Goal: Information Seeking & Learning: Learn about a topic

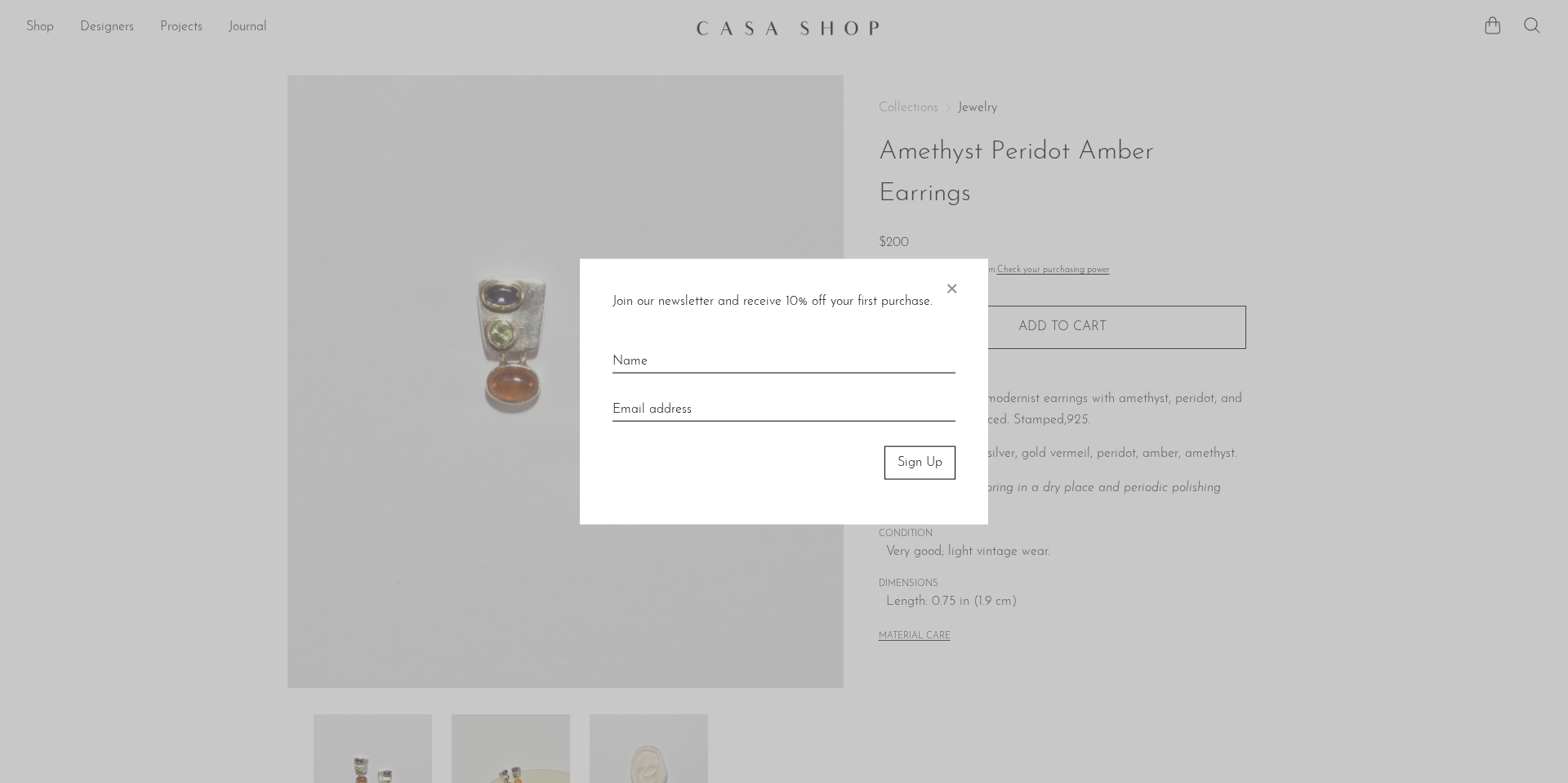
click at [951, 290] on span "×" at bounding box center [952, 285] width 17 height 52
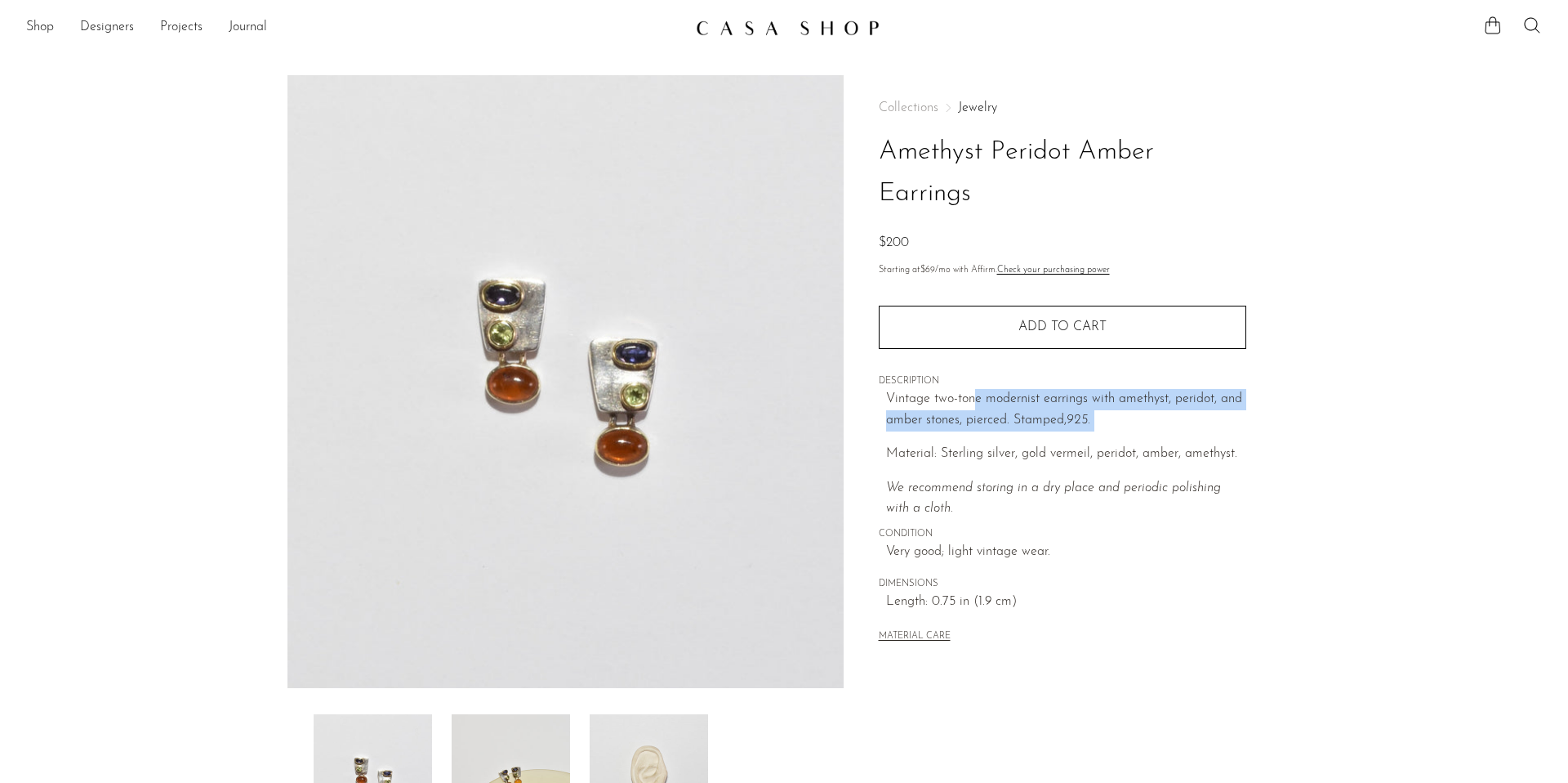
drag, startPoint x: 975, startPoint y: 407, endPoint x: 975, endPoint y: 545, distance: 138.0
click at [975, 517] on div "Vintage two-tone modernist earrings with amethyst, peridot, and amber stones, p…" at bounding box center [1067, 454] width 360 height 131
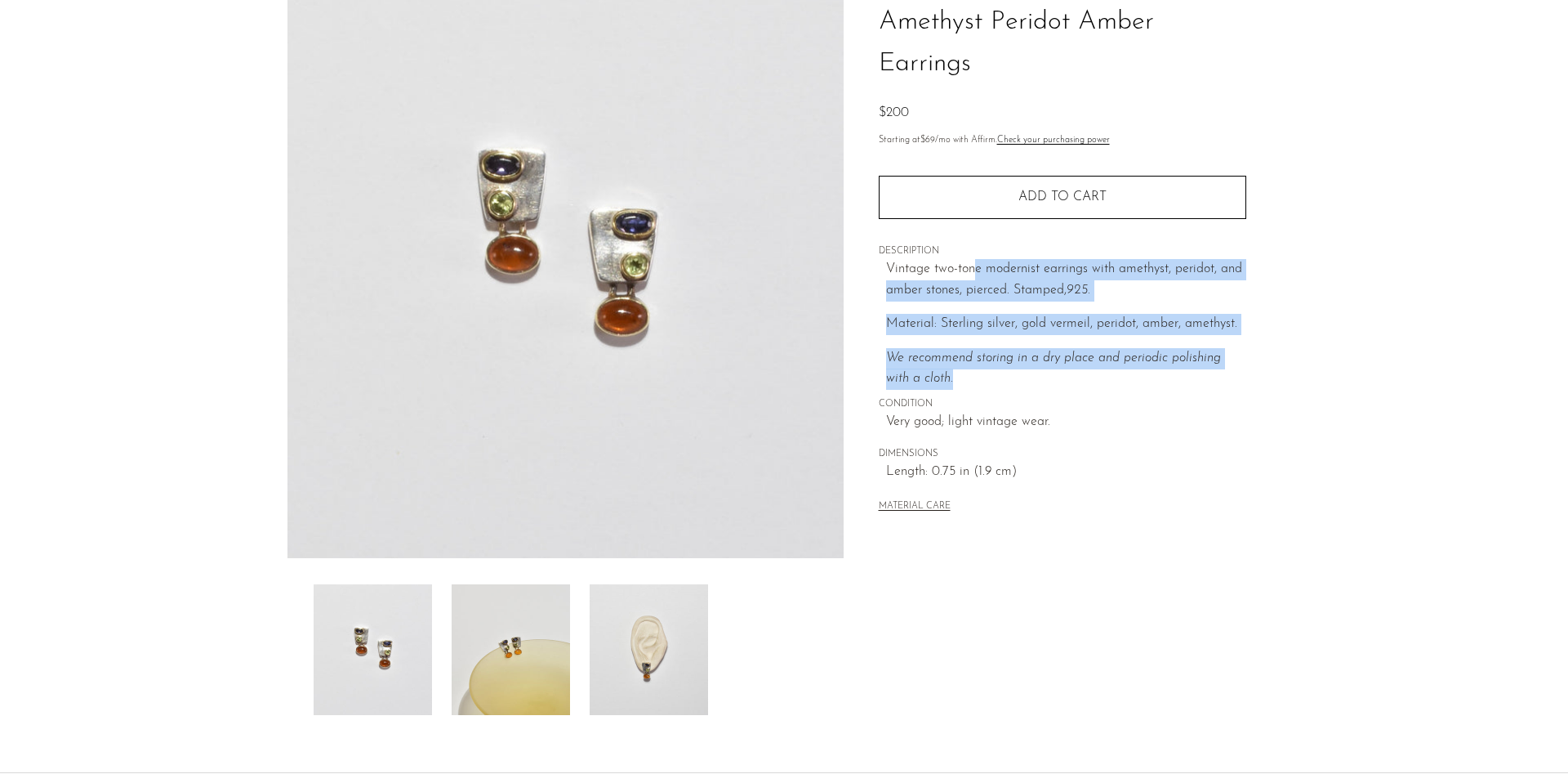
scroll to position [163, 0]
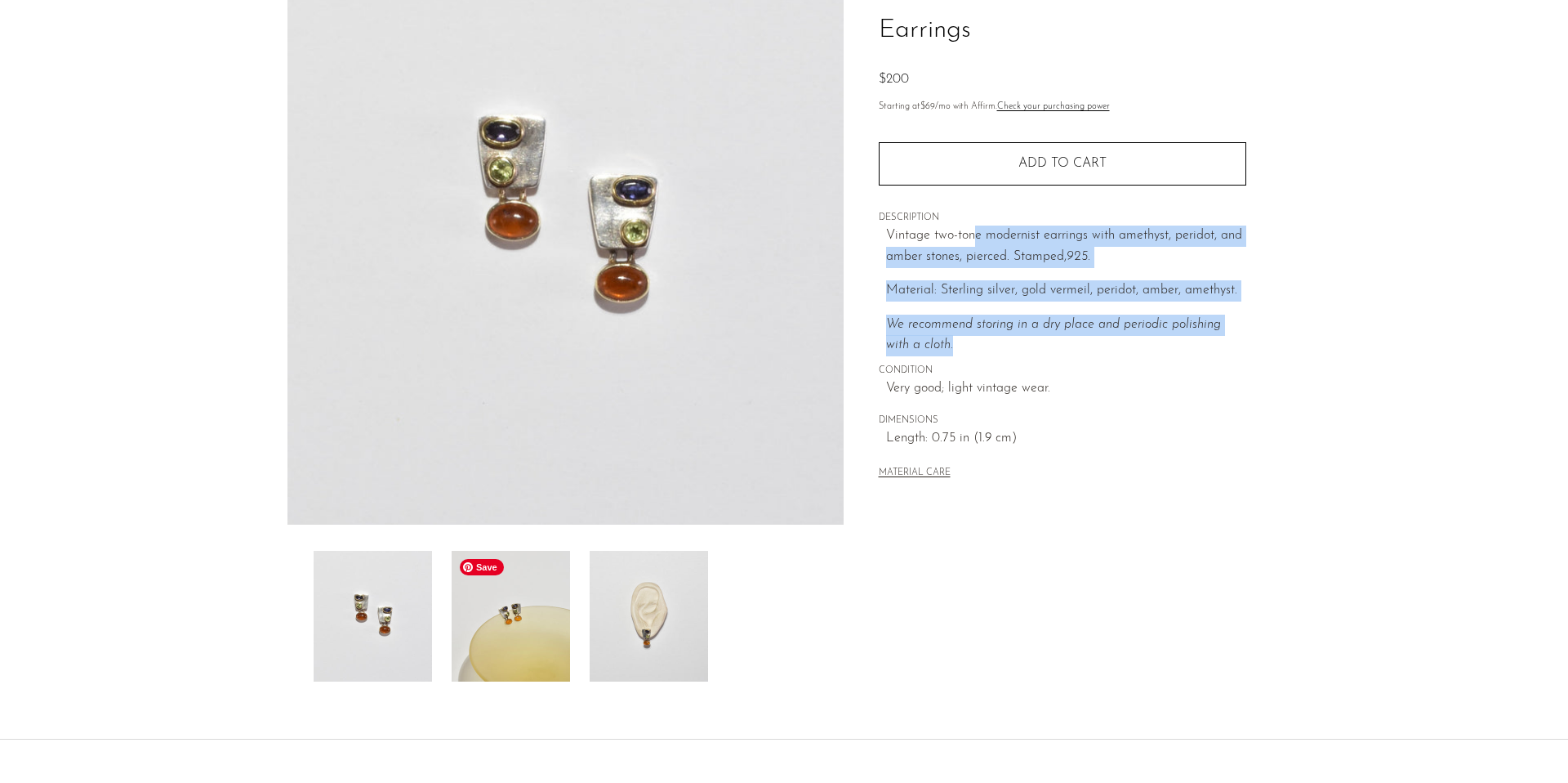
click at [548, 608] on img at bounding box center [511, 616] width 118 height 131
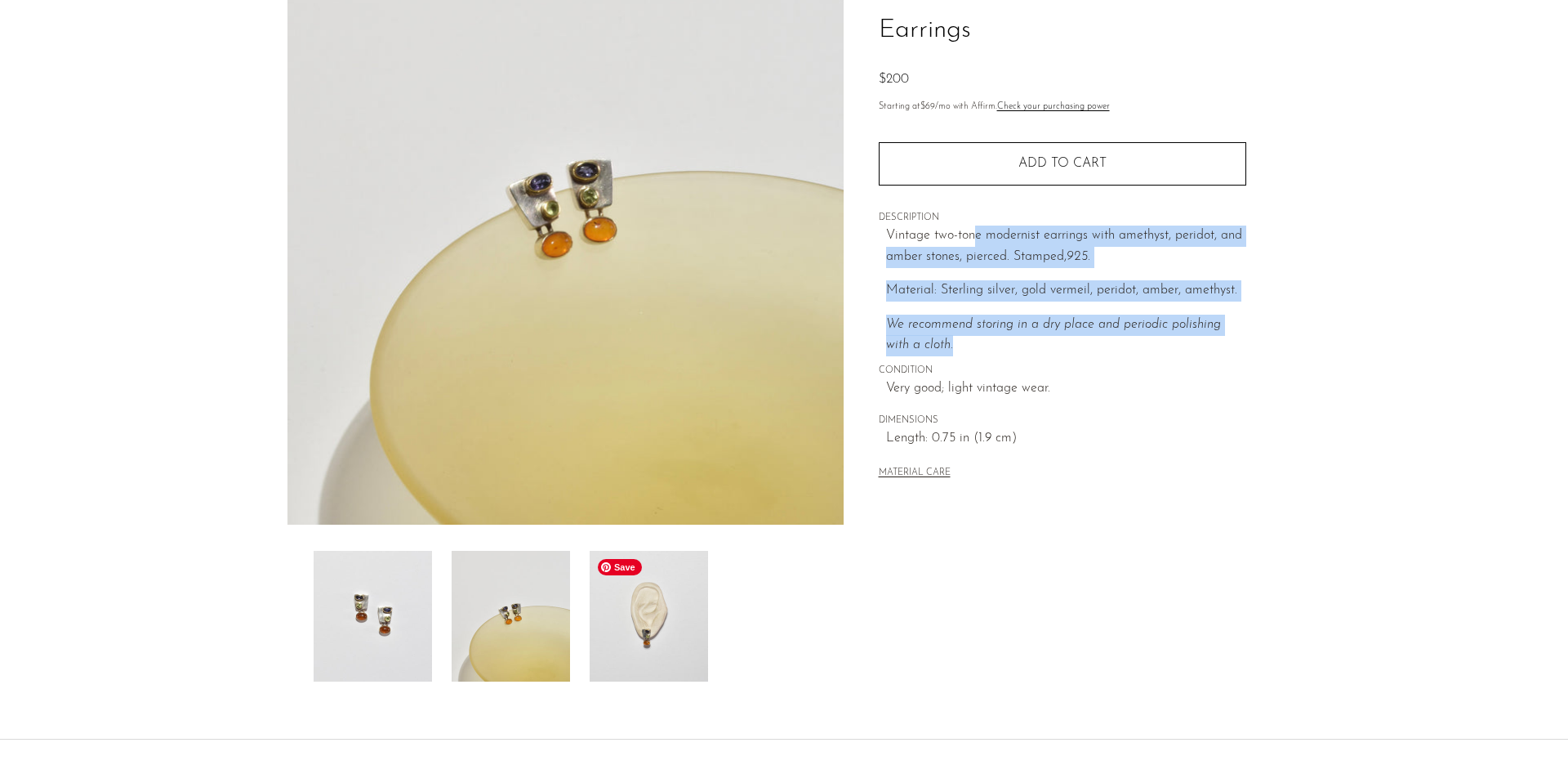
click at [663, 636] on img at bounding box center [648, 616] width 118 height 131
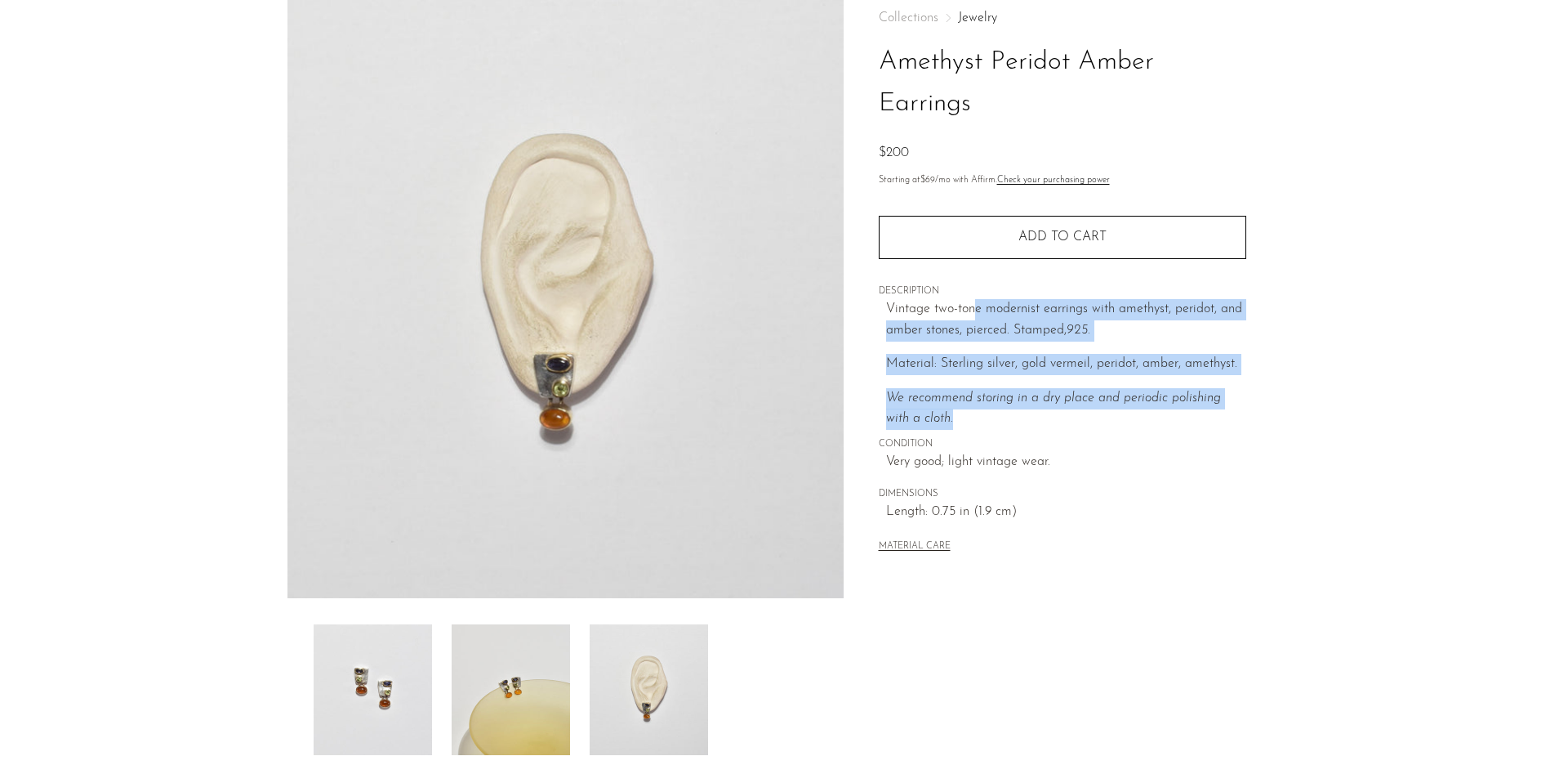
scroll to position [0, 0]
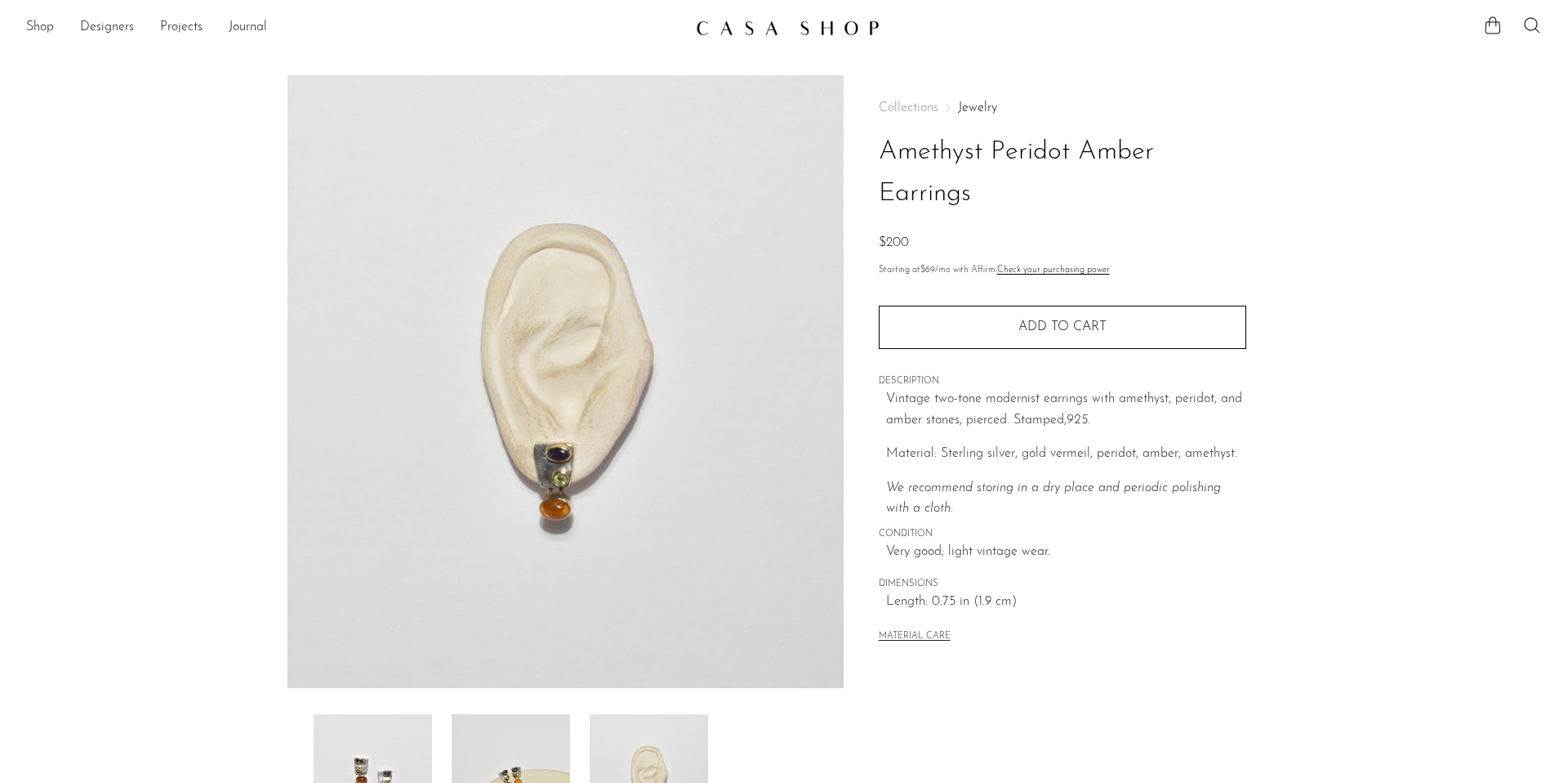
click at [1236, 188] on h1 "Amethyst Peridot Amber Earrings" at bounding box center [1062, 173] width 368 height 84
click at [33, 28] on link "Shop" at bounding box center [39, 27] width 28 height 21
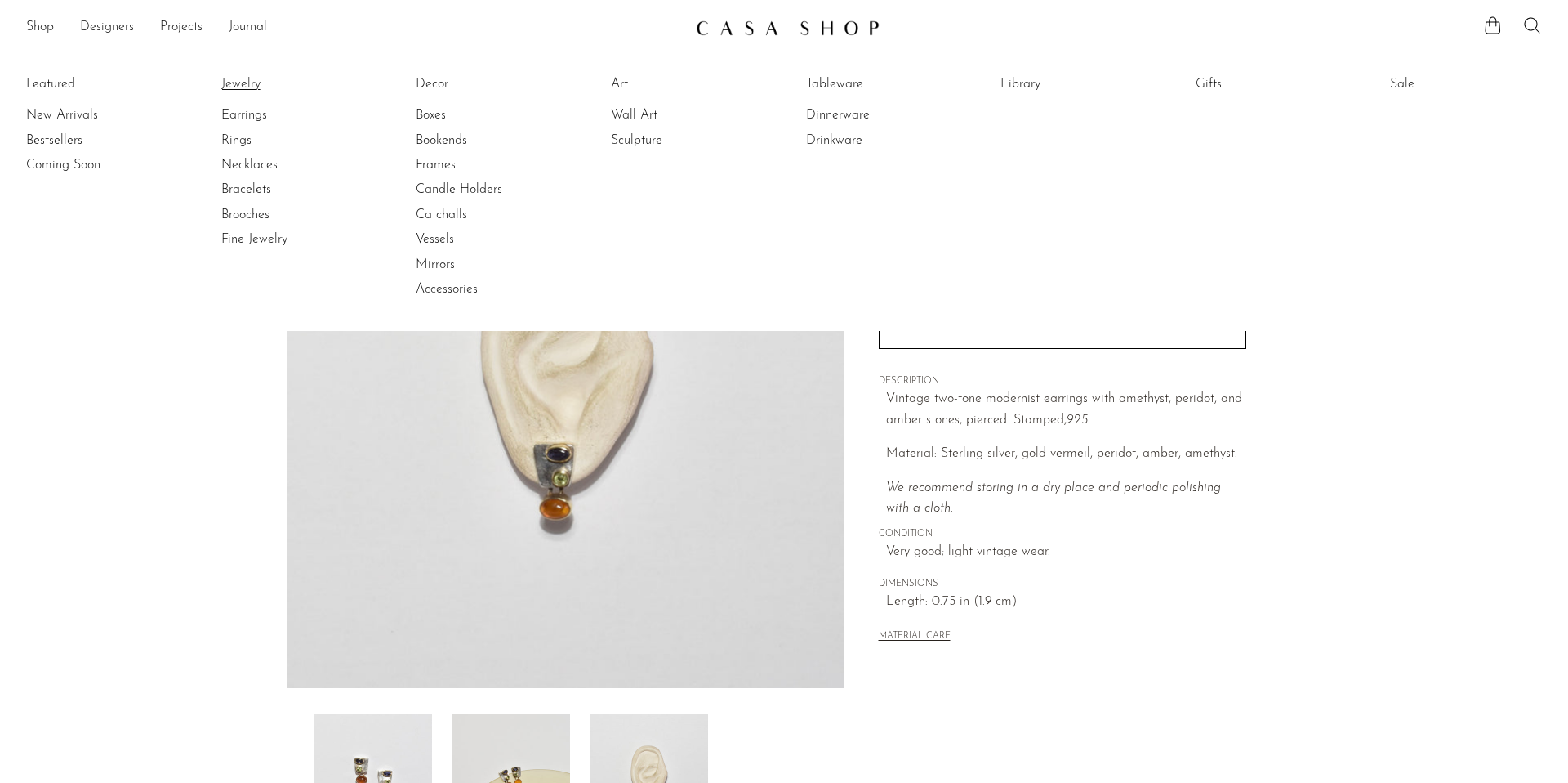
click at [238, 82] on link "Jewelry" at bounding box center [282, 84] width 122 height 18
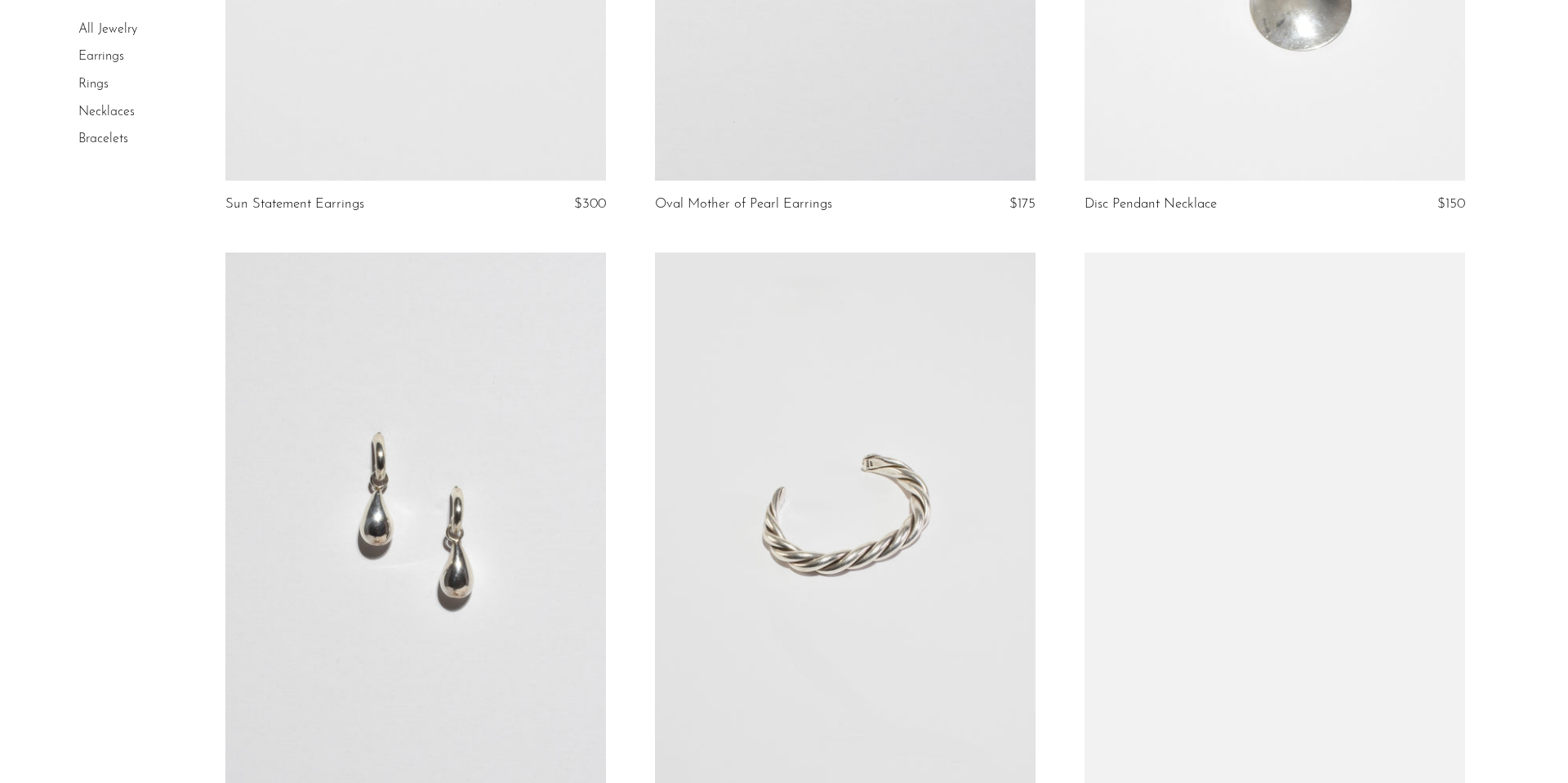
scroll to position [1997, 0]
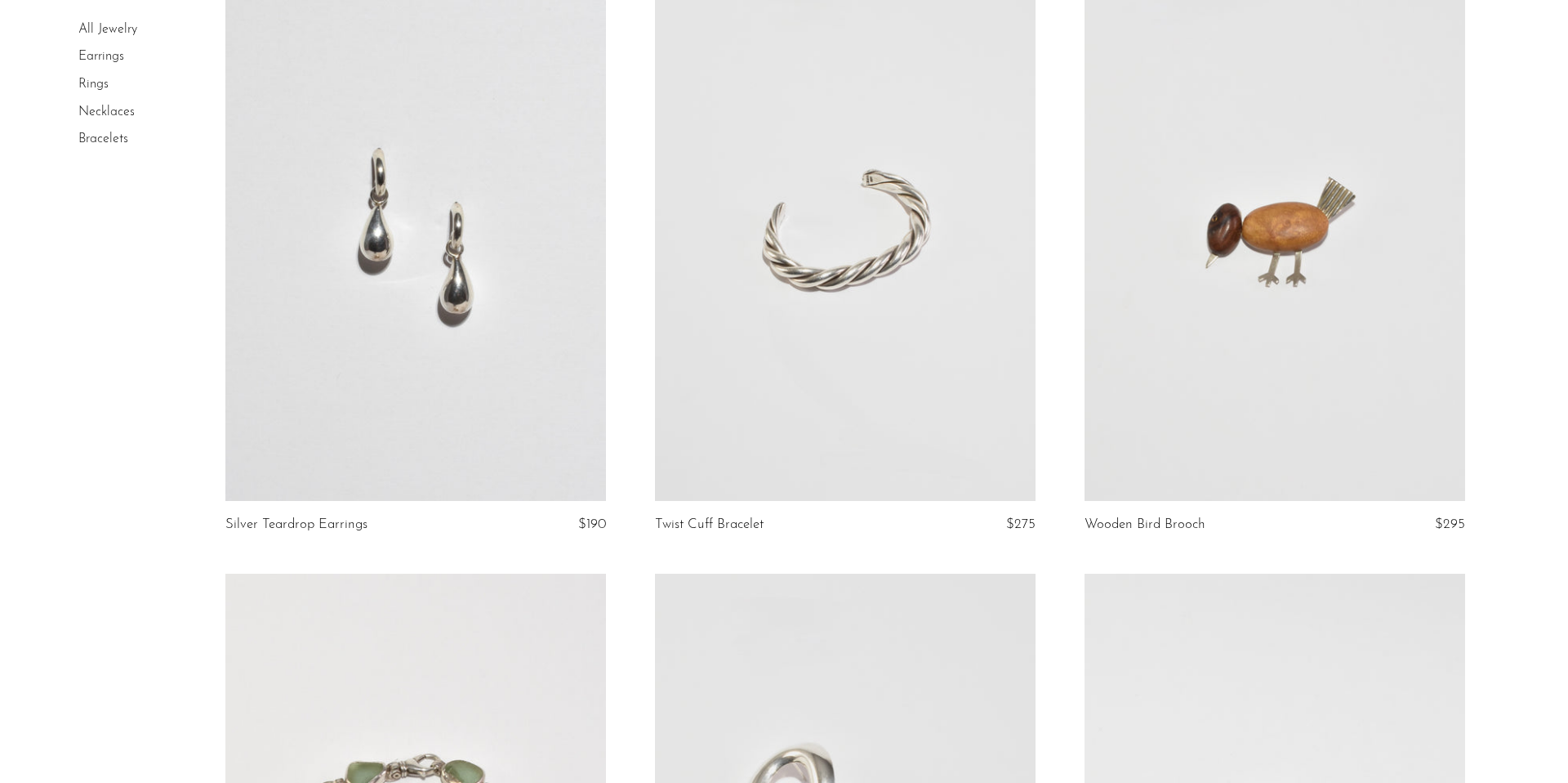
click at [581, 378] on link at bounding box center [415, 234] width 381 height 533
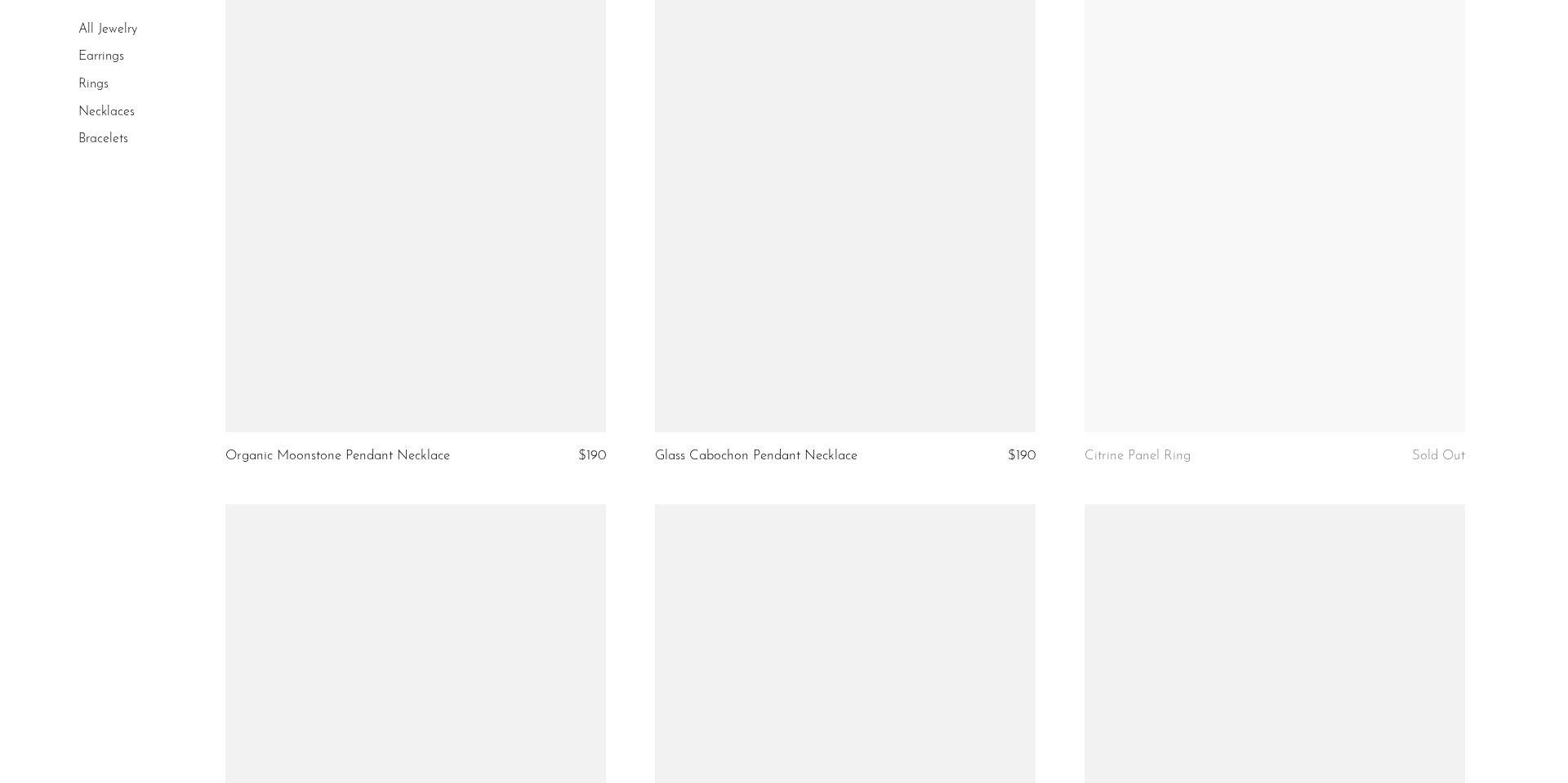
scroll to position [3820, 0]
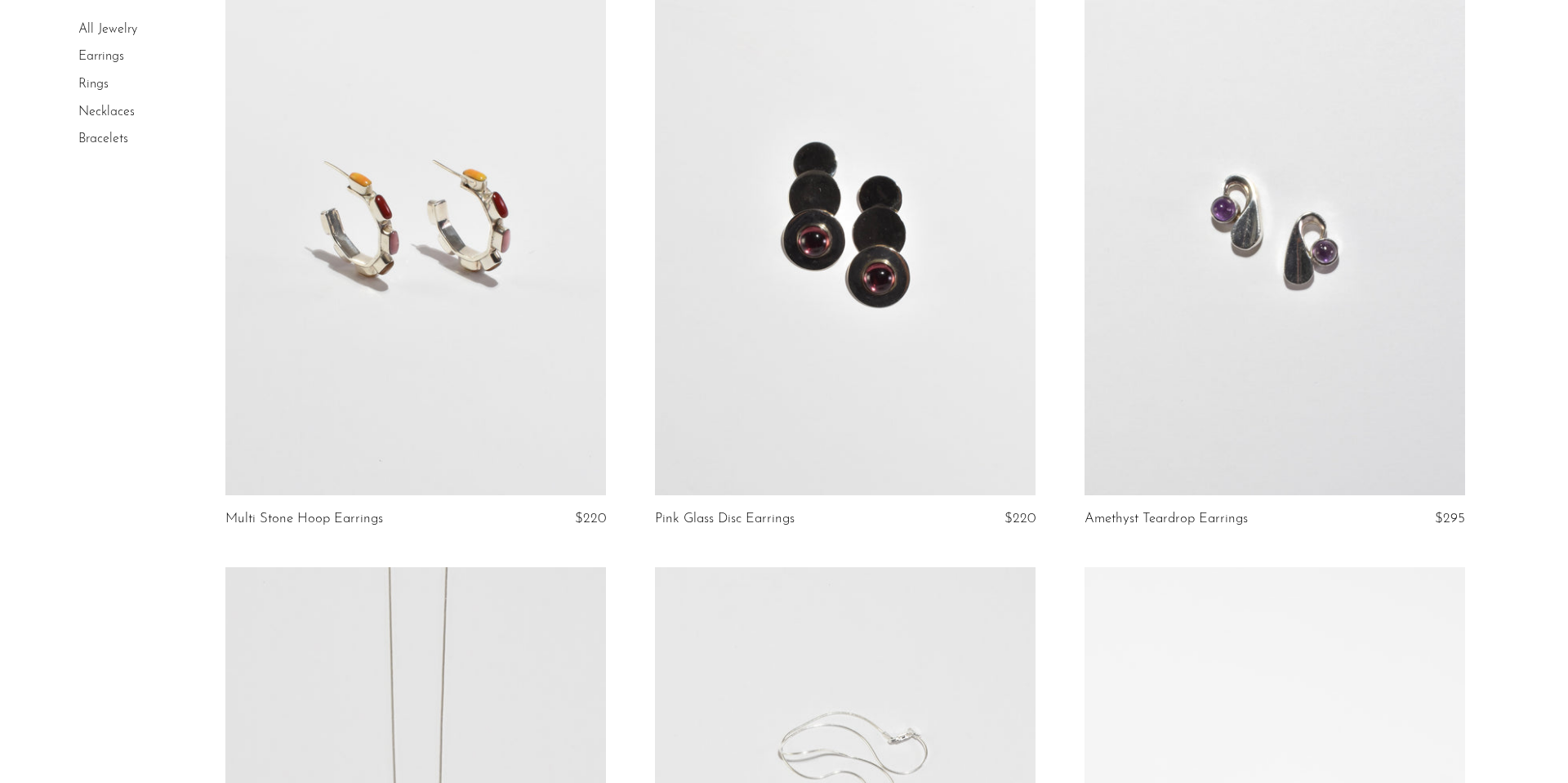
click at [552, 448] on link at bounding box center [415, 228] width 381 height 533
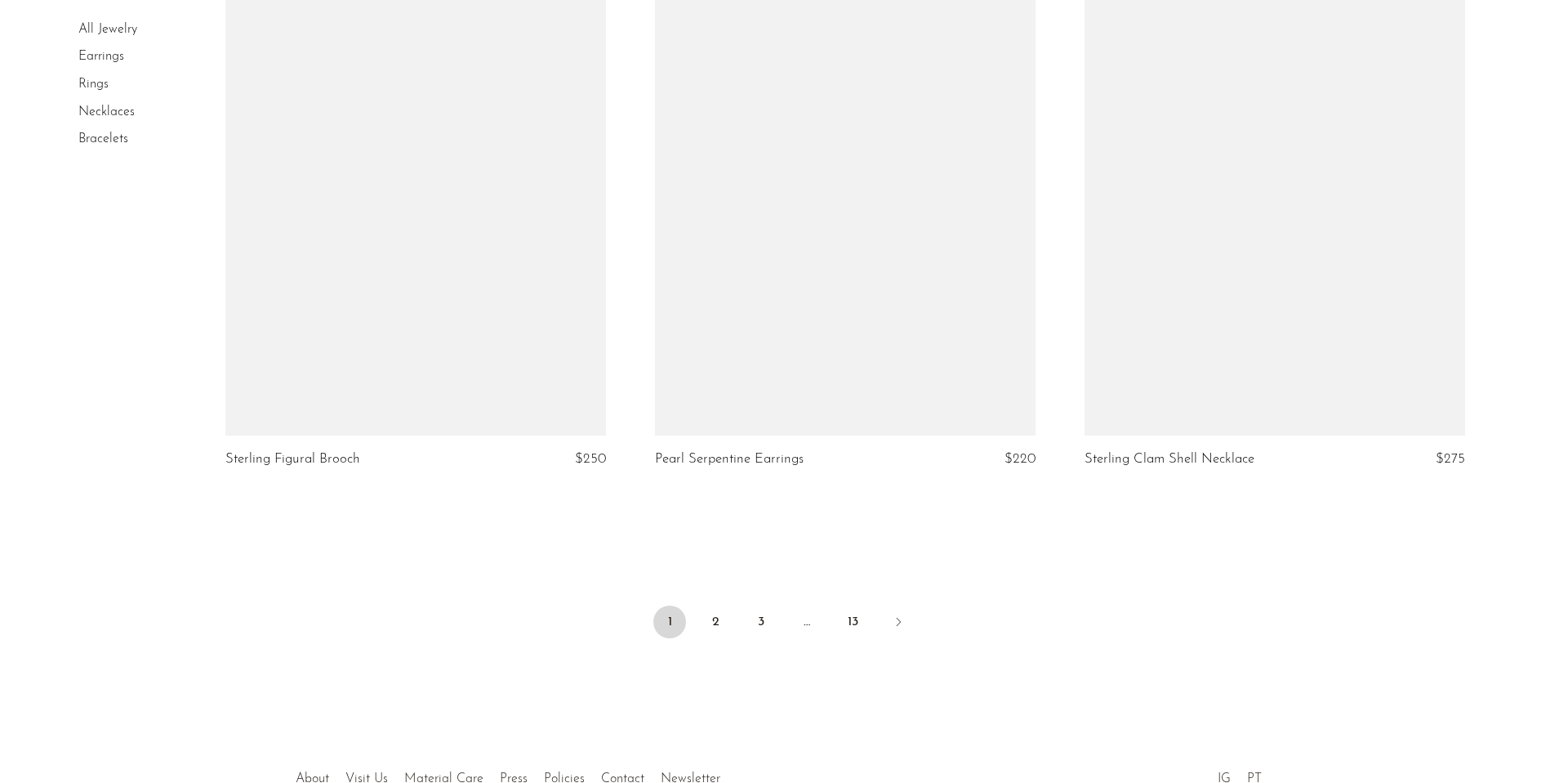
scroll to position [7011, 0]
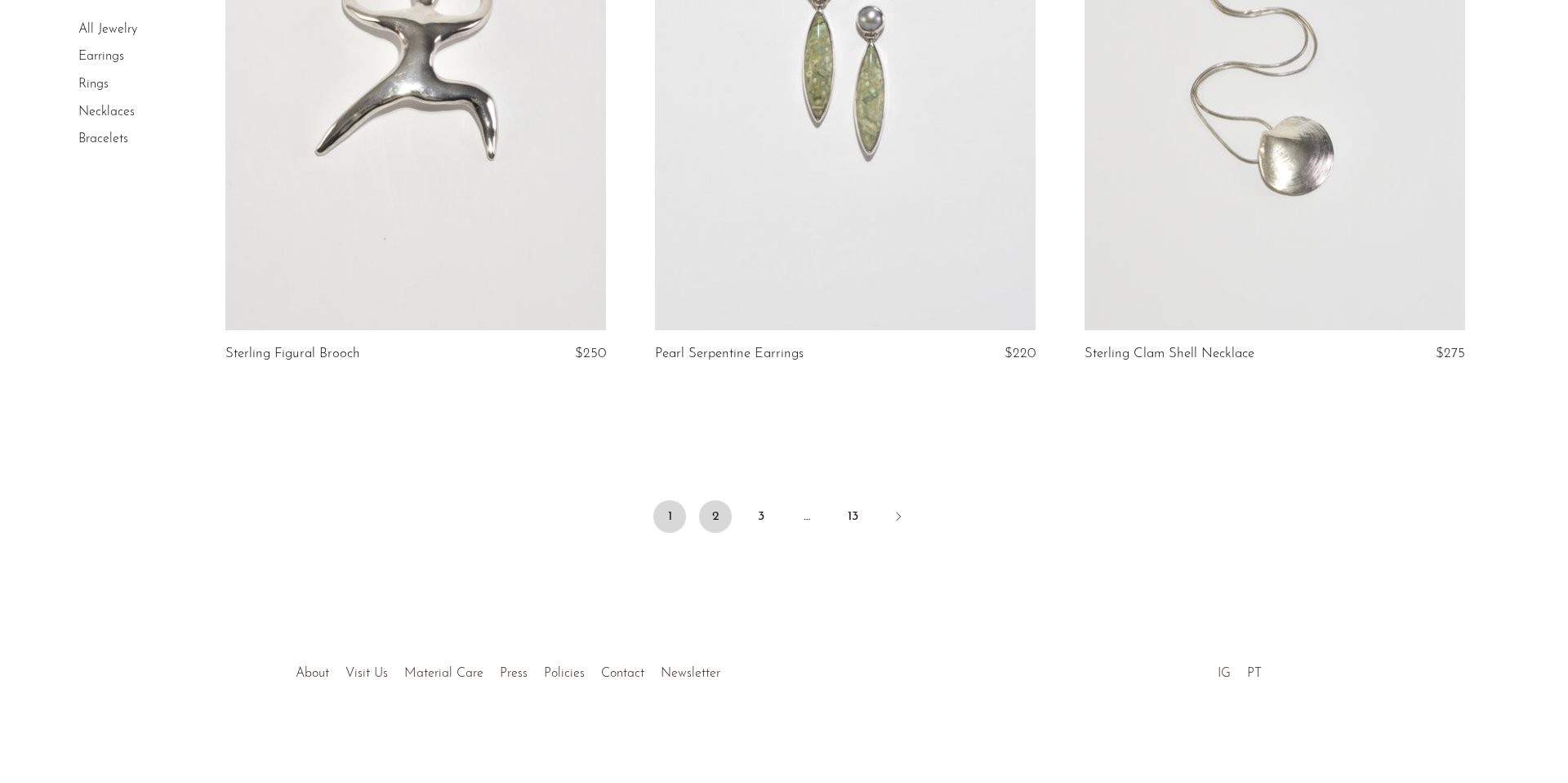
click at [723, 523] on link "2" at bounding box center [715, 516] width 33 height 33
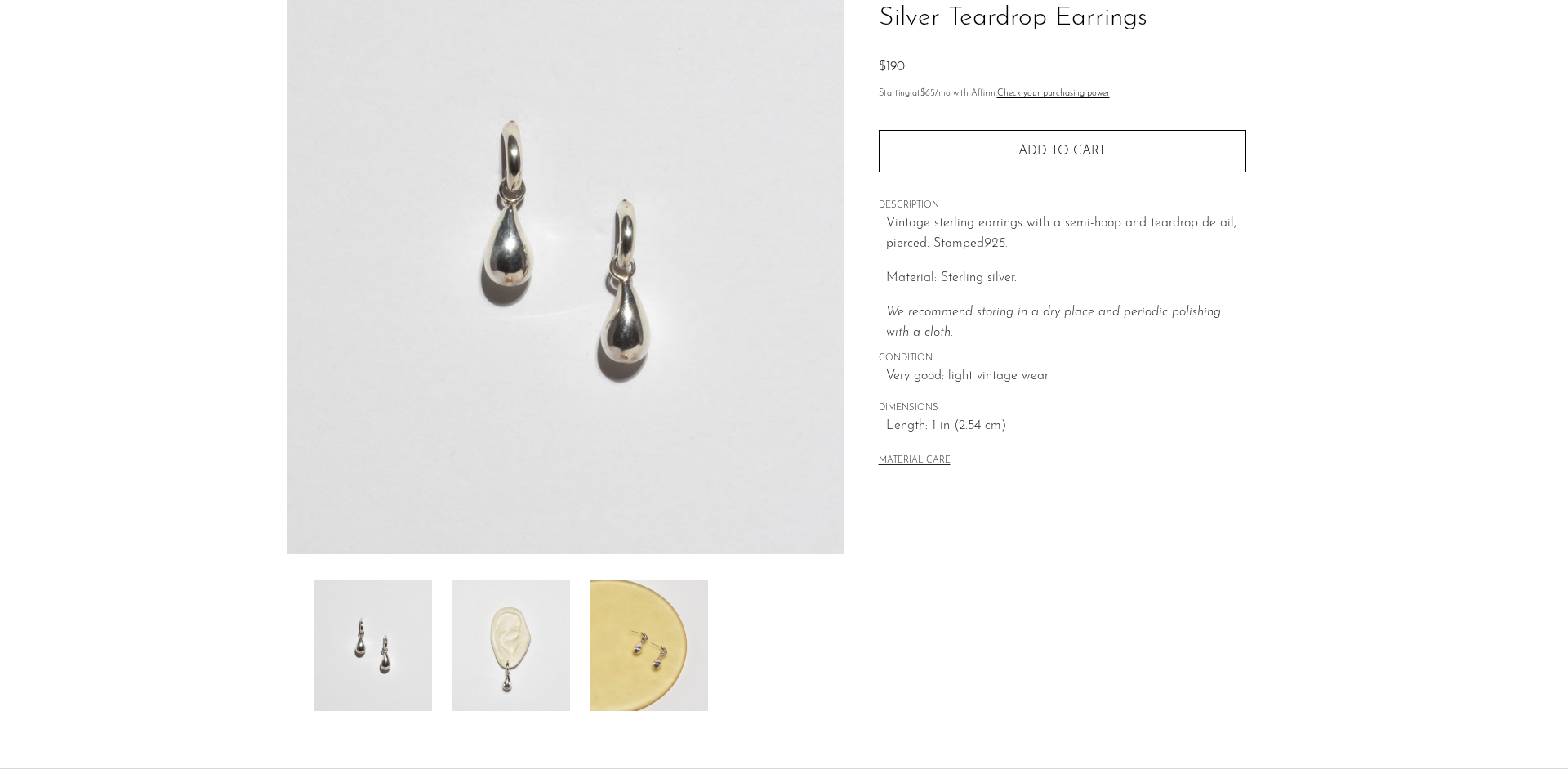
scroll to position [150, 0]
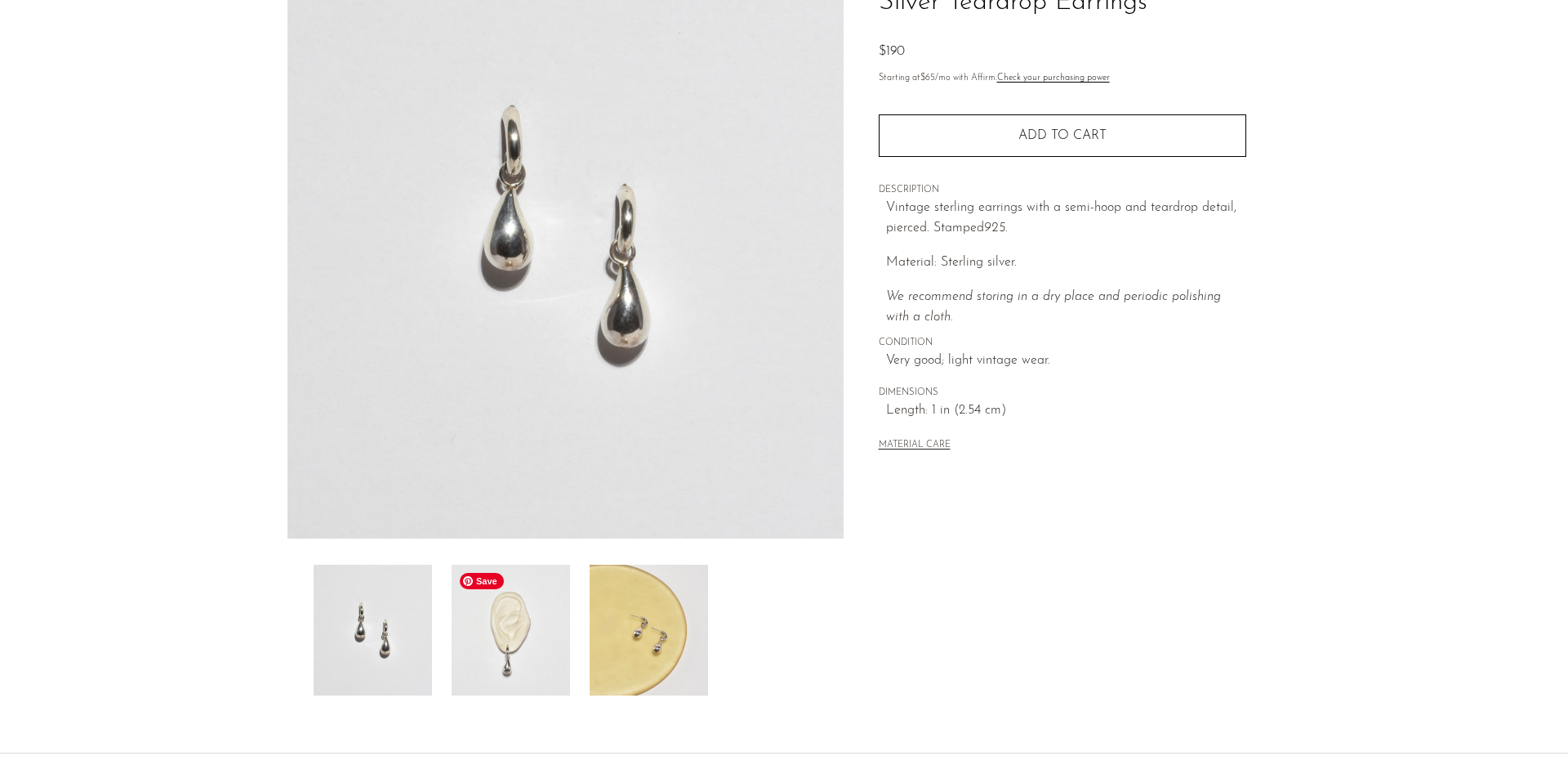
click at [484, 646] on img at bounding box center [511, 630] width 118 height 131
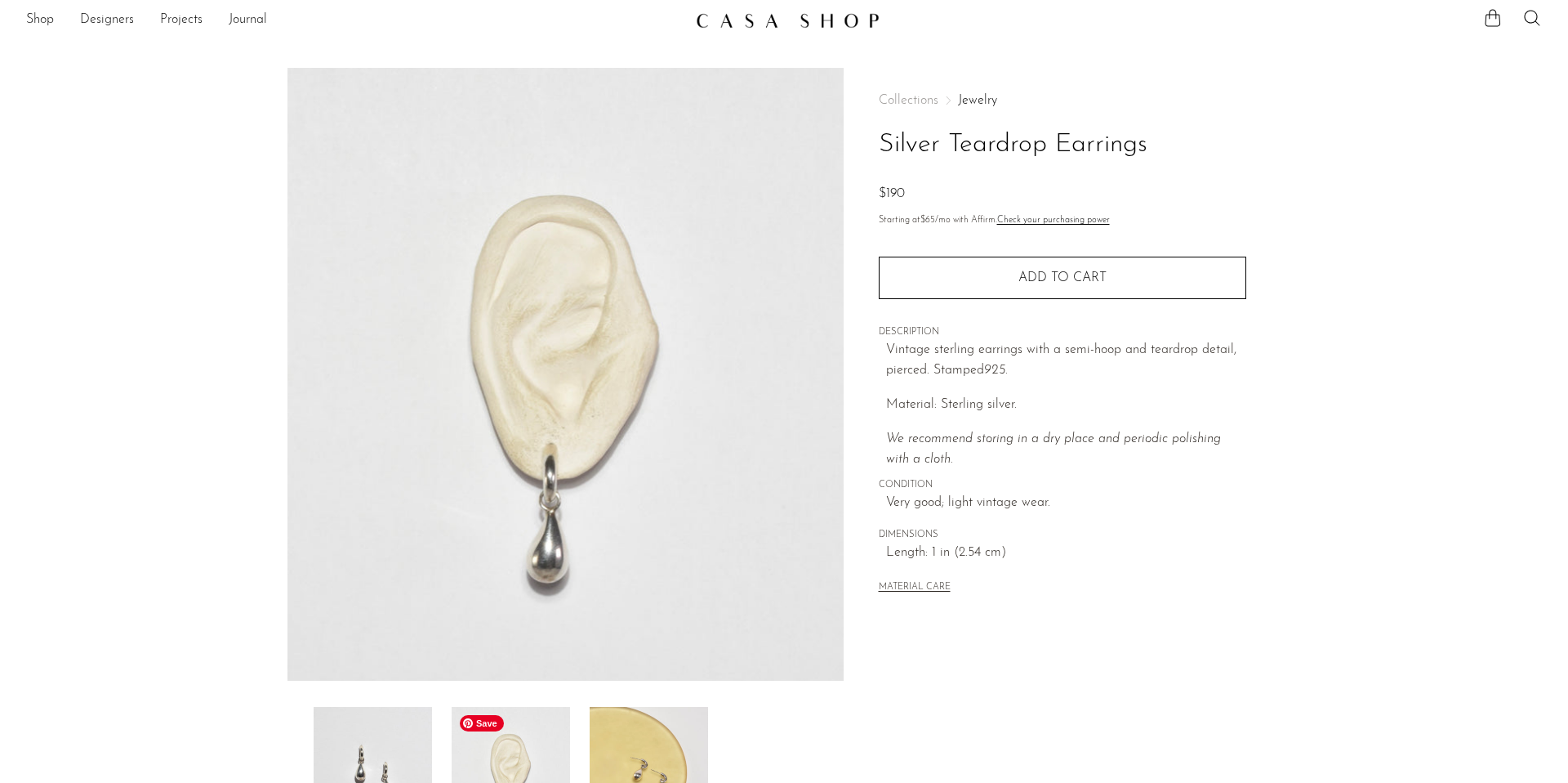
scroll to position [4, 0]
click at [36, 22] on link "Shop" at bounding box center [39, 23] width 28 height 21
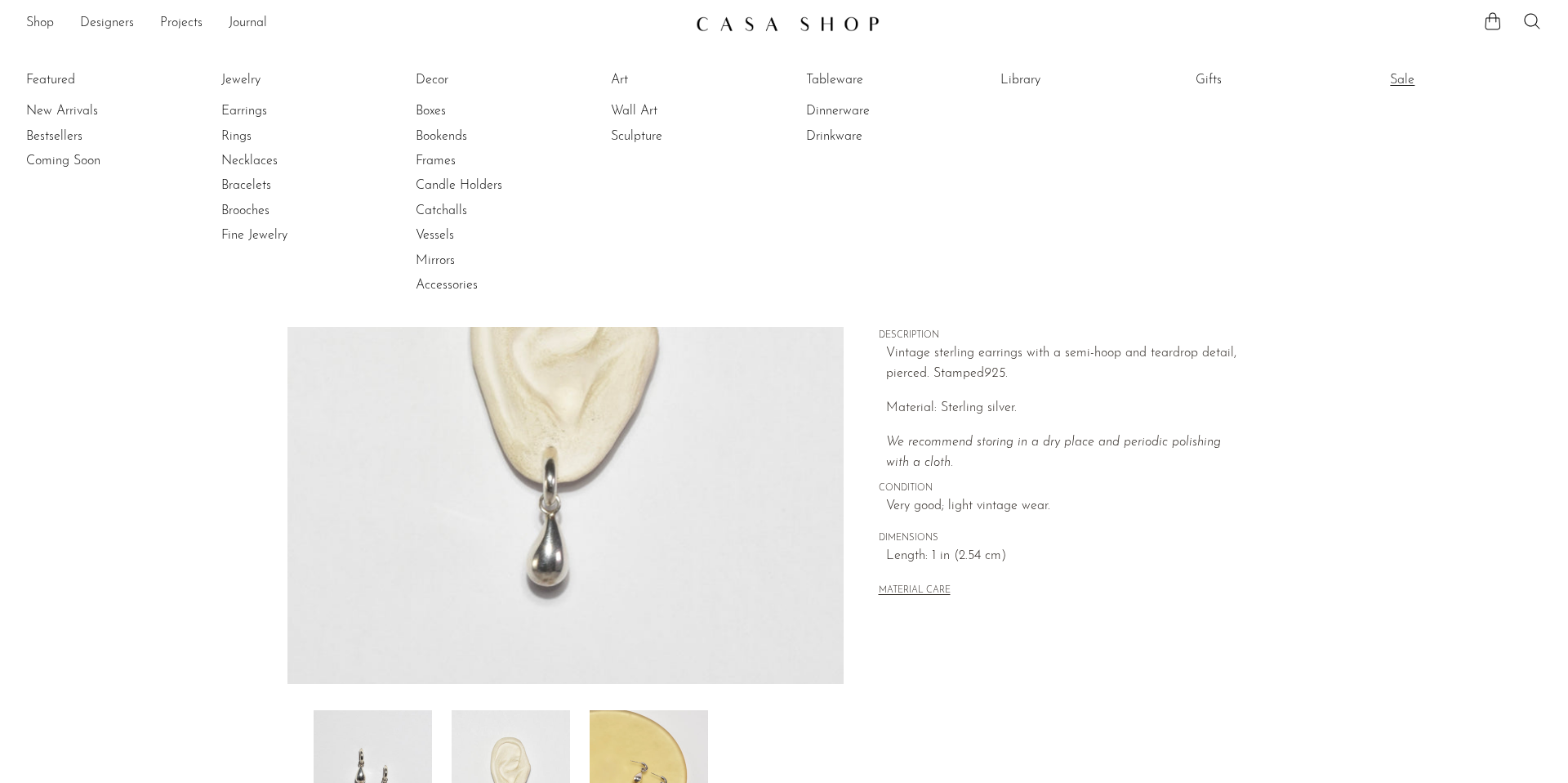
click at [1411, 75] on link "Sale" at bounding box center [1452, 80] width 122 height 18
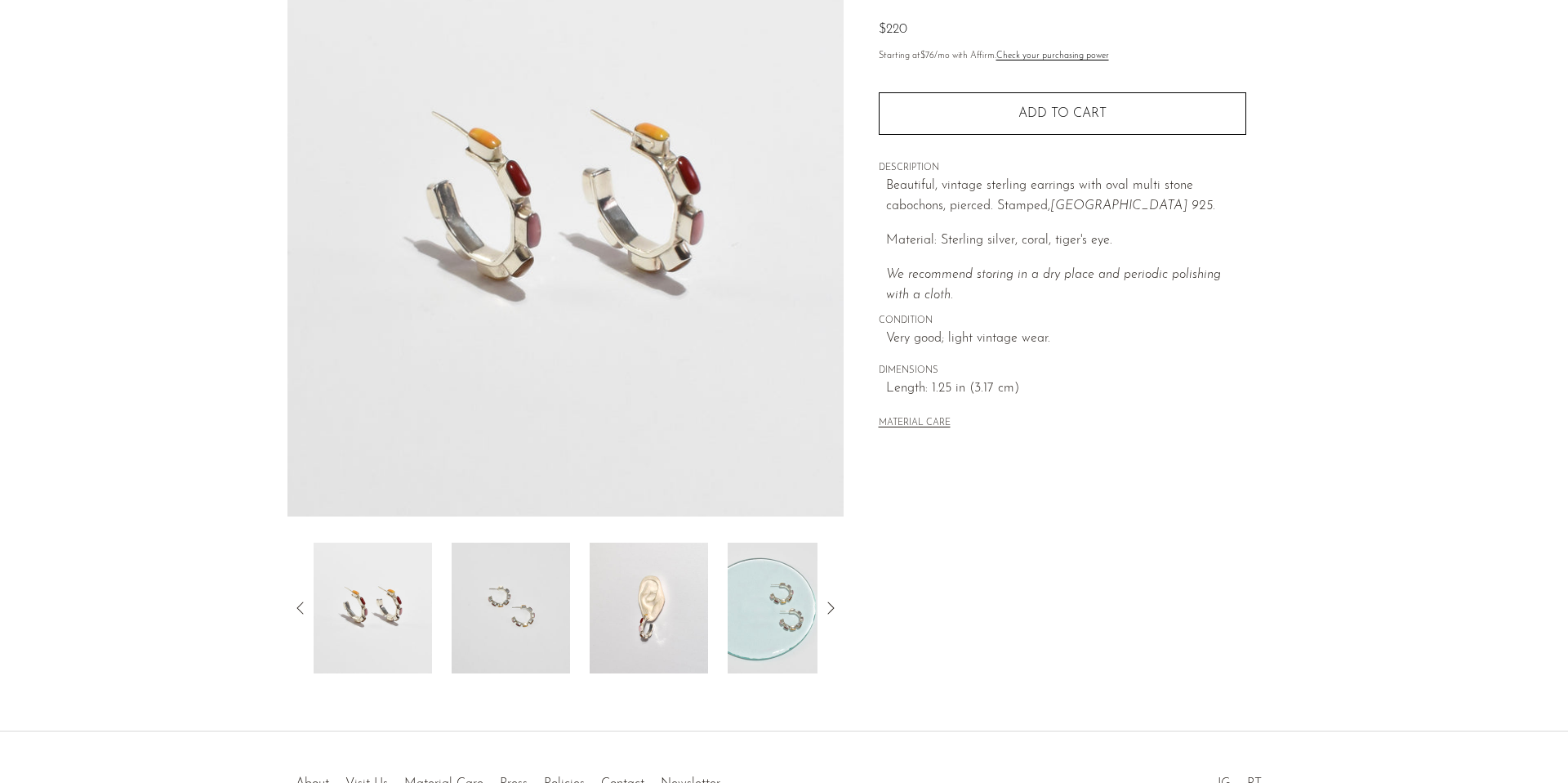
scroll to position [188, 0]
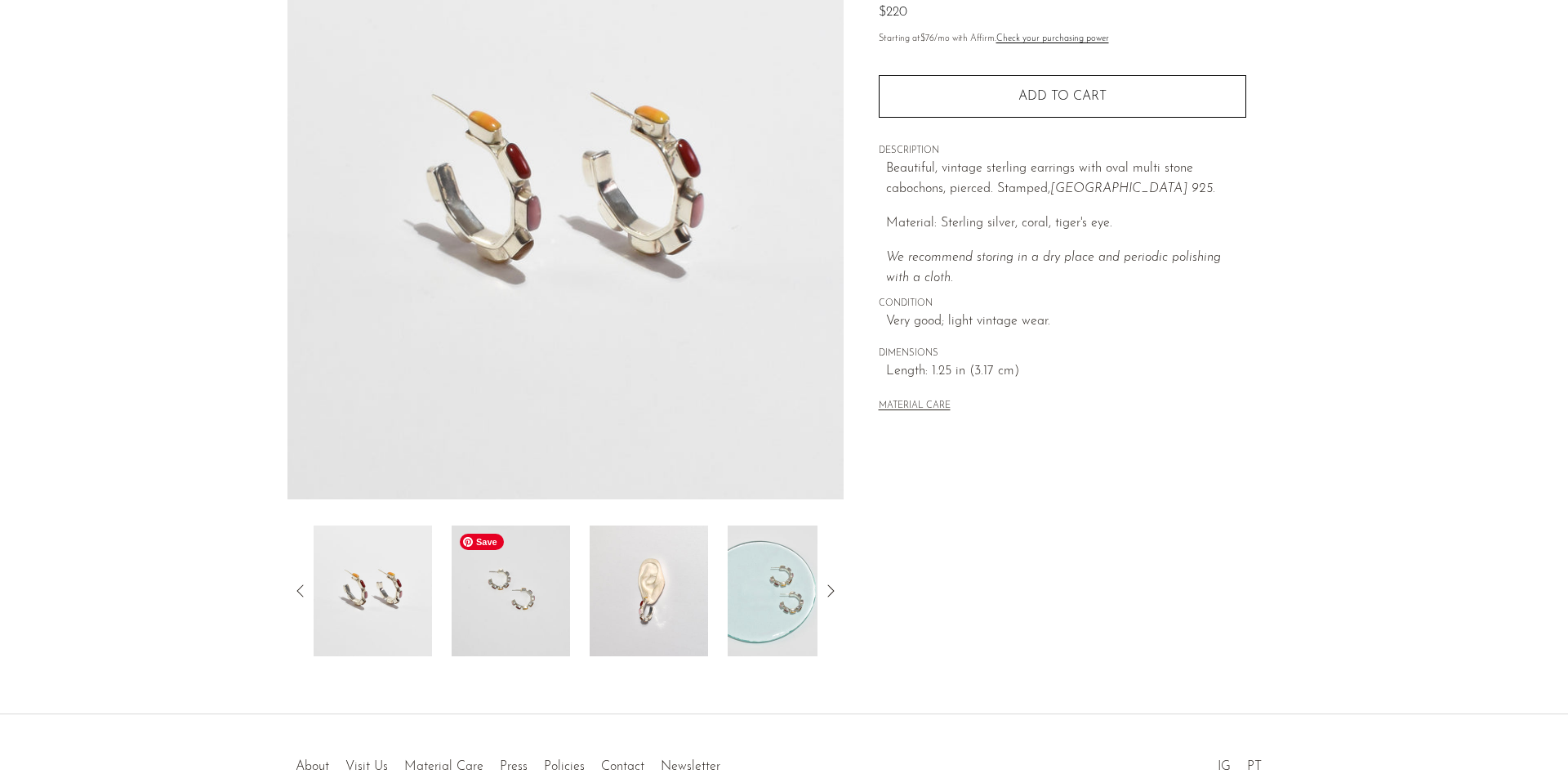
click at [501, 580] on img at bounding box center [511, 590] width 118 height 131
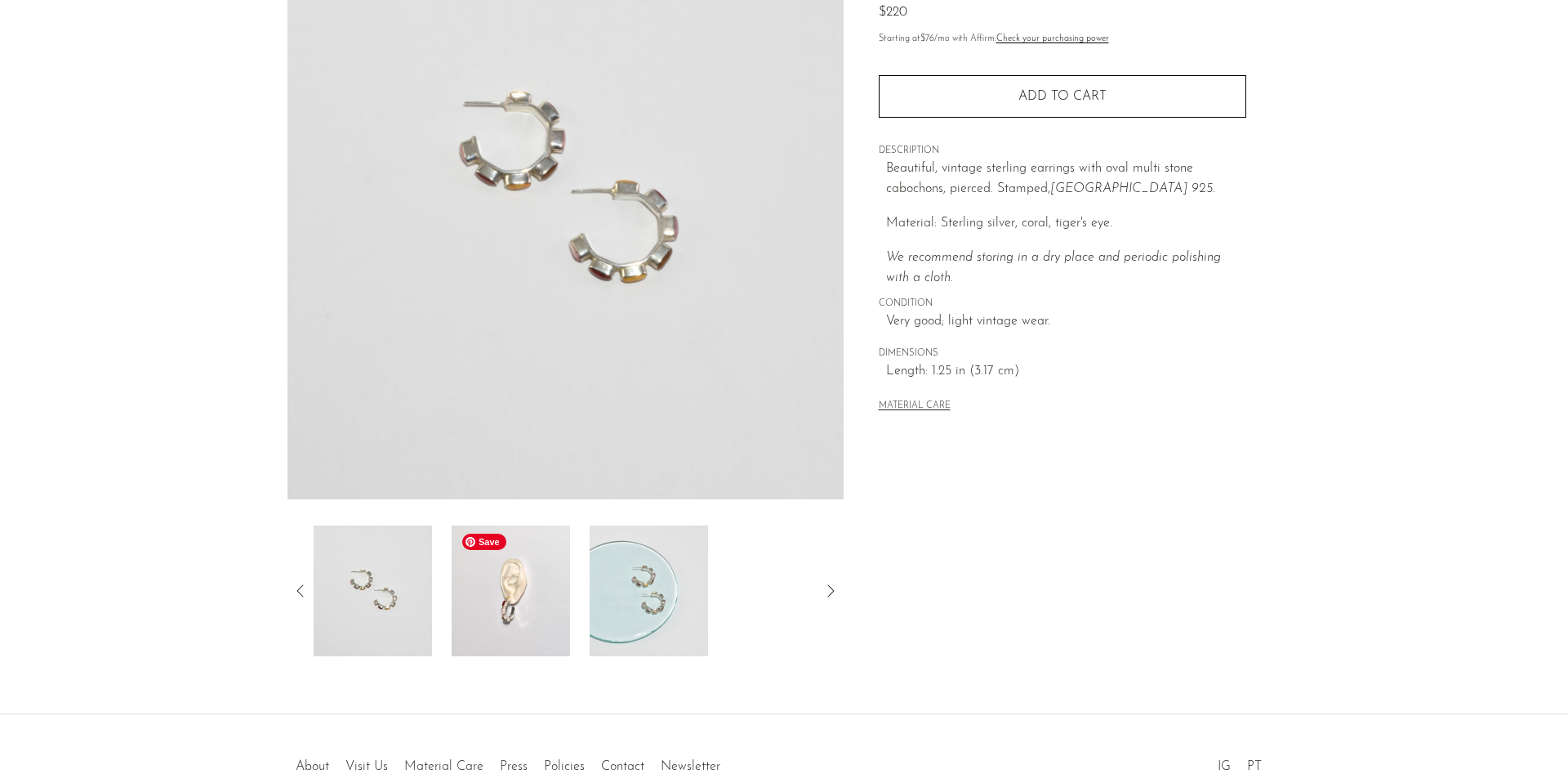
click at [483, 596] on img at bounding box center [511, 590] width 118 height 131
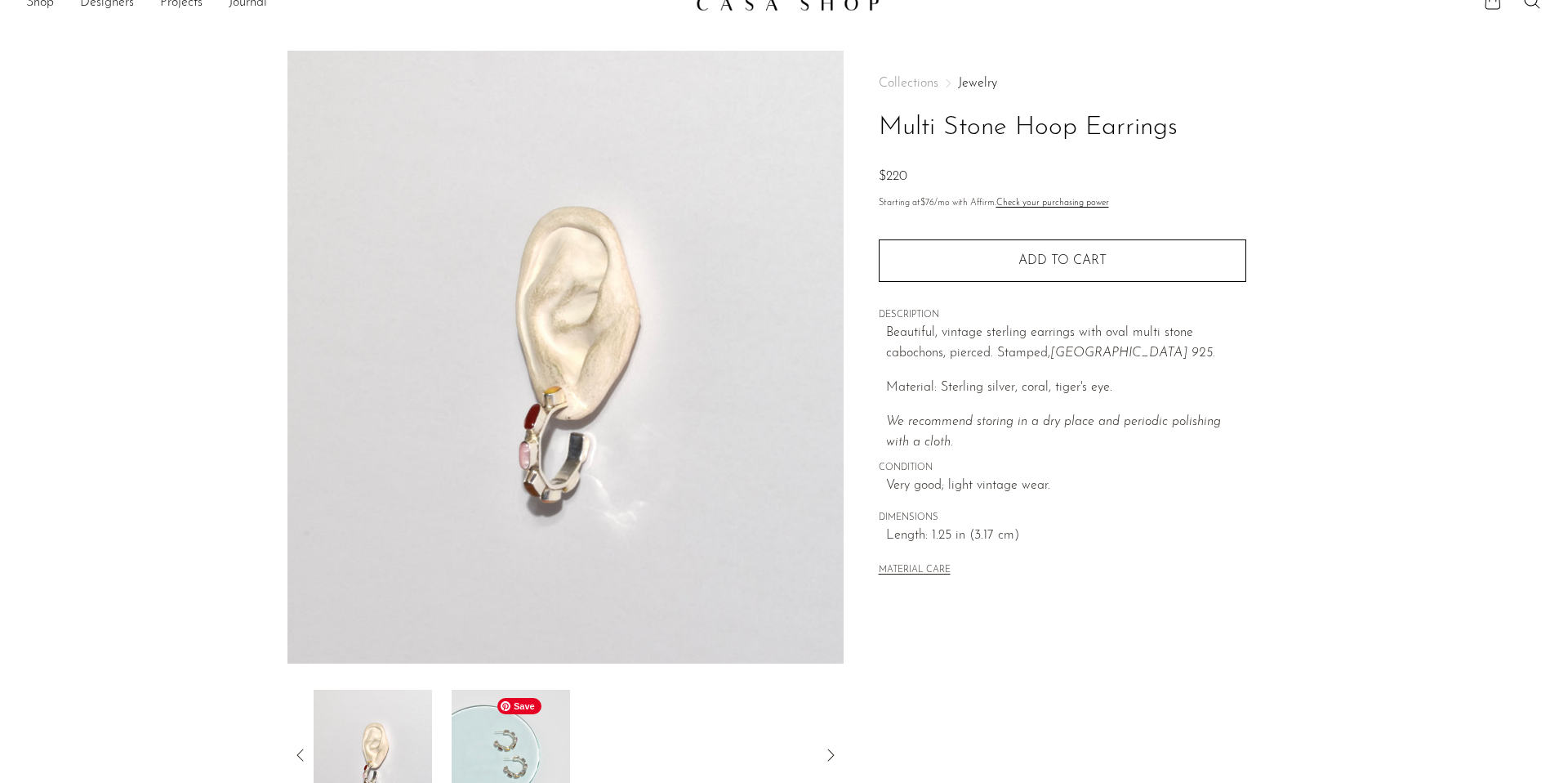
scroll to position [0, 0]
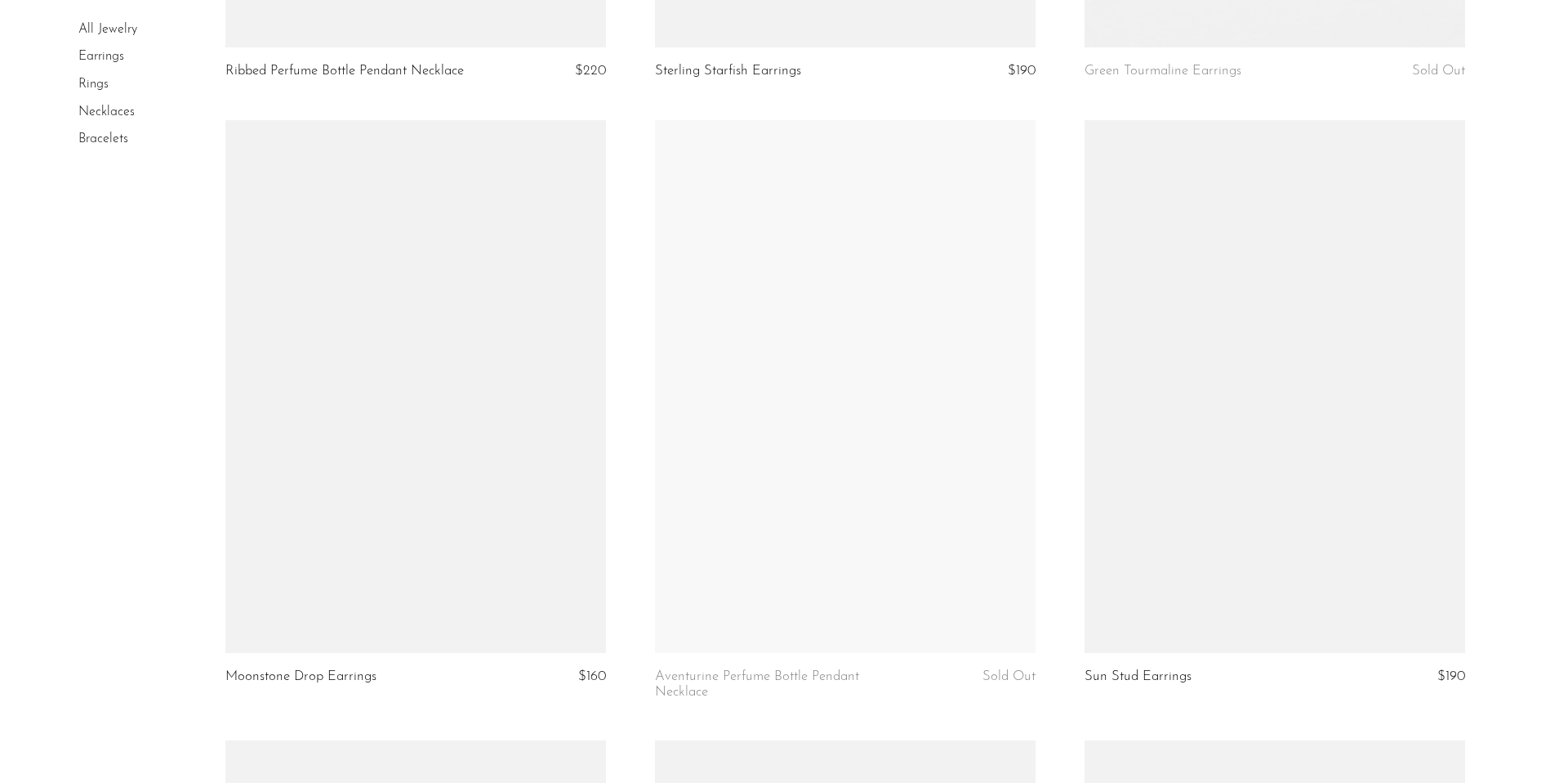
scroll to position [2452, 0]
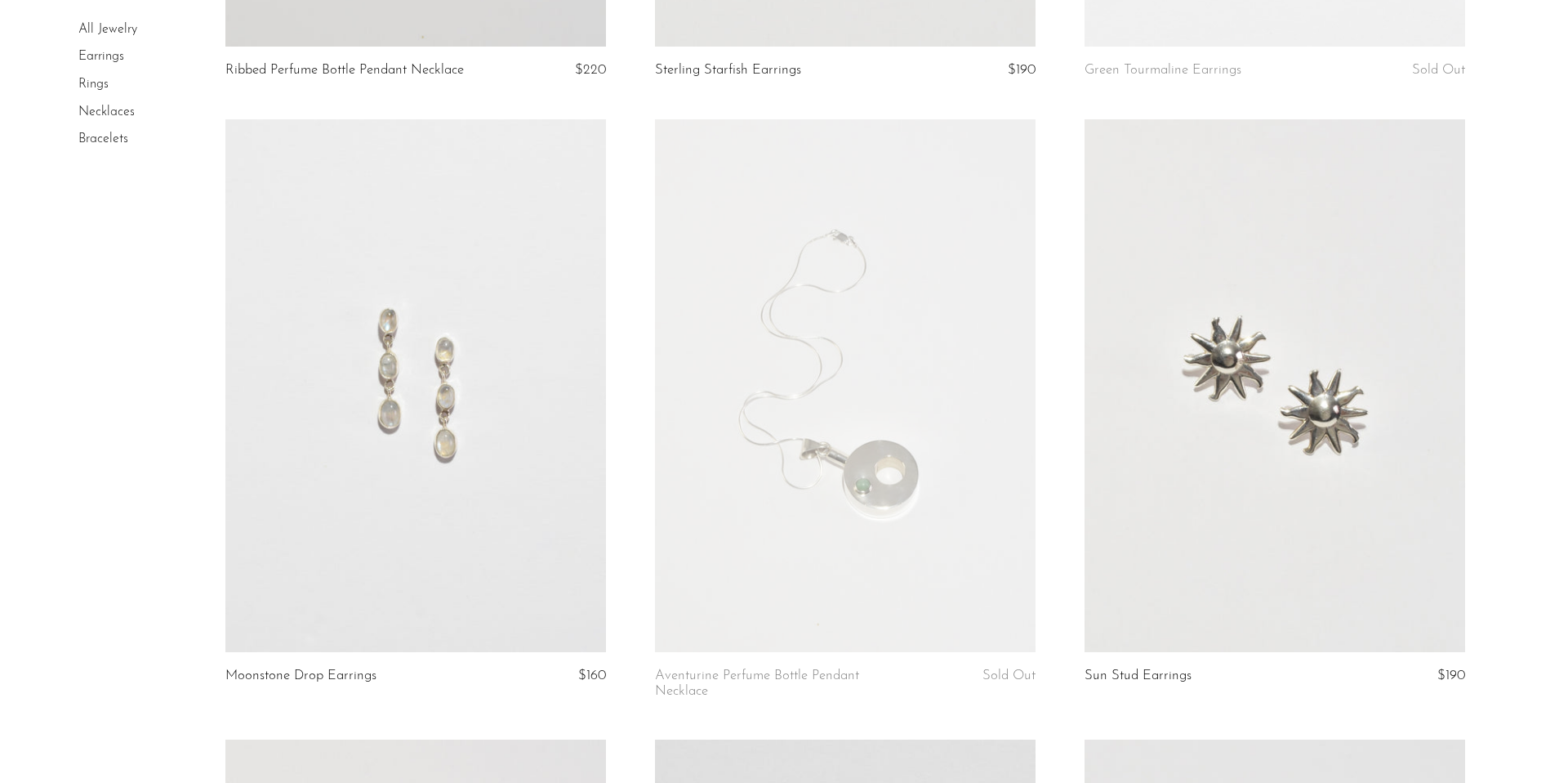
click at [542, 501] on link at bounding box center [415, 385] width 381 height 533
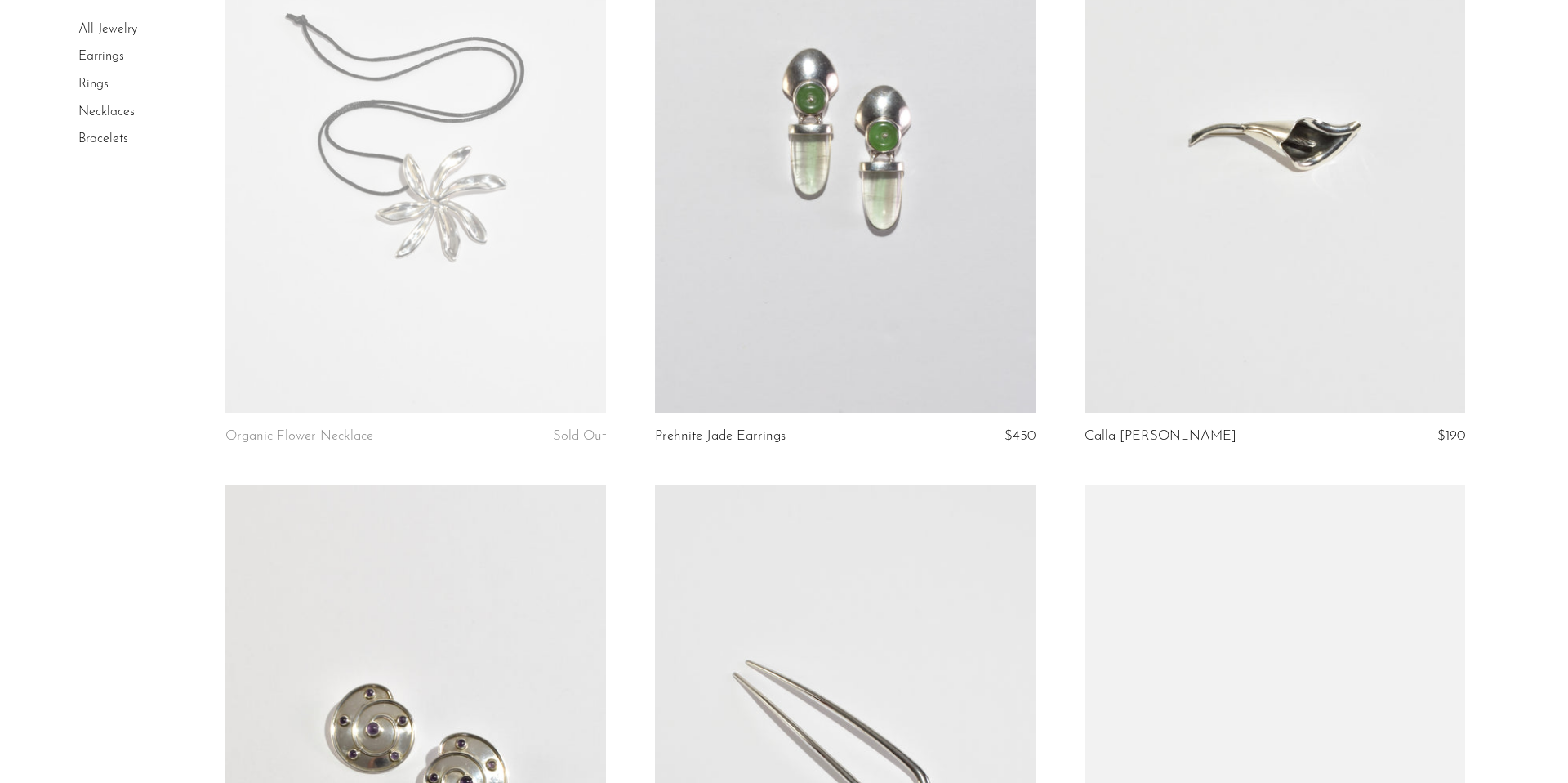
scroll to position [6860, 0]
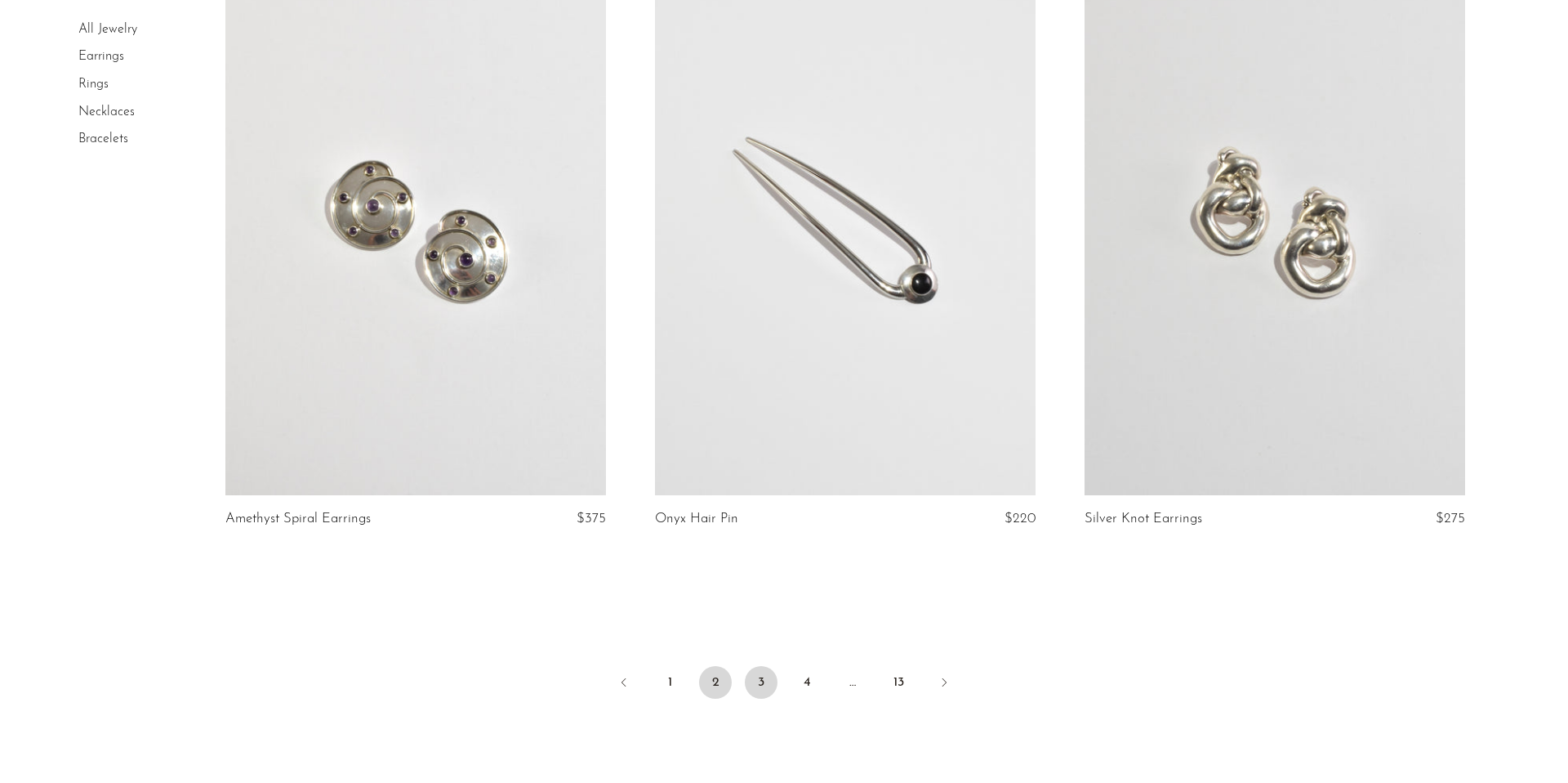
click at [760, 698] on link "3" at bounding box center [761, 682] width 33 height 33
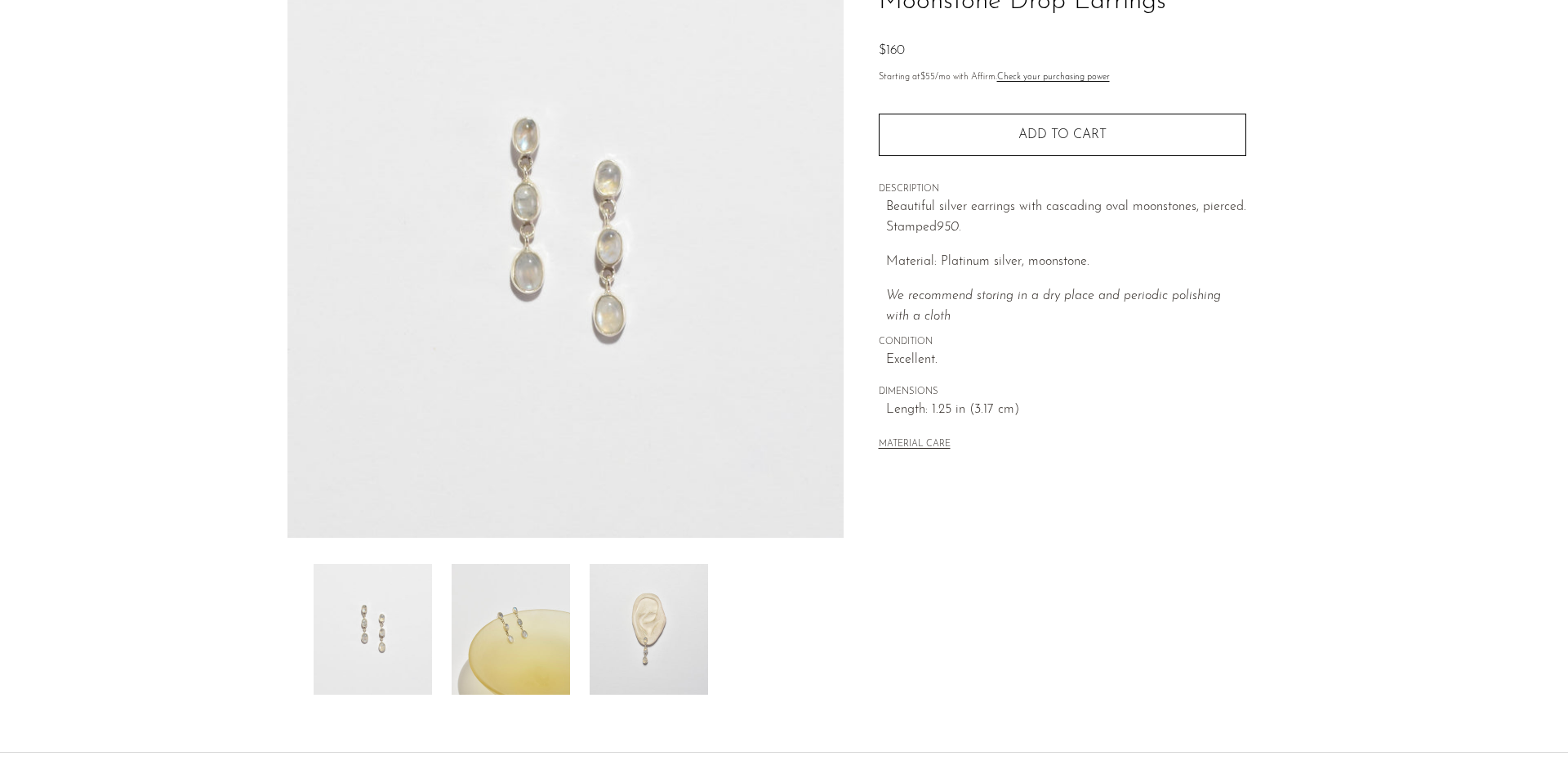
scroll to position [168, 0]
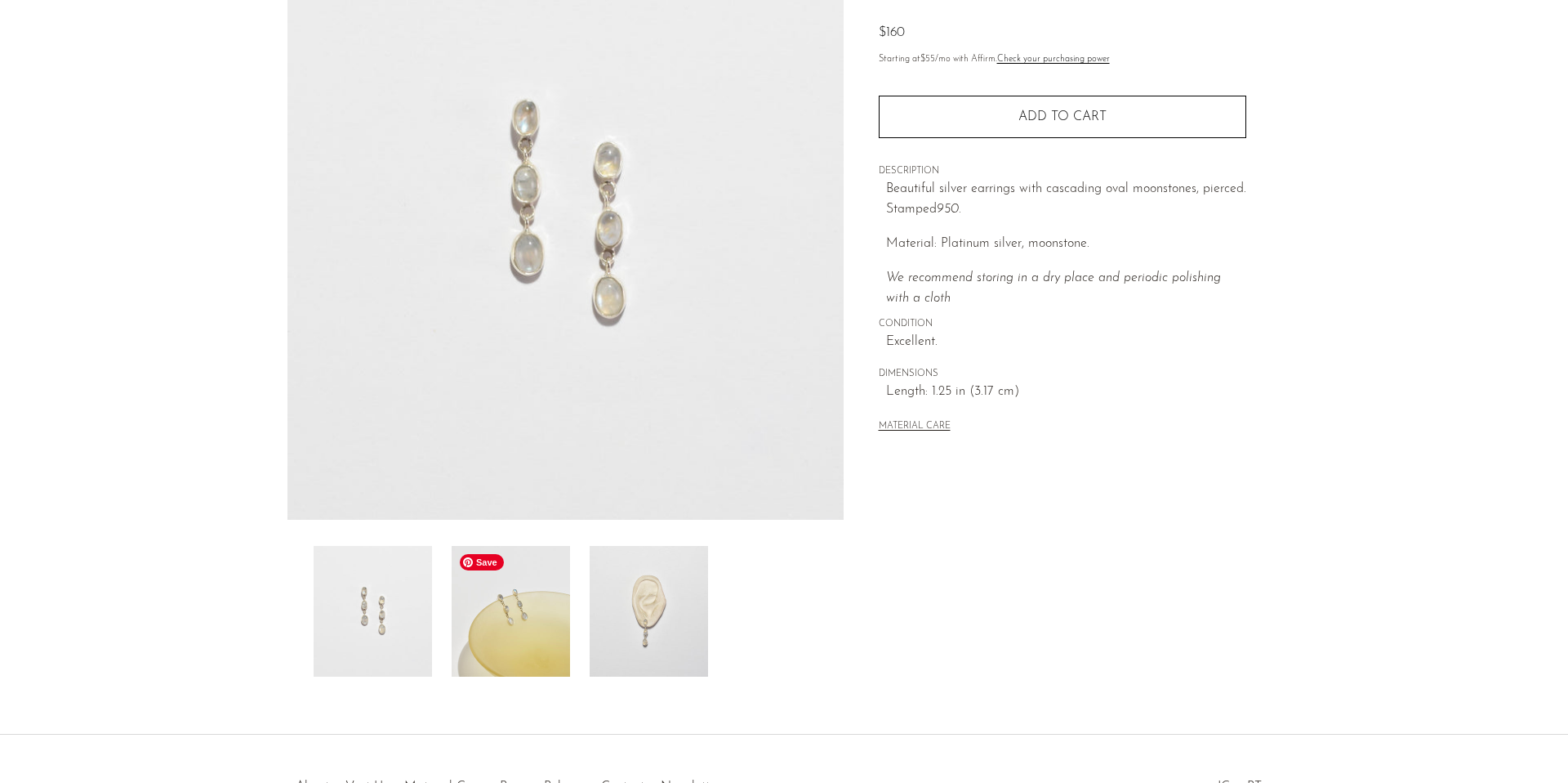
click at [517, 621] on img at bounding box center [511, 611] width 118 height 131
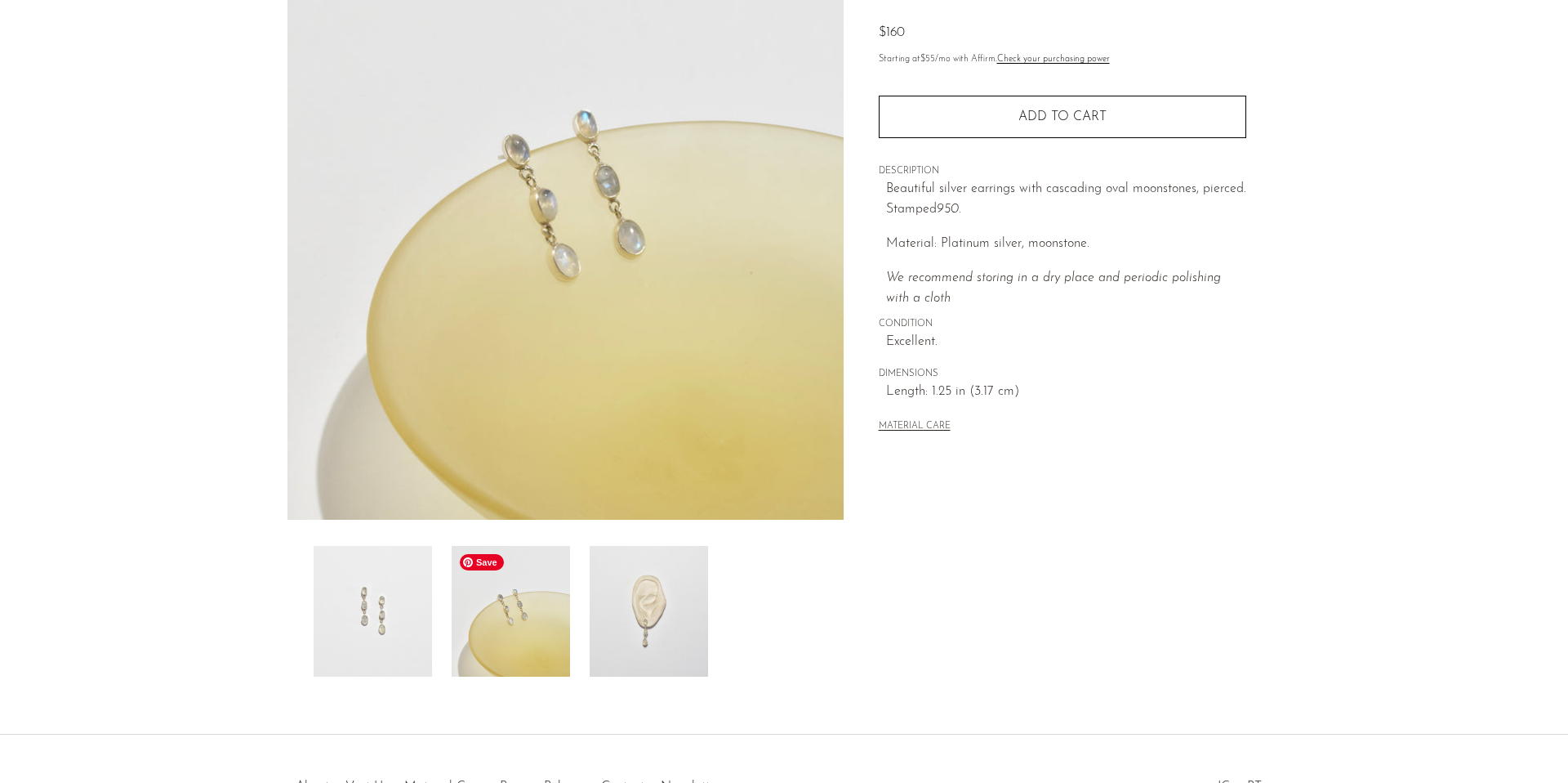
click at [659, 621] on img at bounding box center [648, 611] width 118 height 131
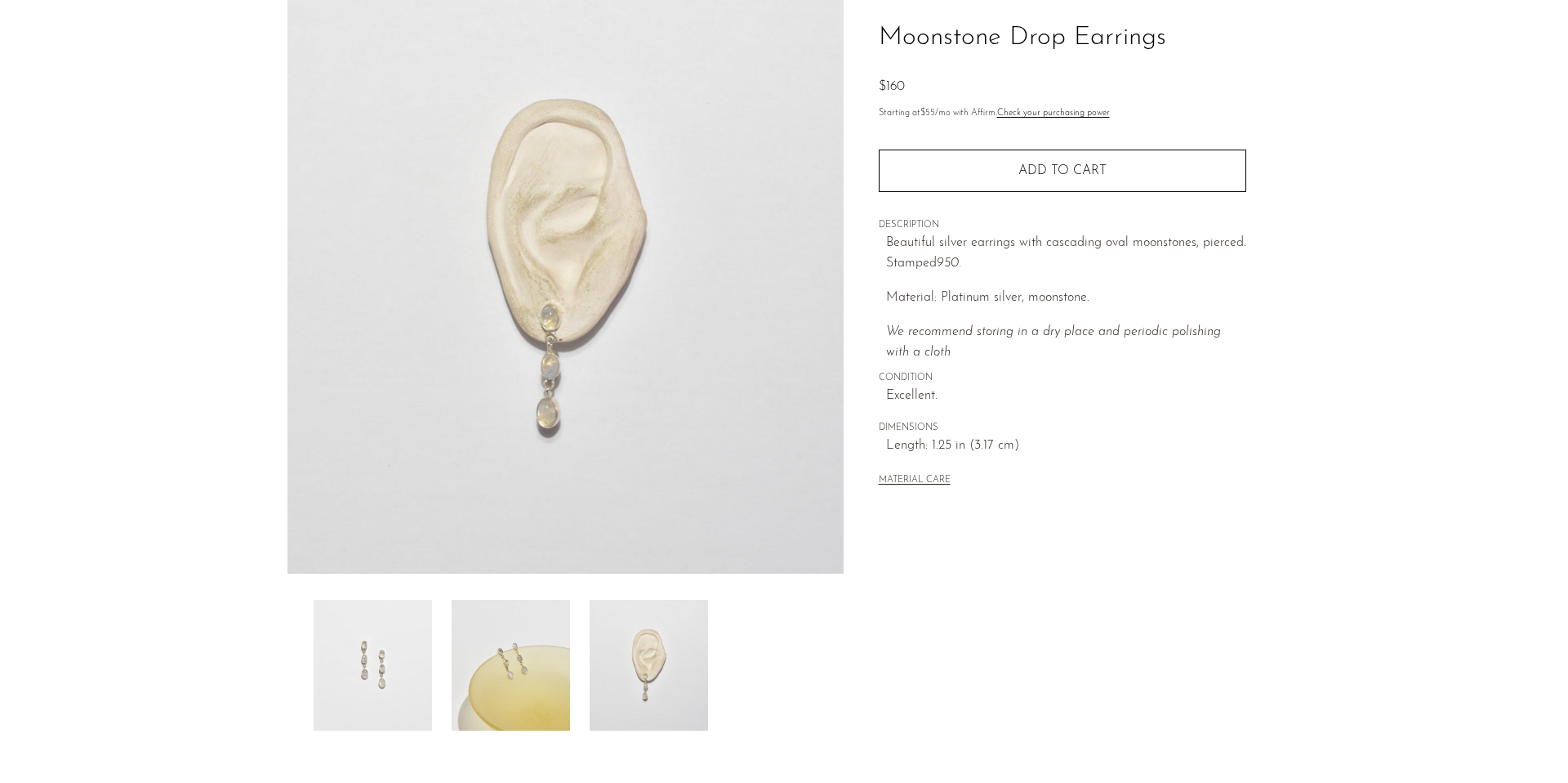
scroll to position [110, 0]
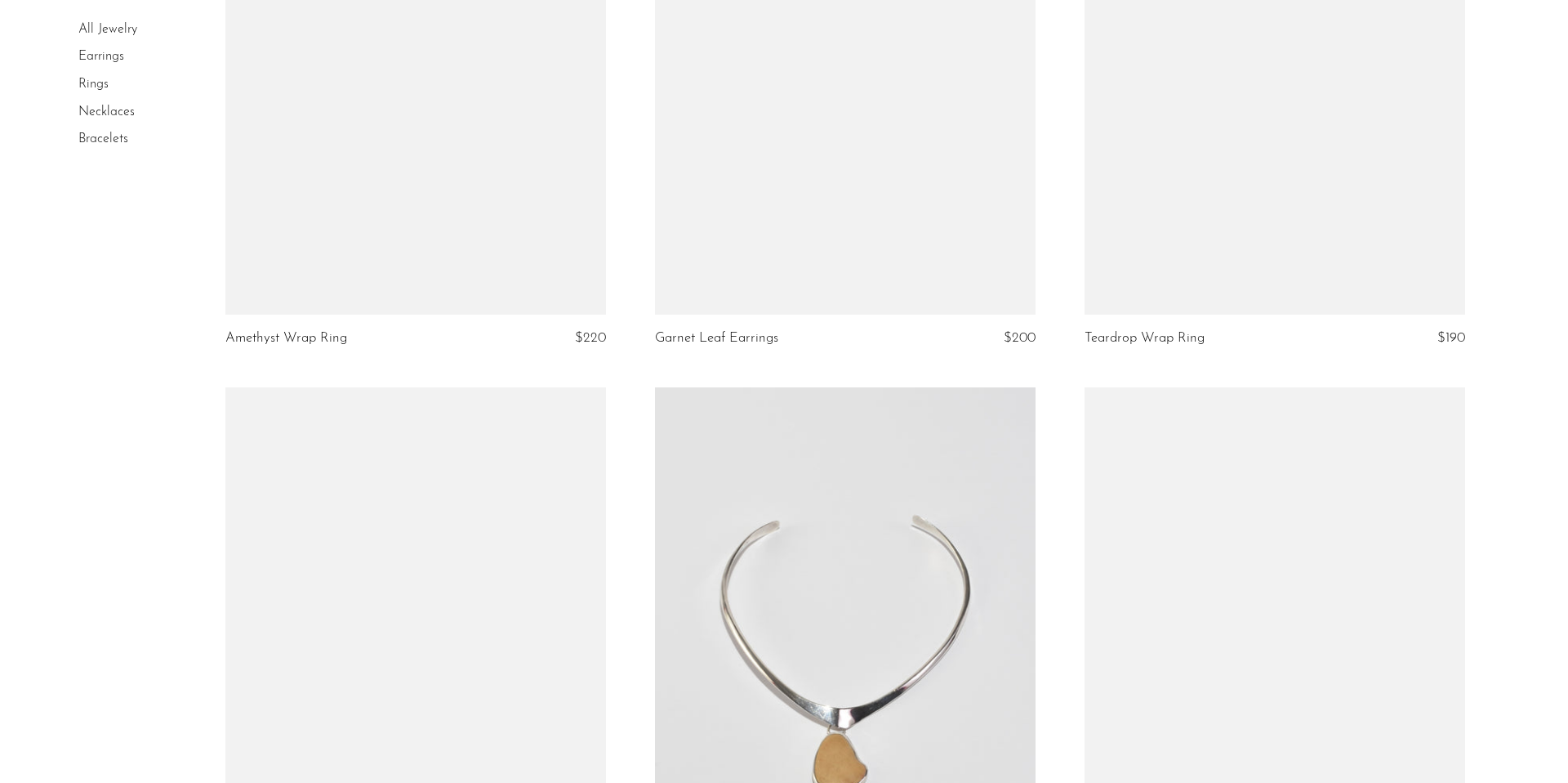
scroll to position [2295, 0]
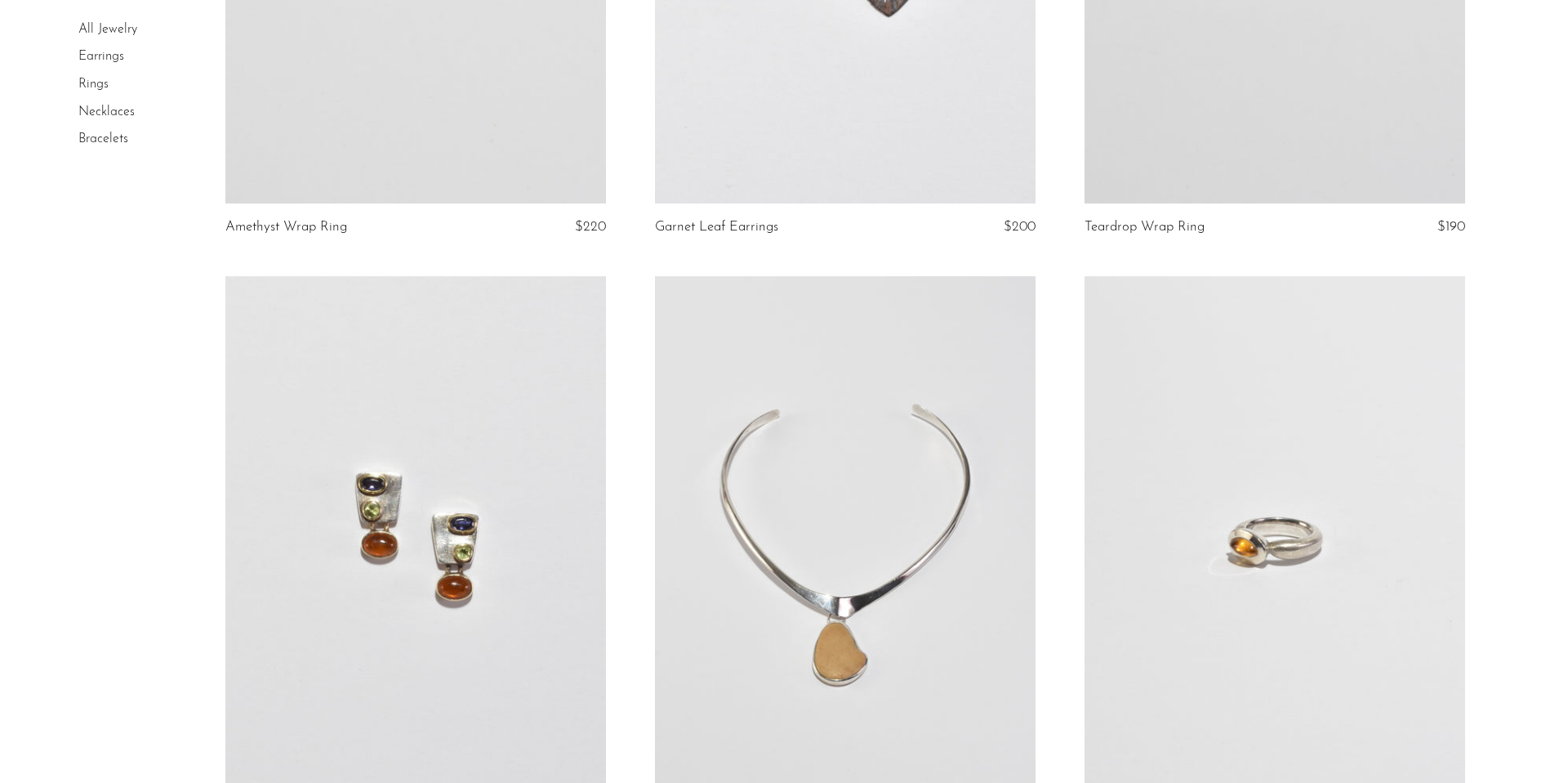
click at [517, 521] on link at bounding box center [415, 543] width 381 height 533
click at [908, 566] on link at bounding box center [845, 543] width 381 height 533
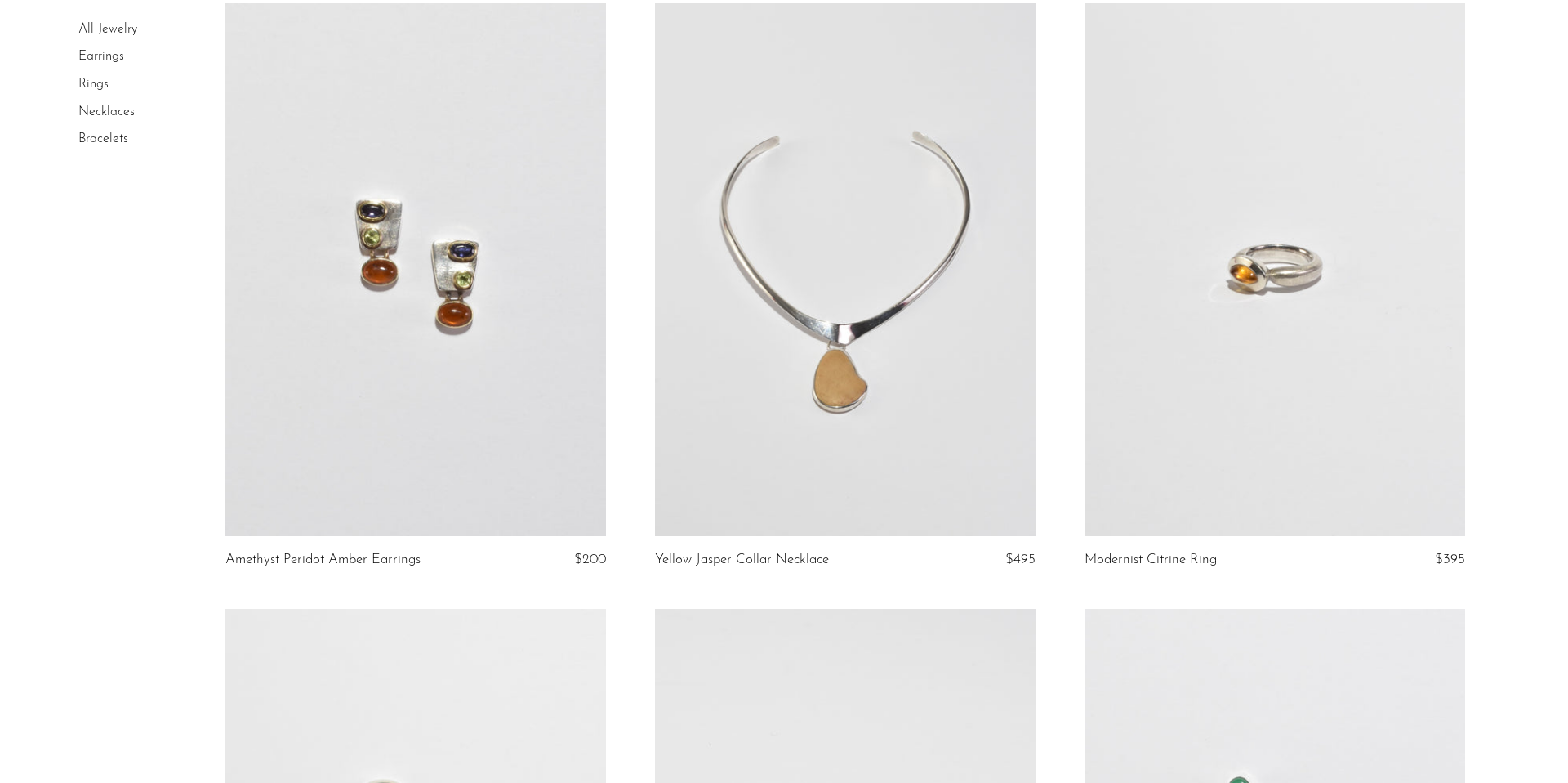
scroll to position [2579, 0]
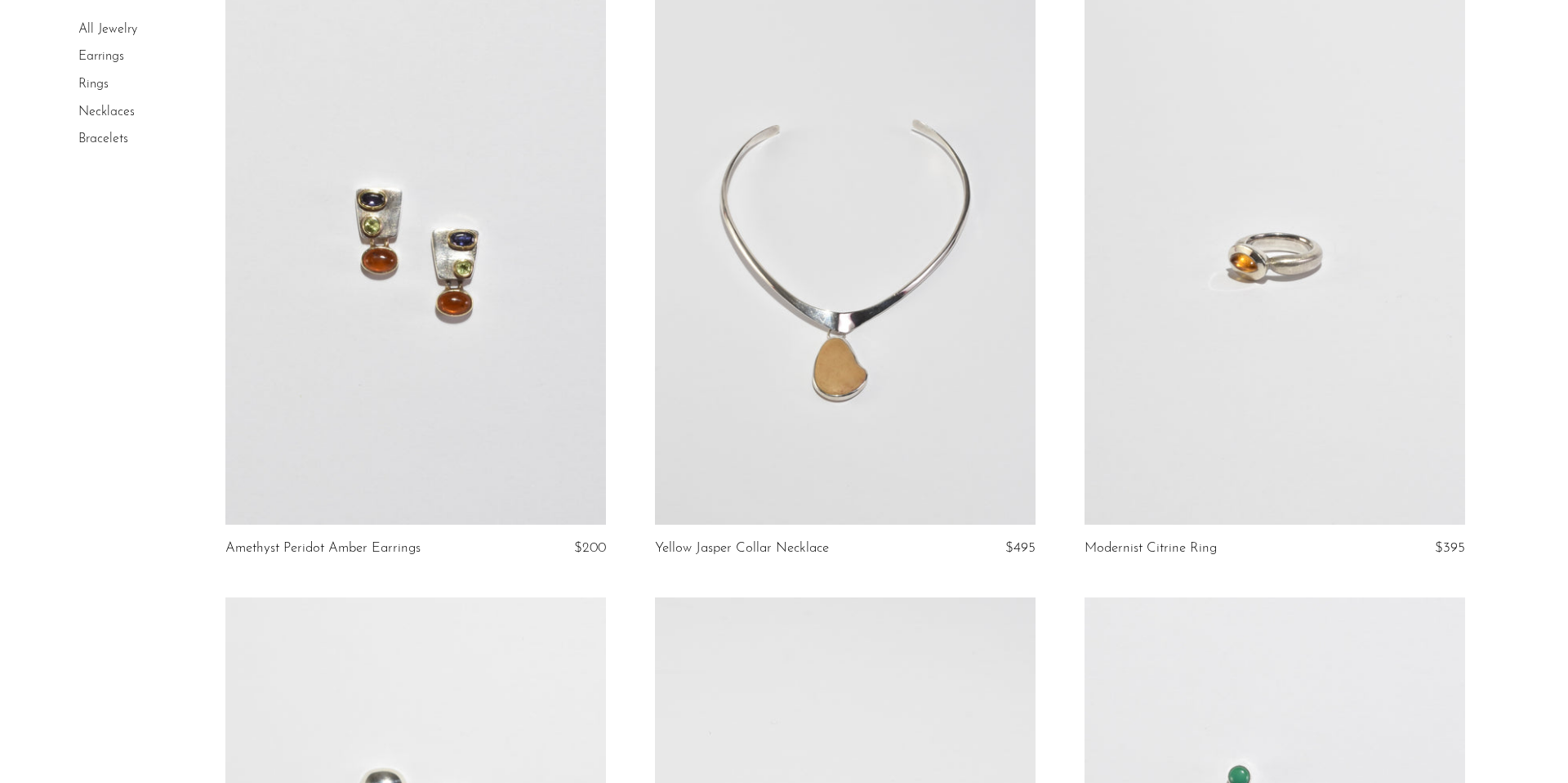
click at [1221, 466] on link at bounding box center [1275, 258] width 381 height 533
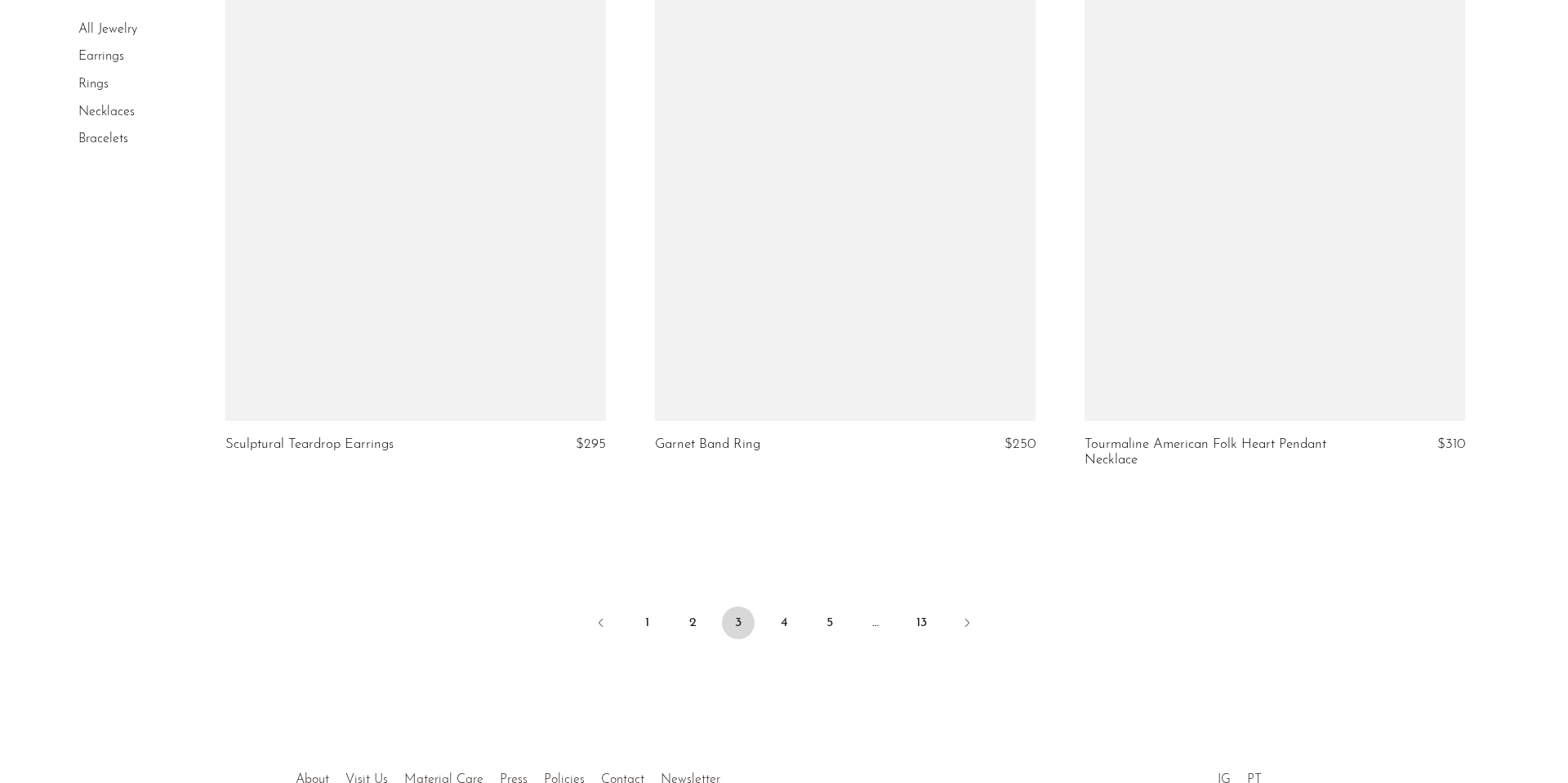
scroll to position [7029, 0]
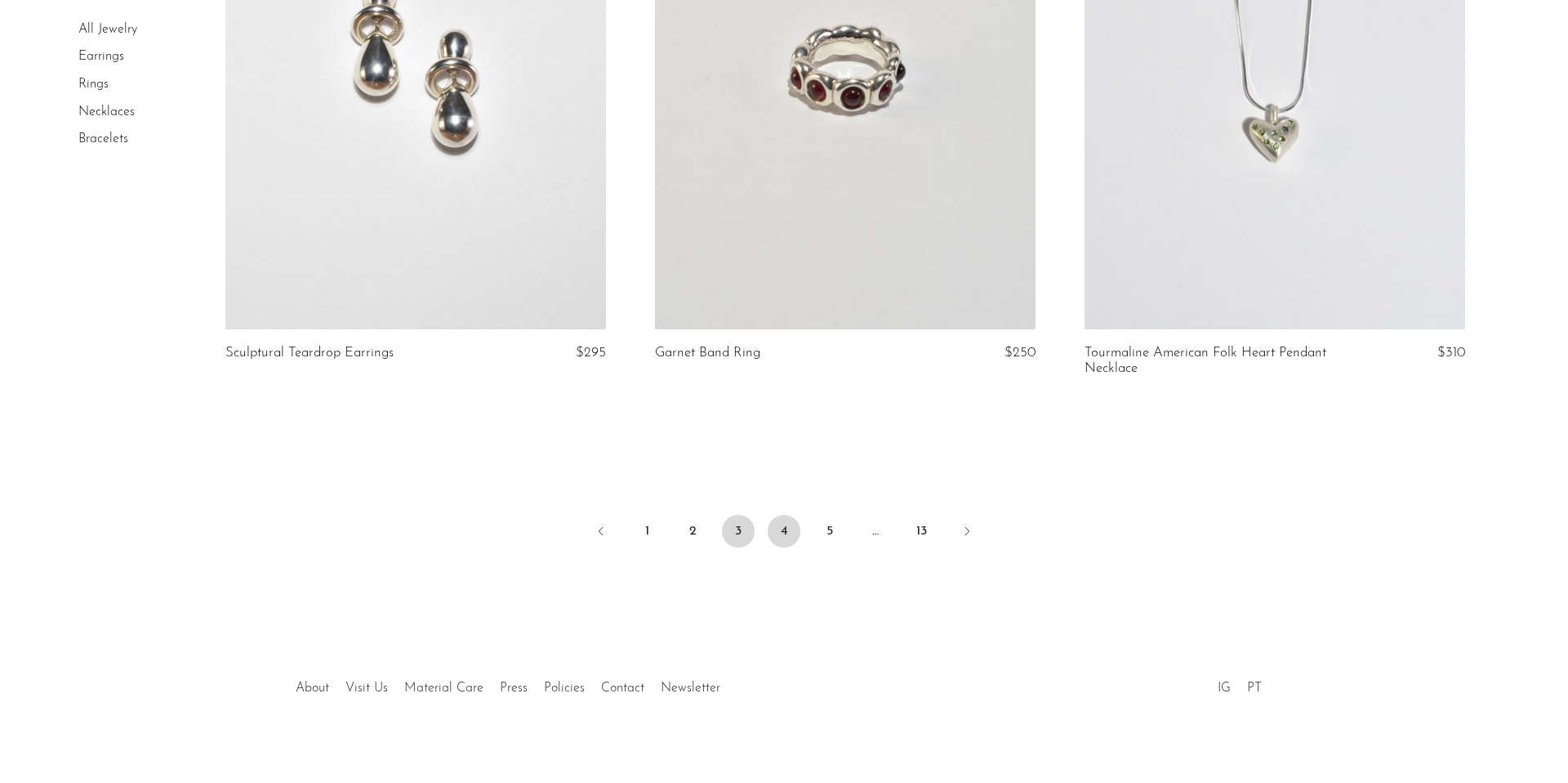
click at [783, 530] on link "4" at bounding box center [784, 531] width 33 height 33
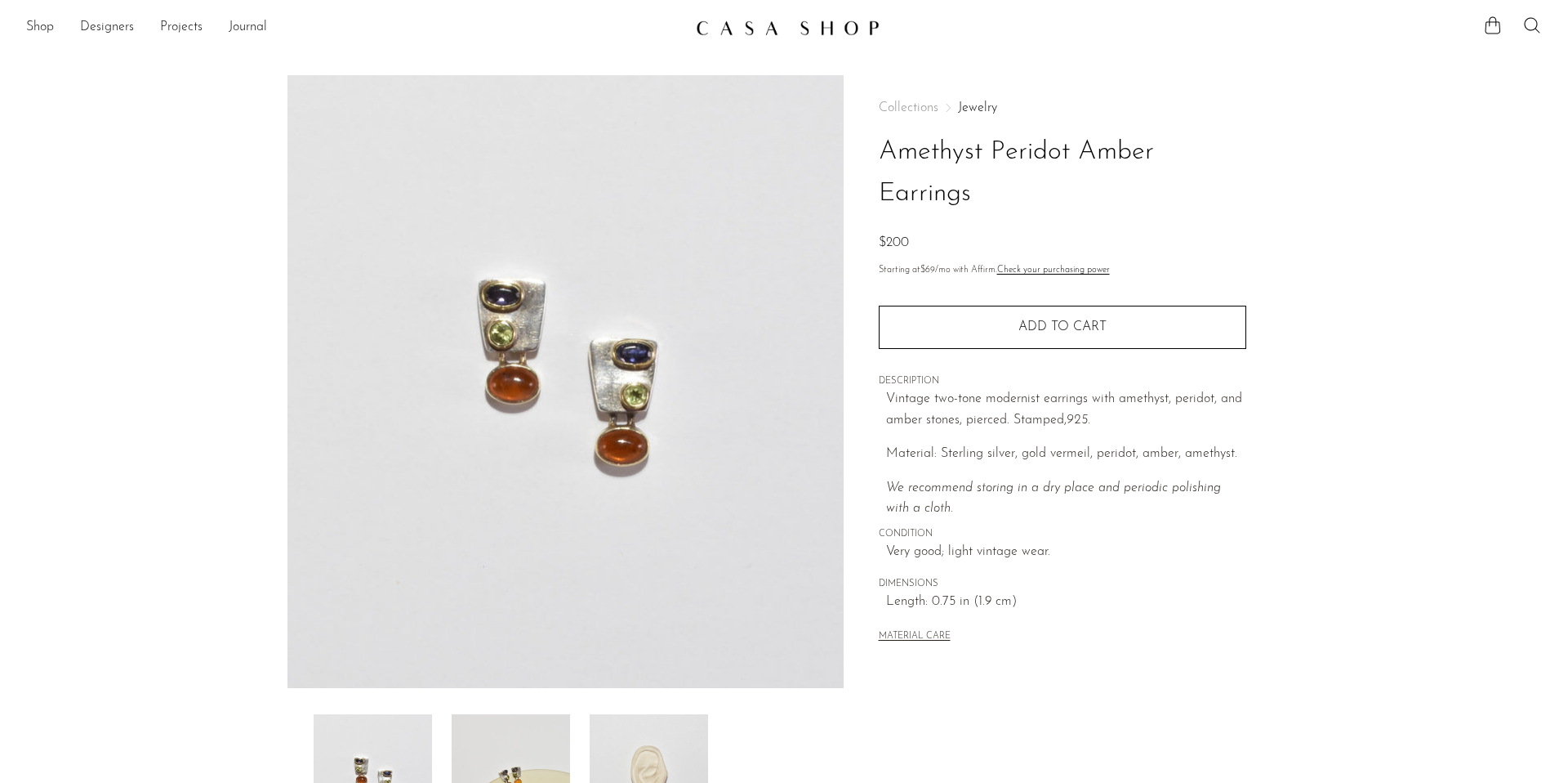
drag, startPoint x: 599, startPoint y: 288, endPoint x: 607, endPoint y: 6, distance: 282.1
click at [0, 0] on body "Shop Featured New Arrivals Bestsellers" at bounding box center [784, 532] width 1568 height 1064
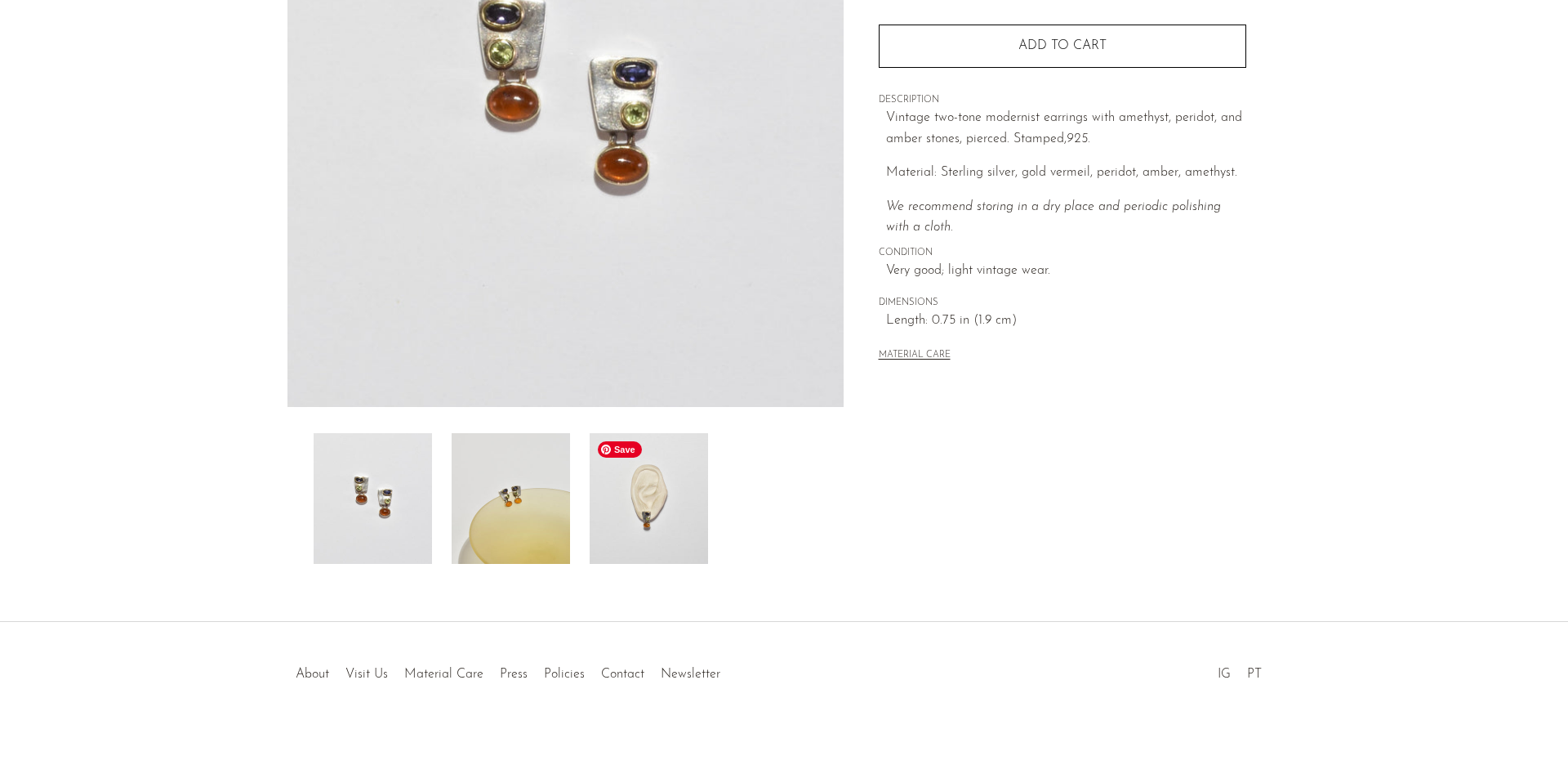
click at [587, 468] on div at bounding box center [566, 498] width 504 height 131
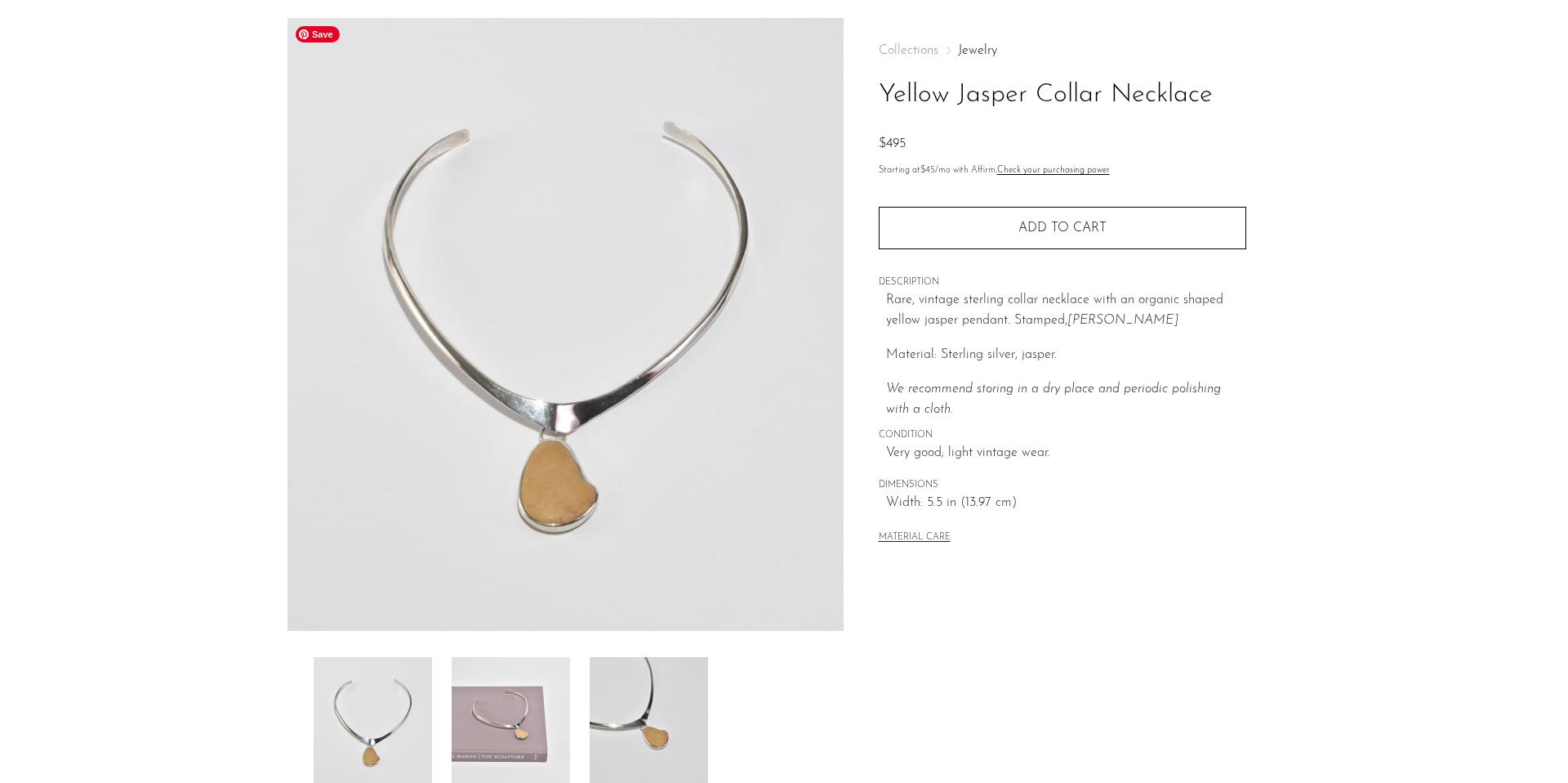
scroll to position [54, 0]
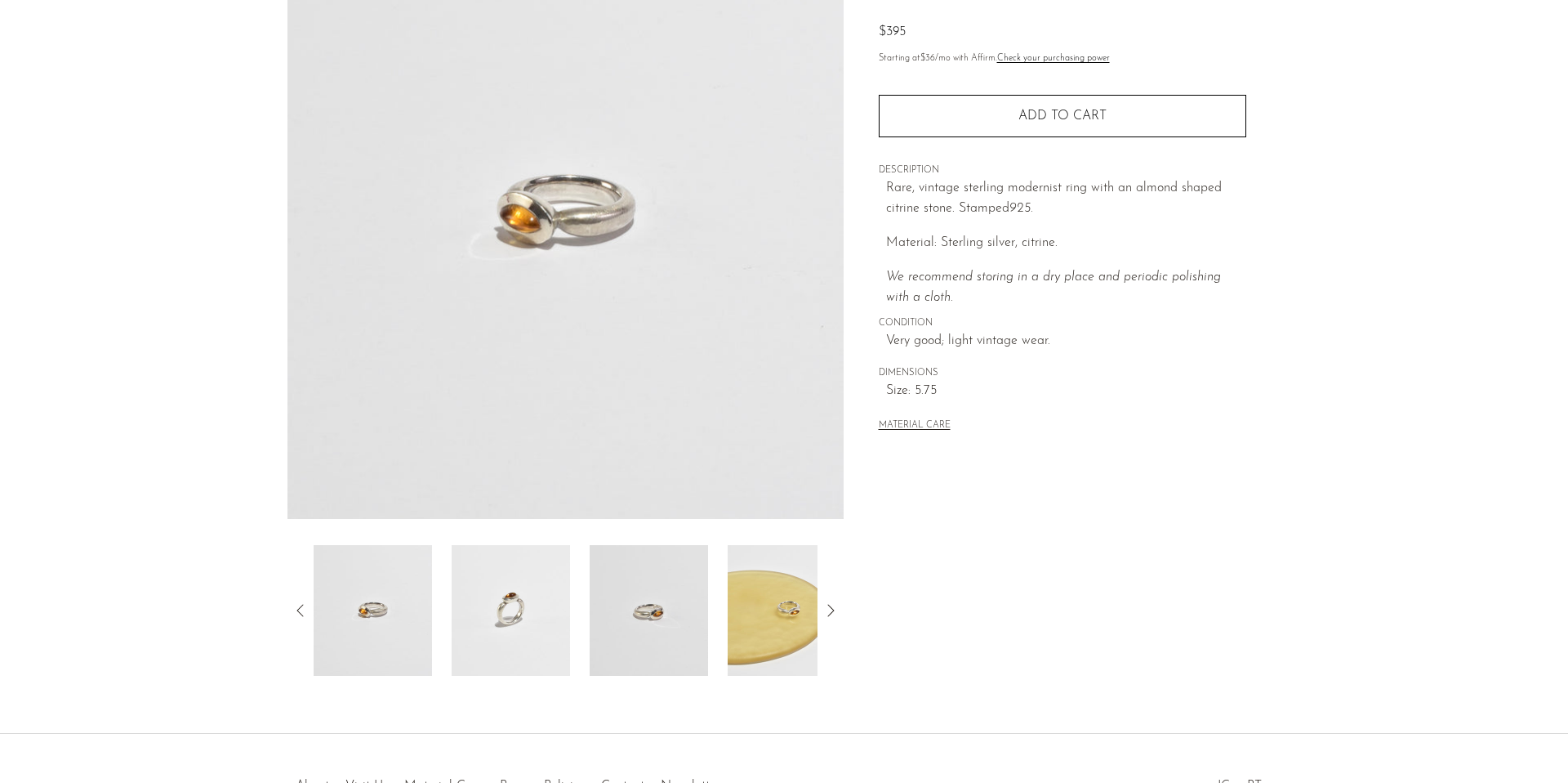
scroll to position [129, 0]
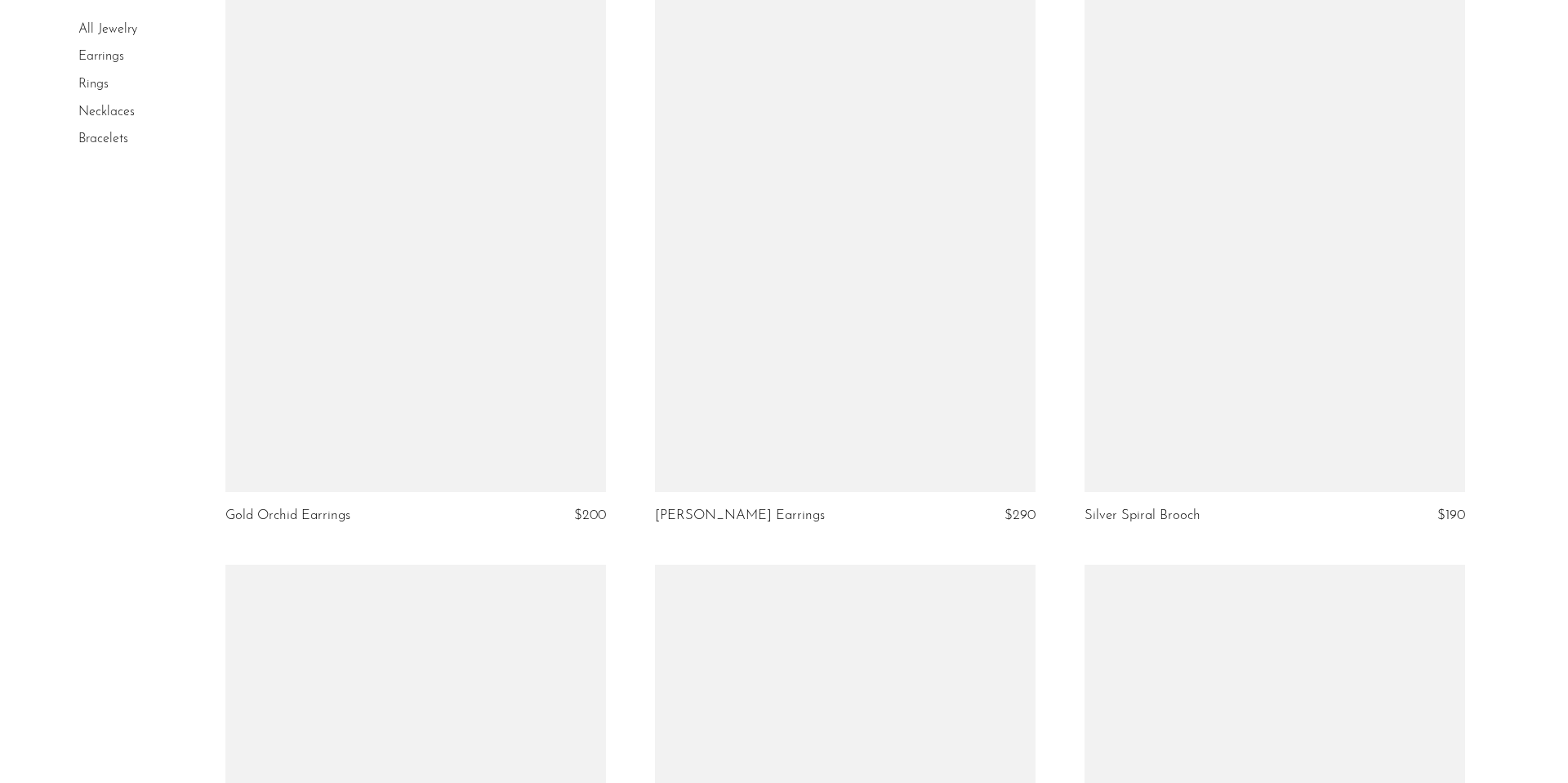
scroll to position [7048, 0]
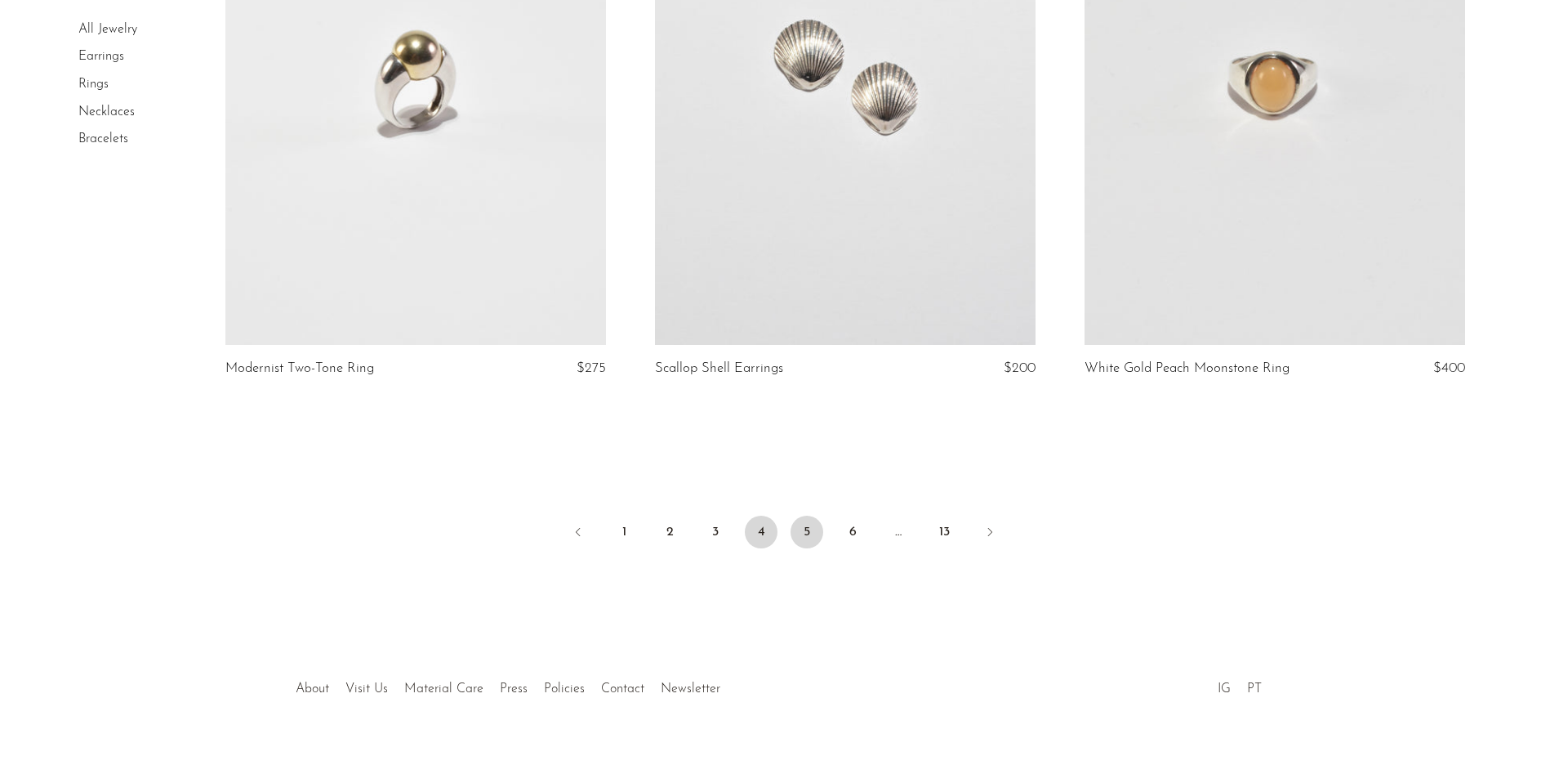
click at [805, 519] on link "5" at bounding box center [806, 532] width 33 height 33
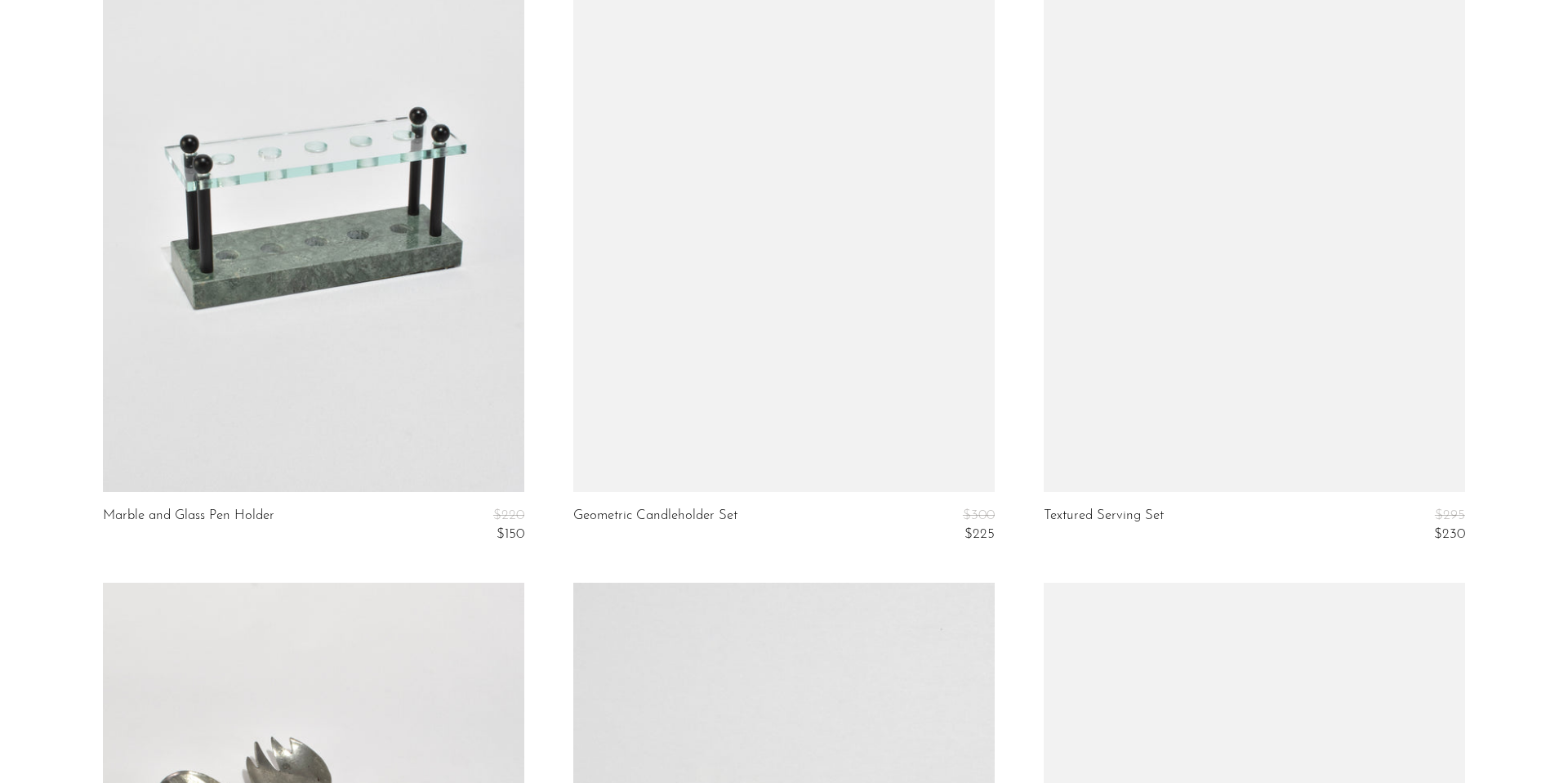
scroll to position [4422, 0]
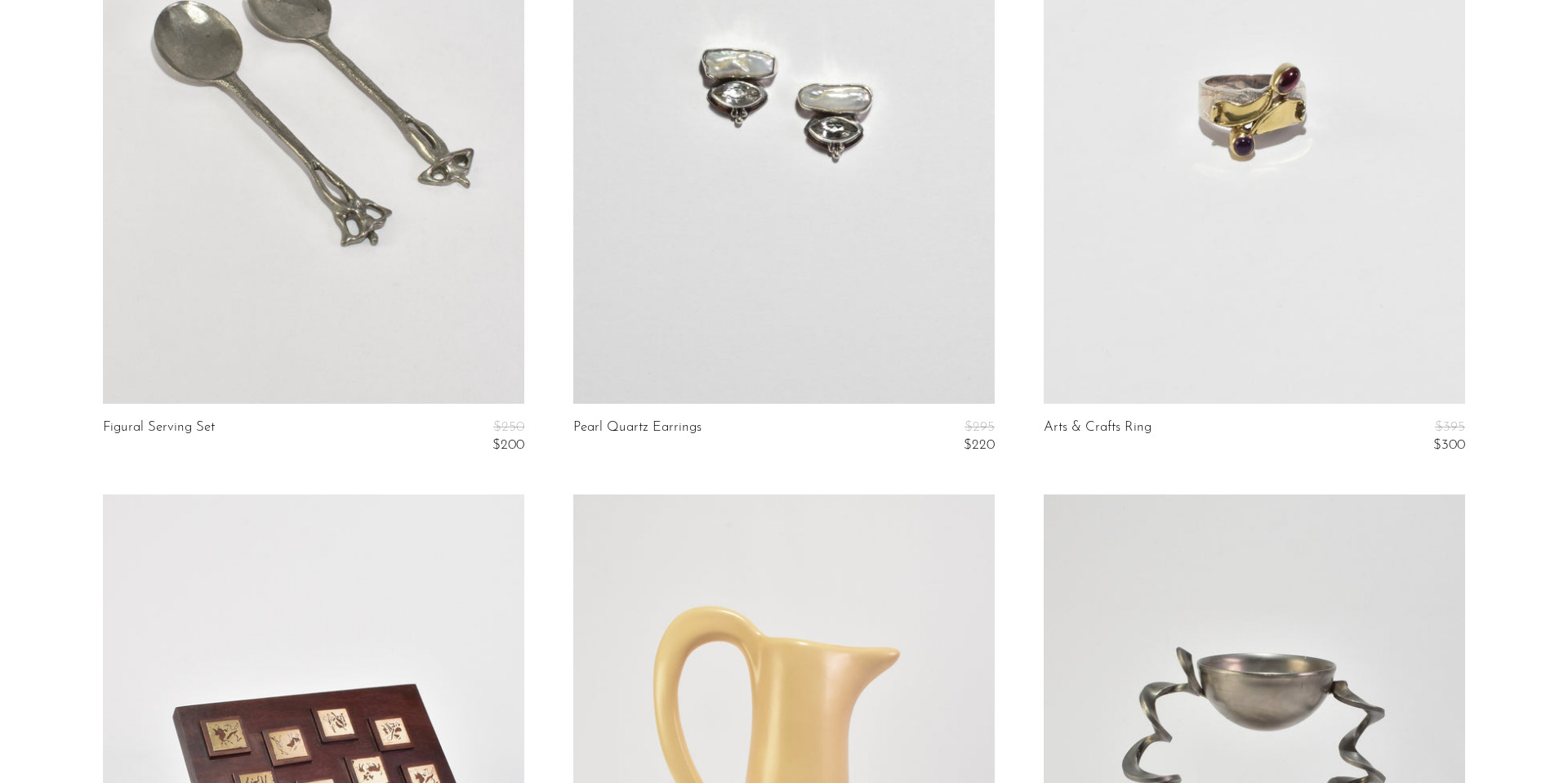
click at [902, 218] on link at bounding box center [784, 108] width 421 height 590
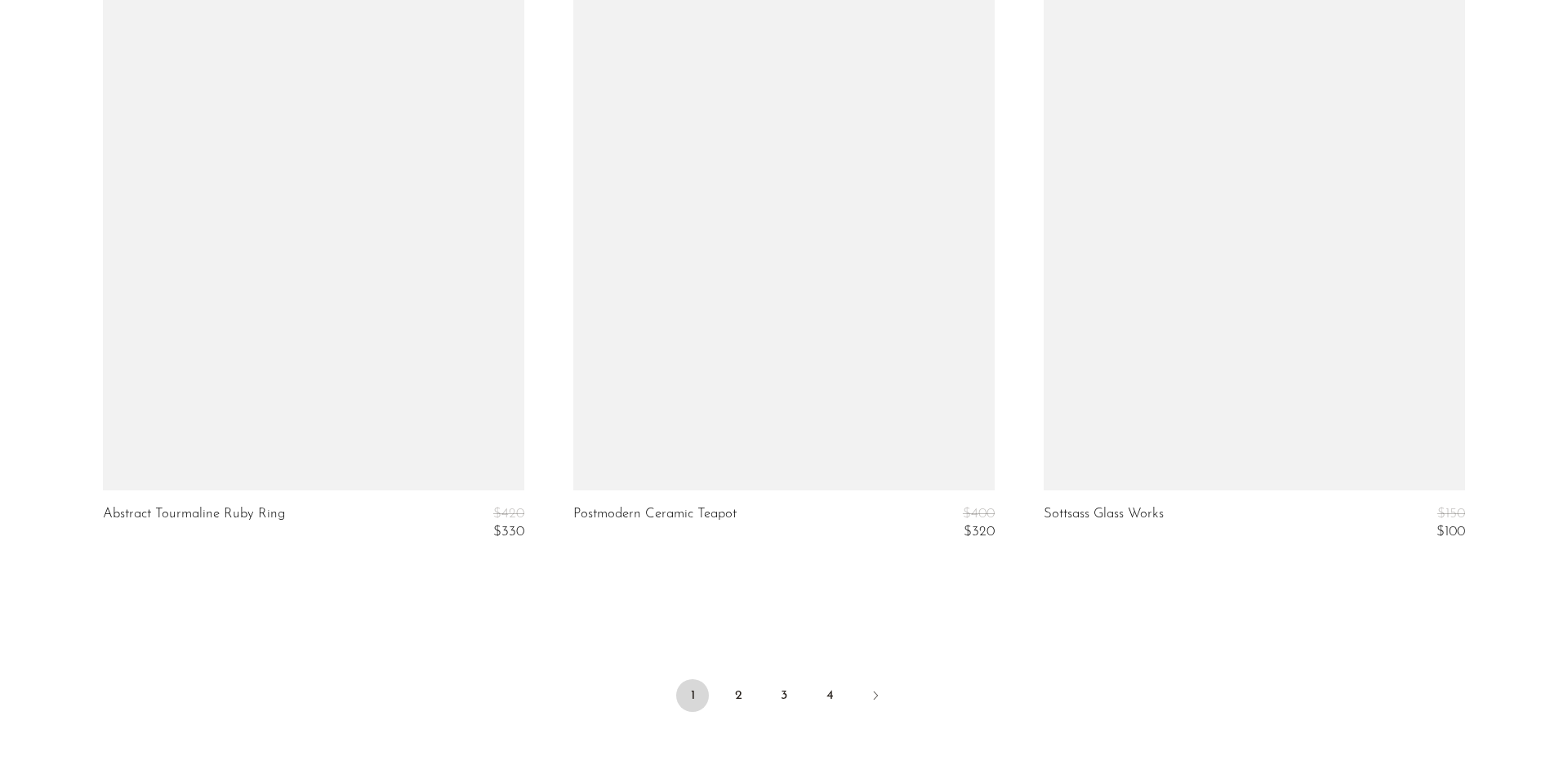
scroll to position [7823, 0]
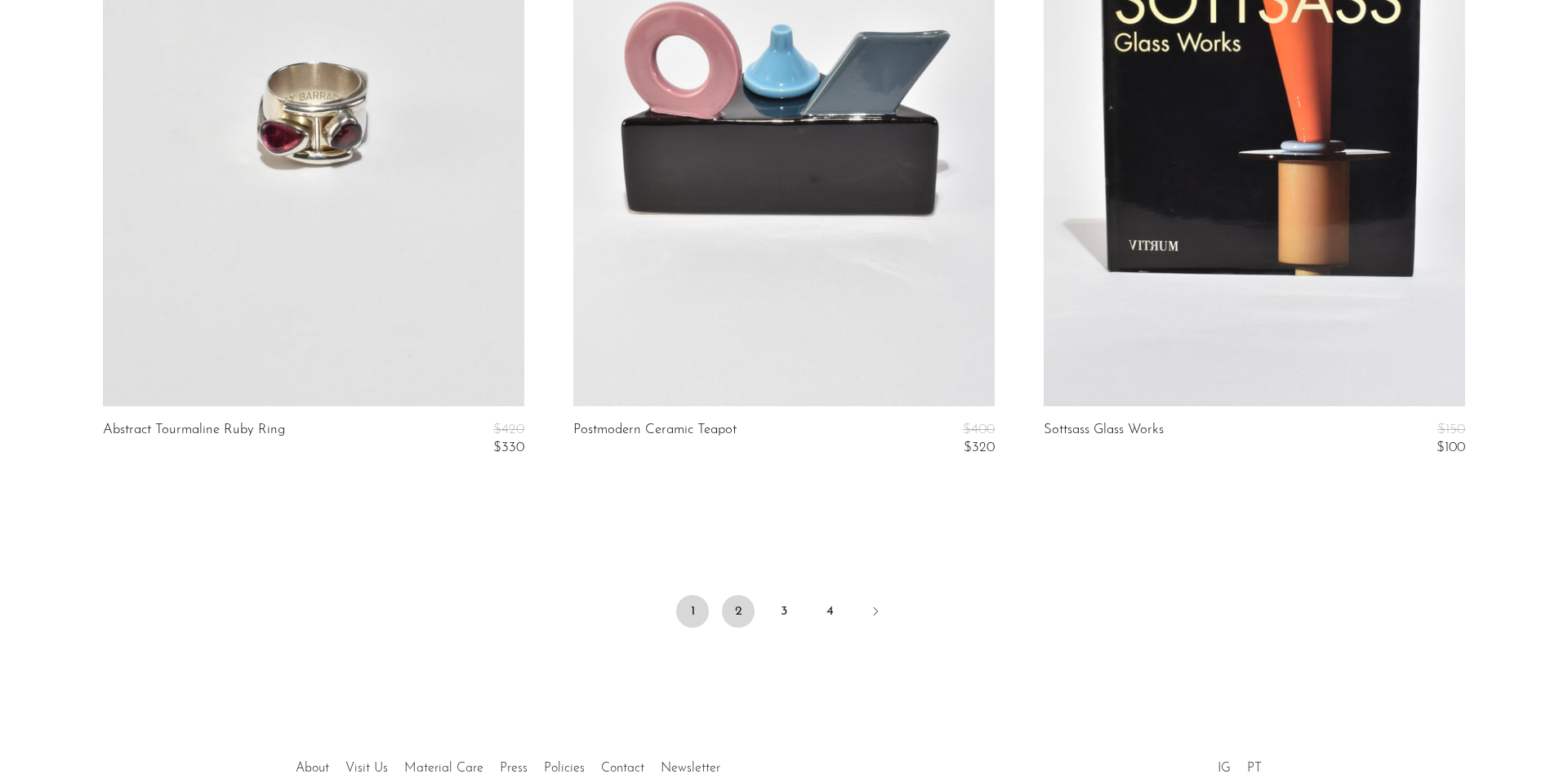
click at [739, 612] on link "2" at bounding box center [738, 610] width 33 height 33
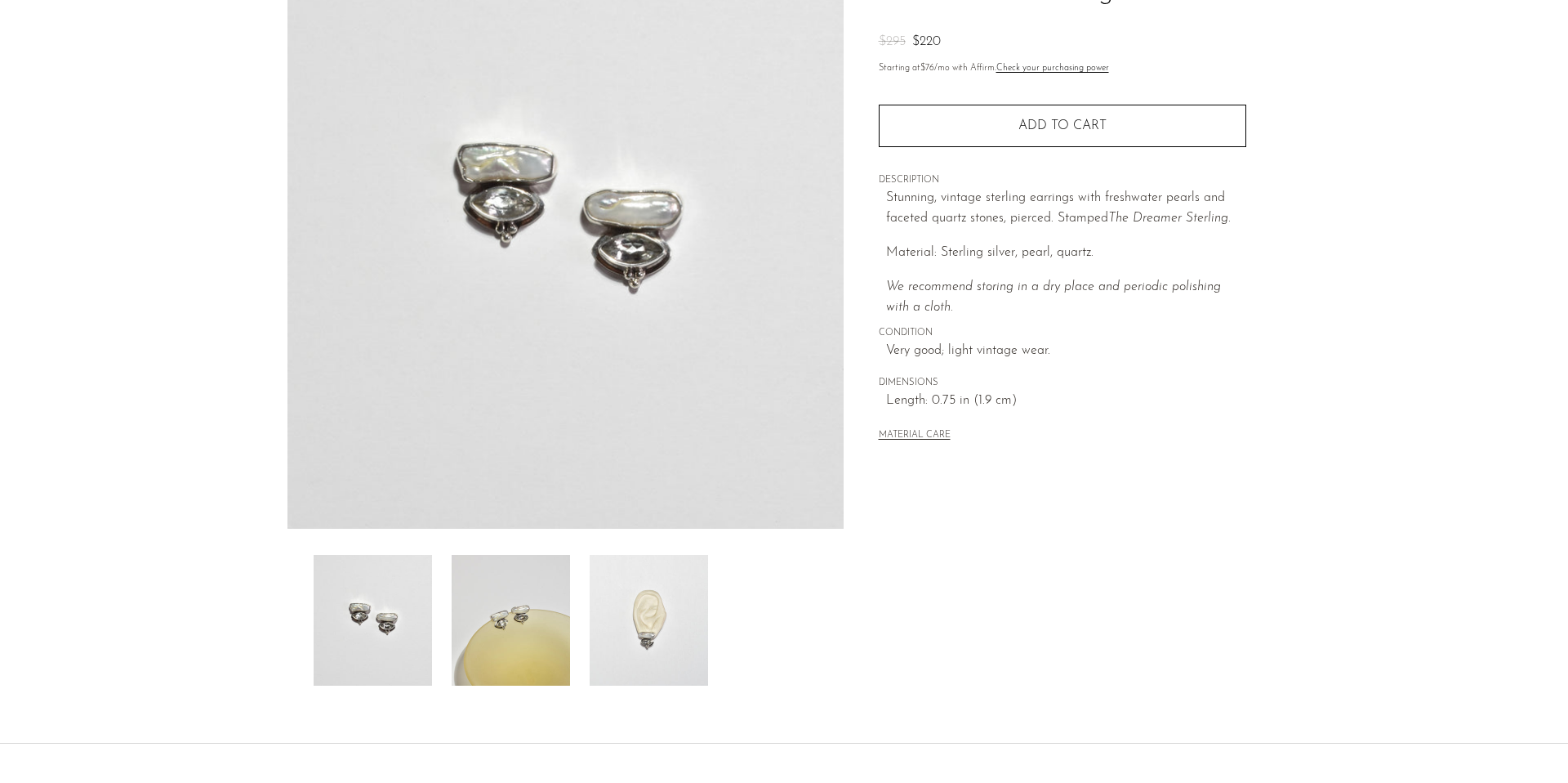
scroll to position [183, 0]
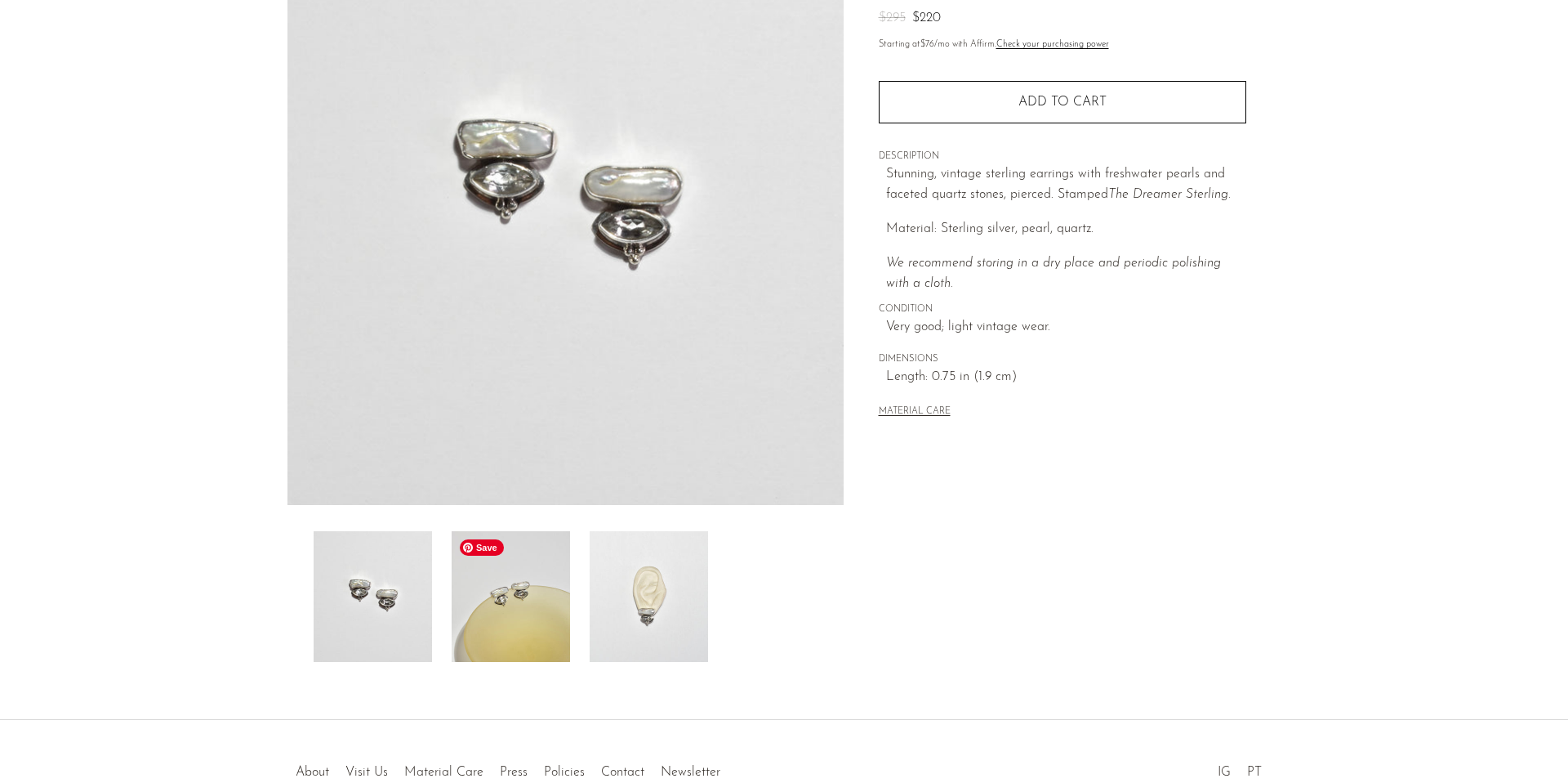
click at [545, 592] on img at bounding box center [511, 596] width 118 height 131
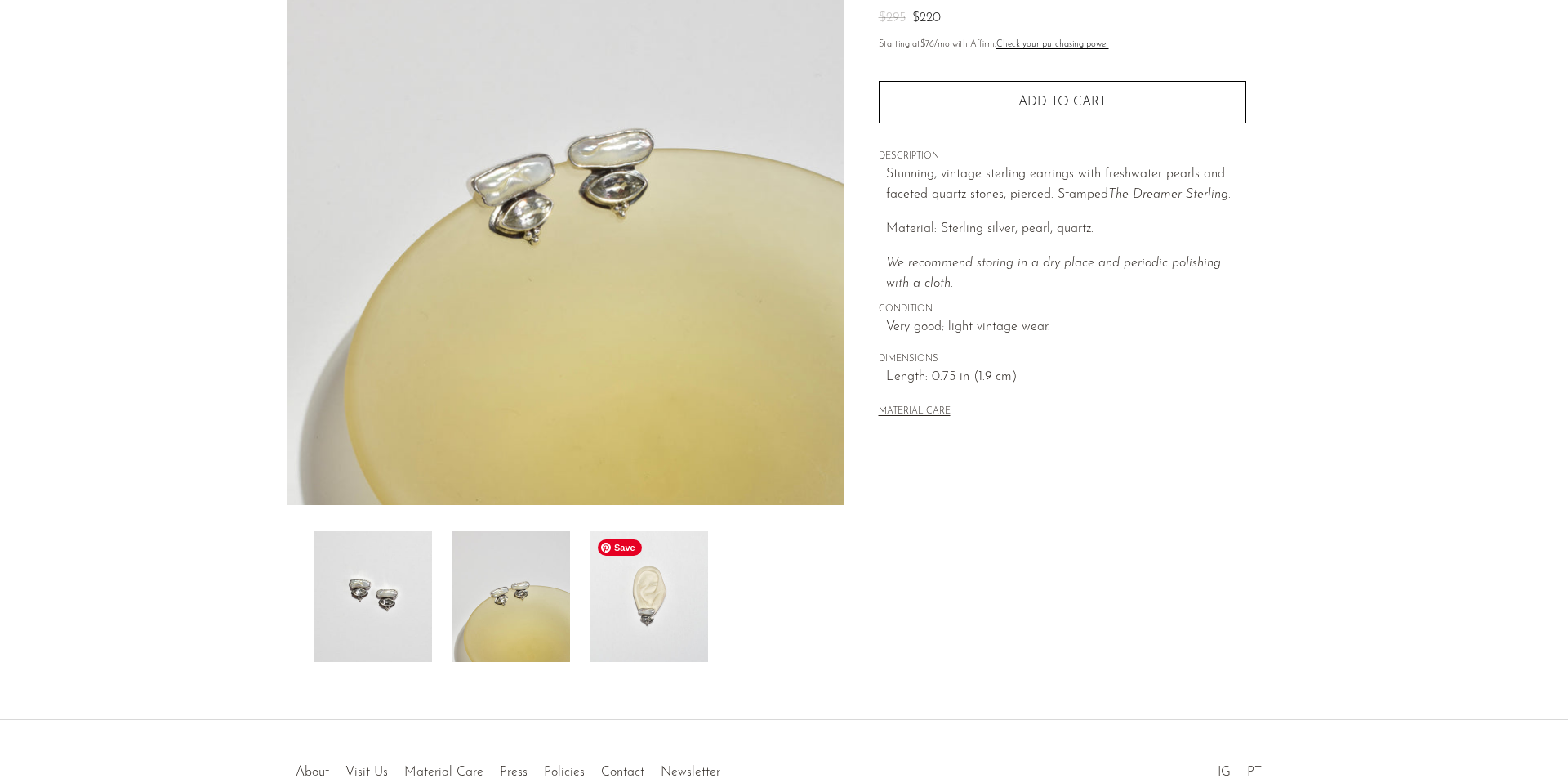
click at [686, 585] on img at bounding box center [648, 596] width 118 height 131
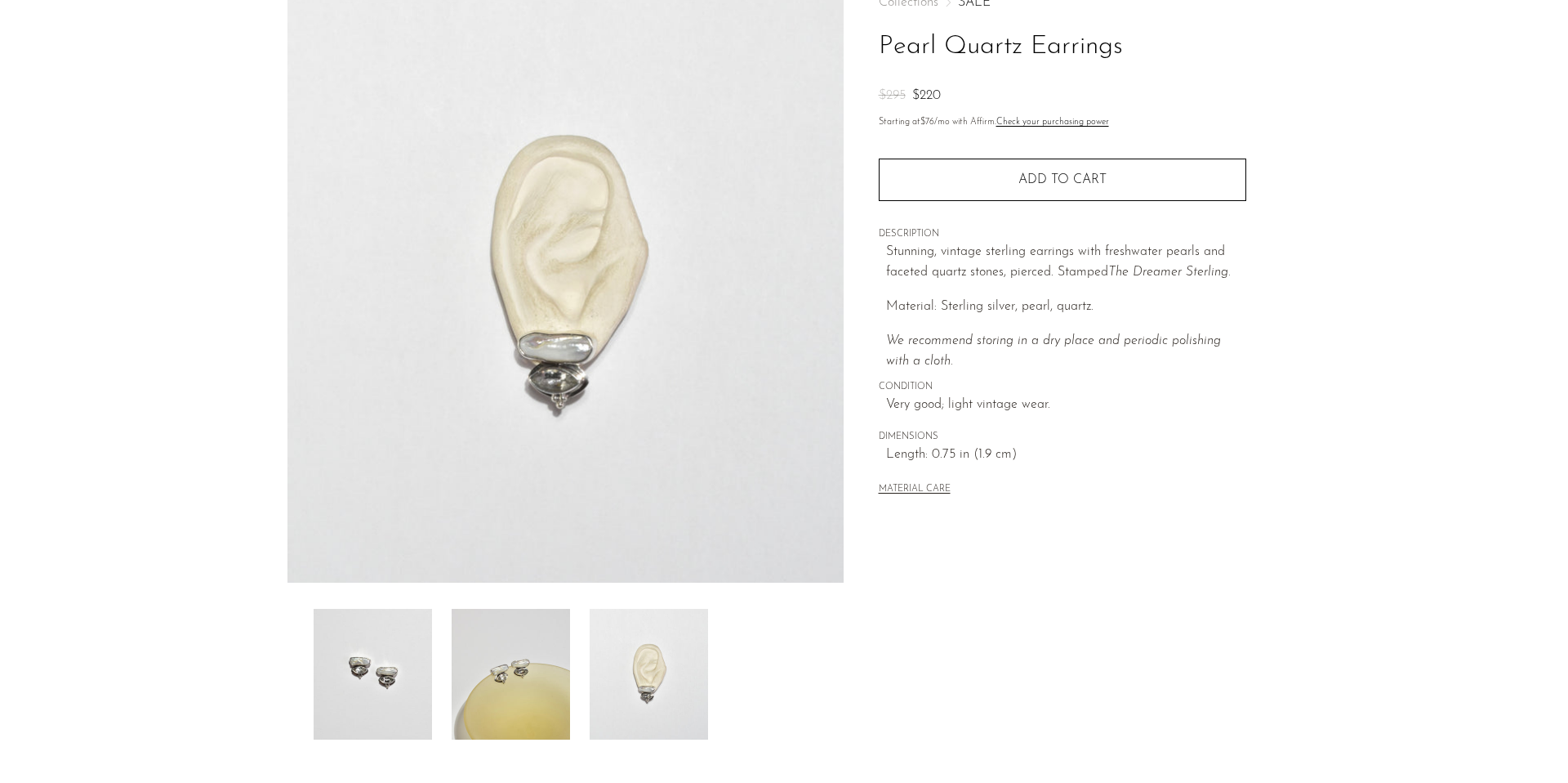
scroll to position [60, 0]
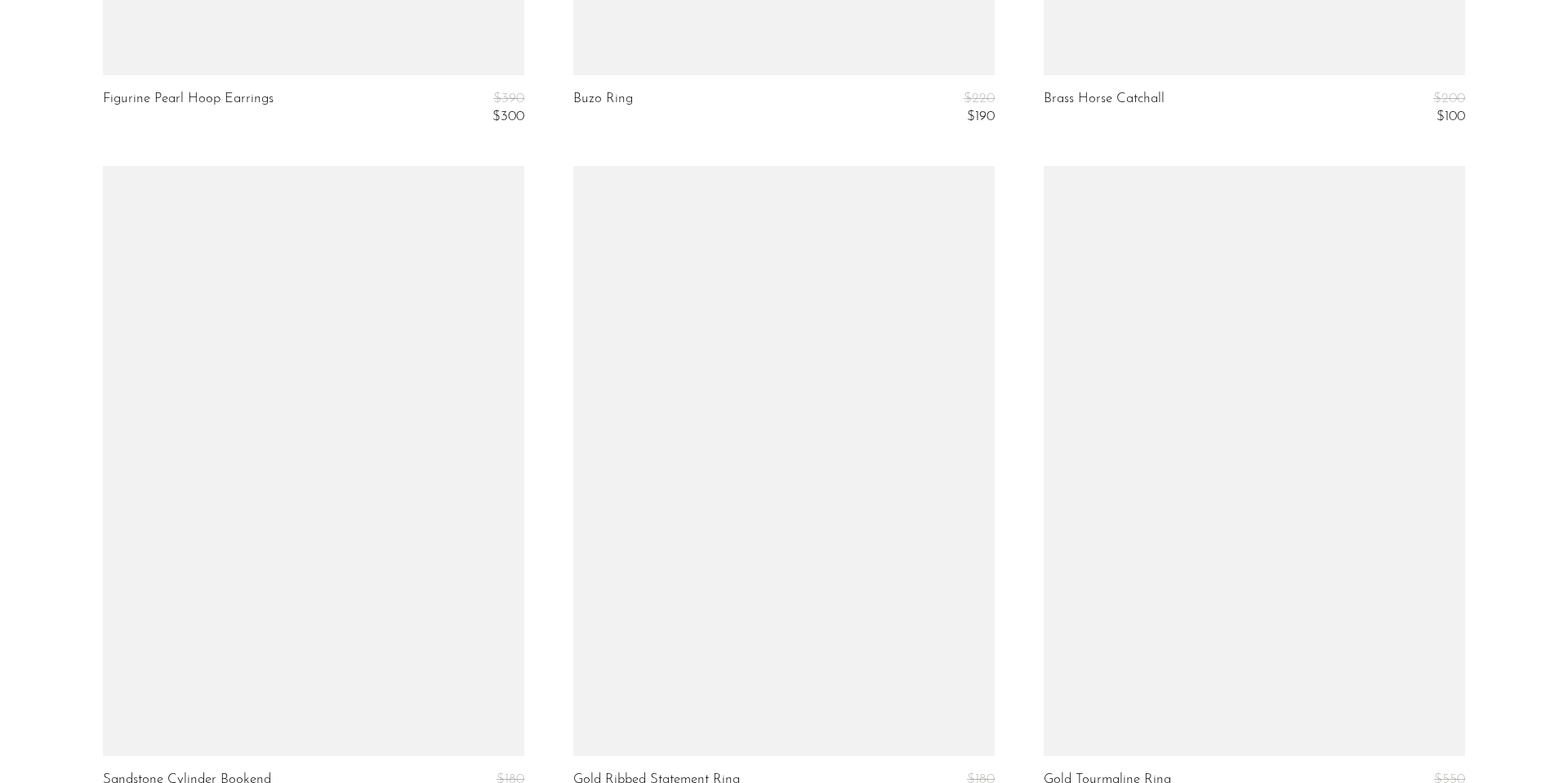
scroll to position [7917, 0]
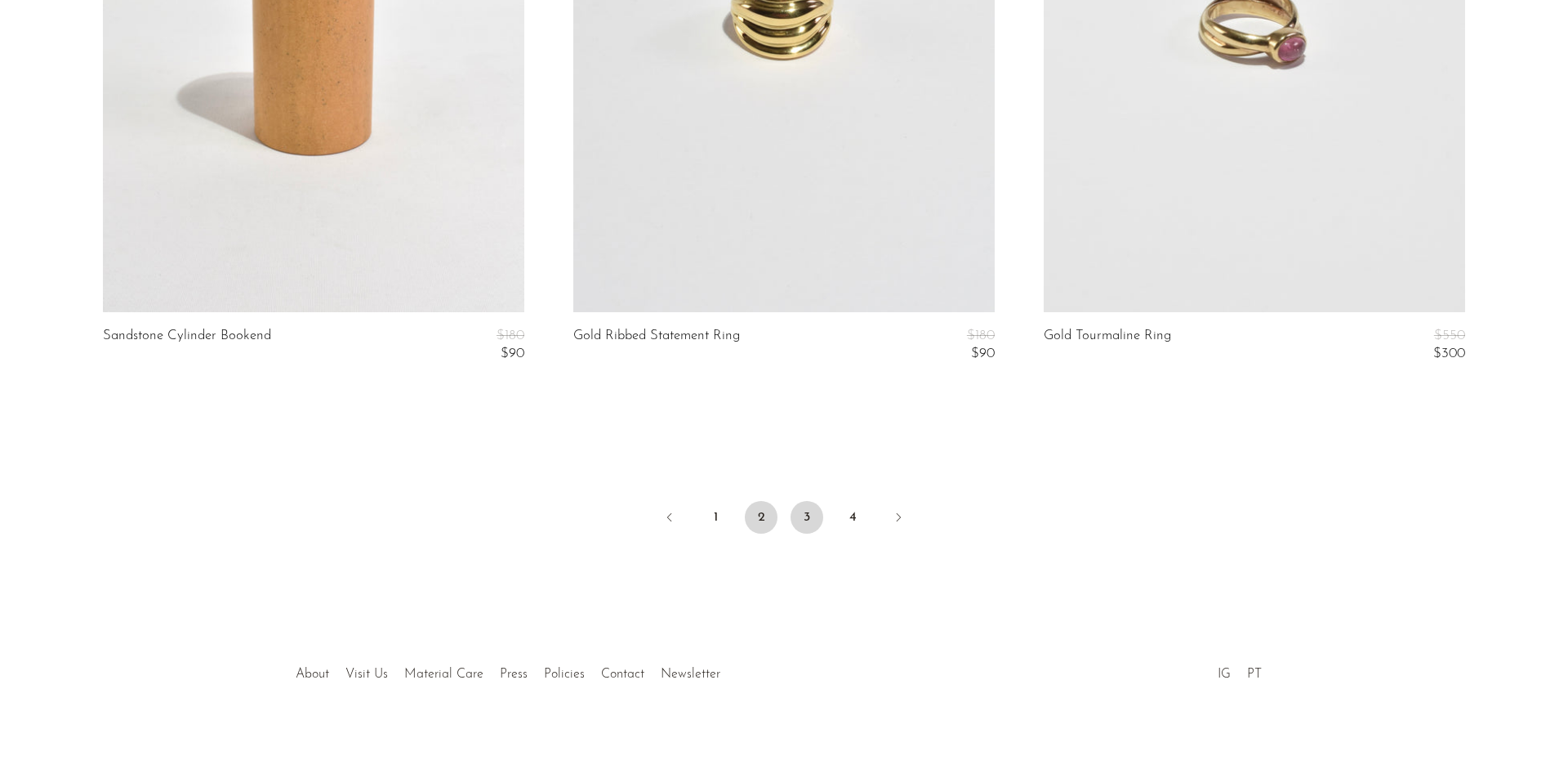
click at [811, 517] on link "3" at bounding box center [806, 517] width 33 height 33
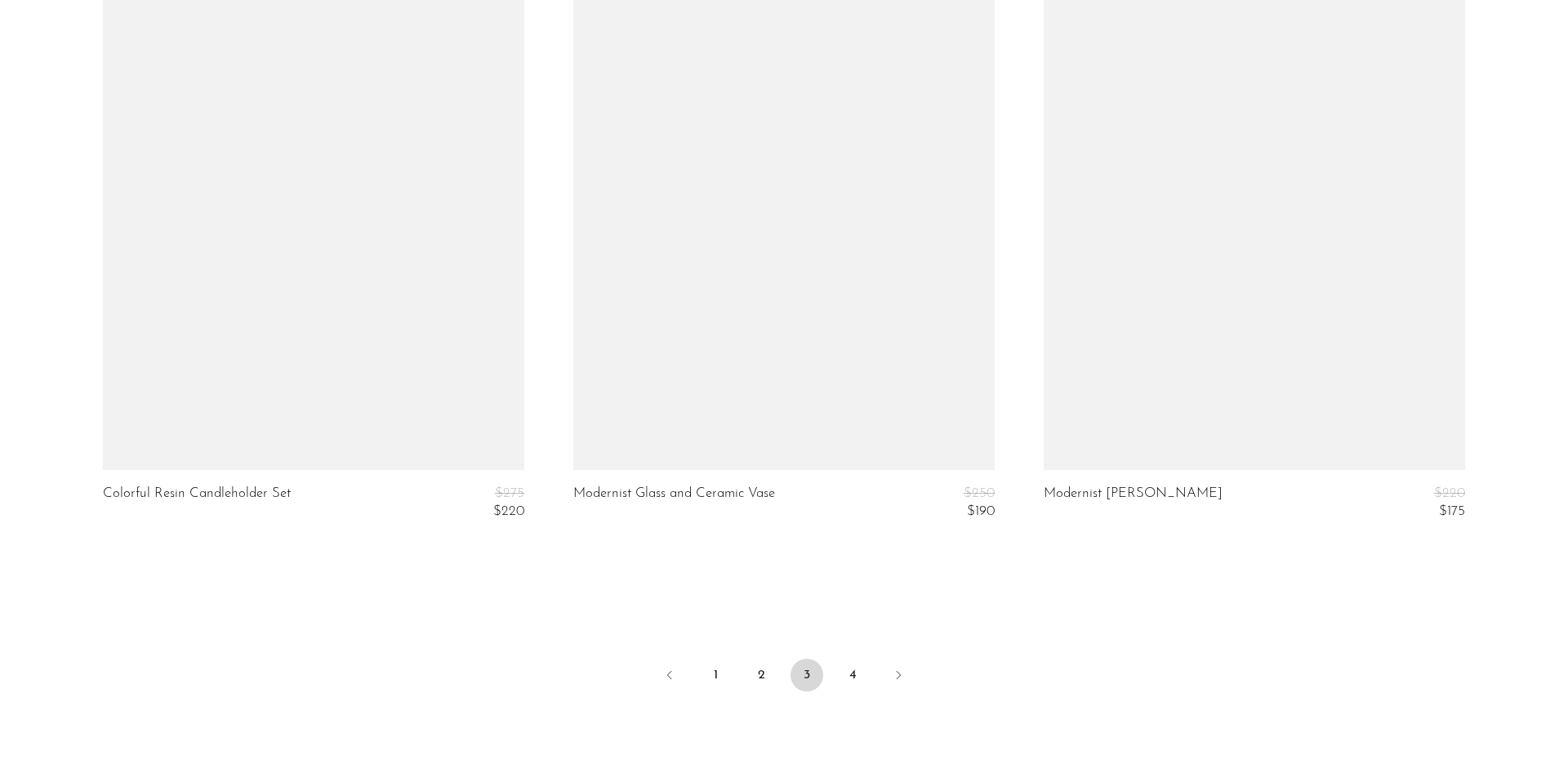
scroll to position [7776, 0]
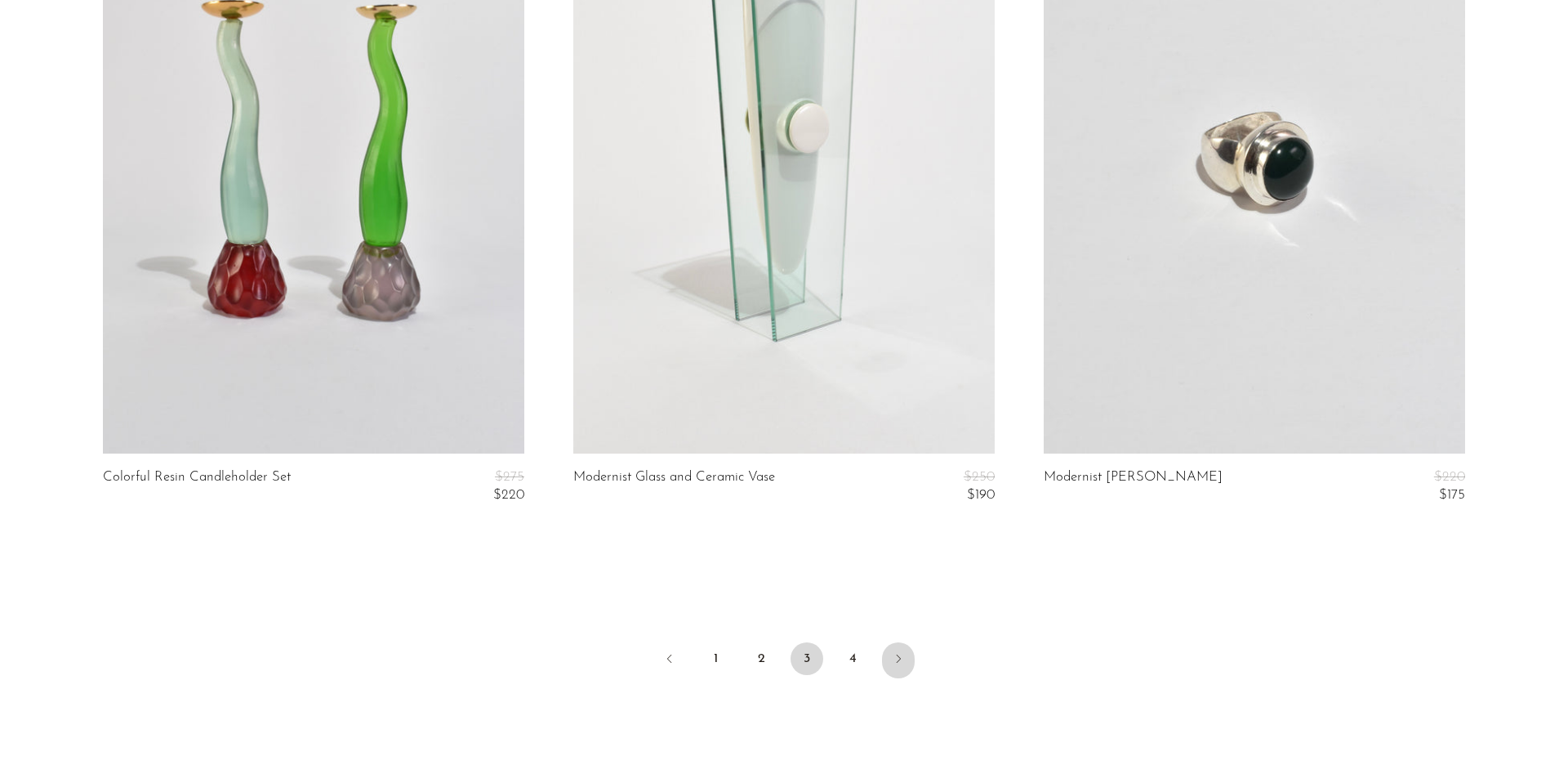
click at [888, 659] on link "Next" at bounding box center [898, 660] width 33 height 36
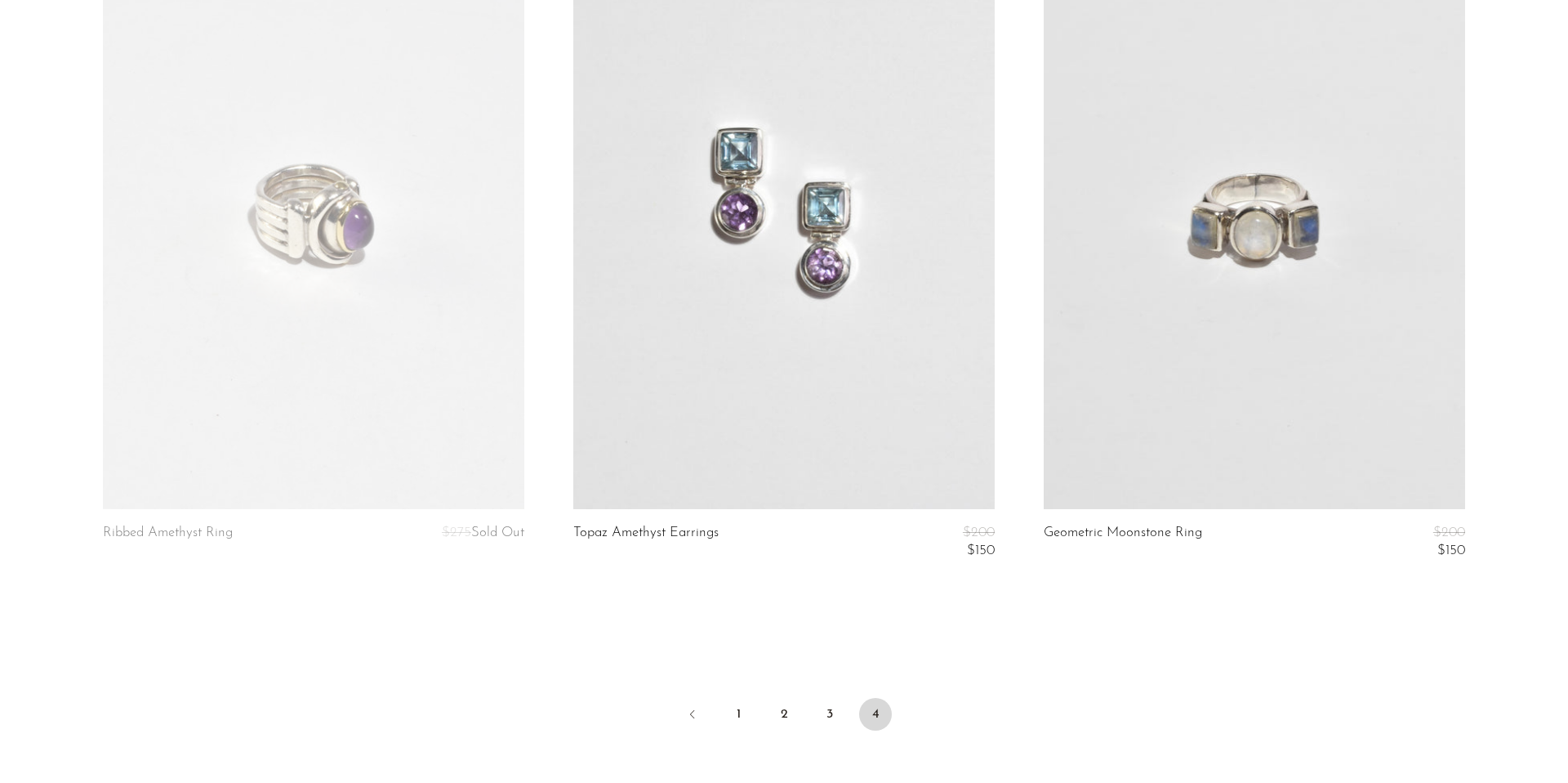
scroll to position [5010, 0]
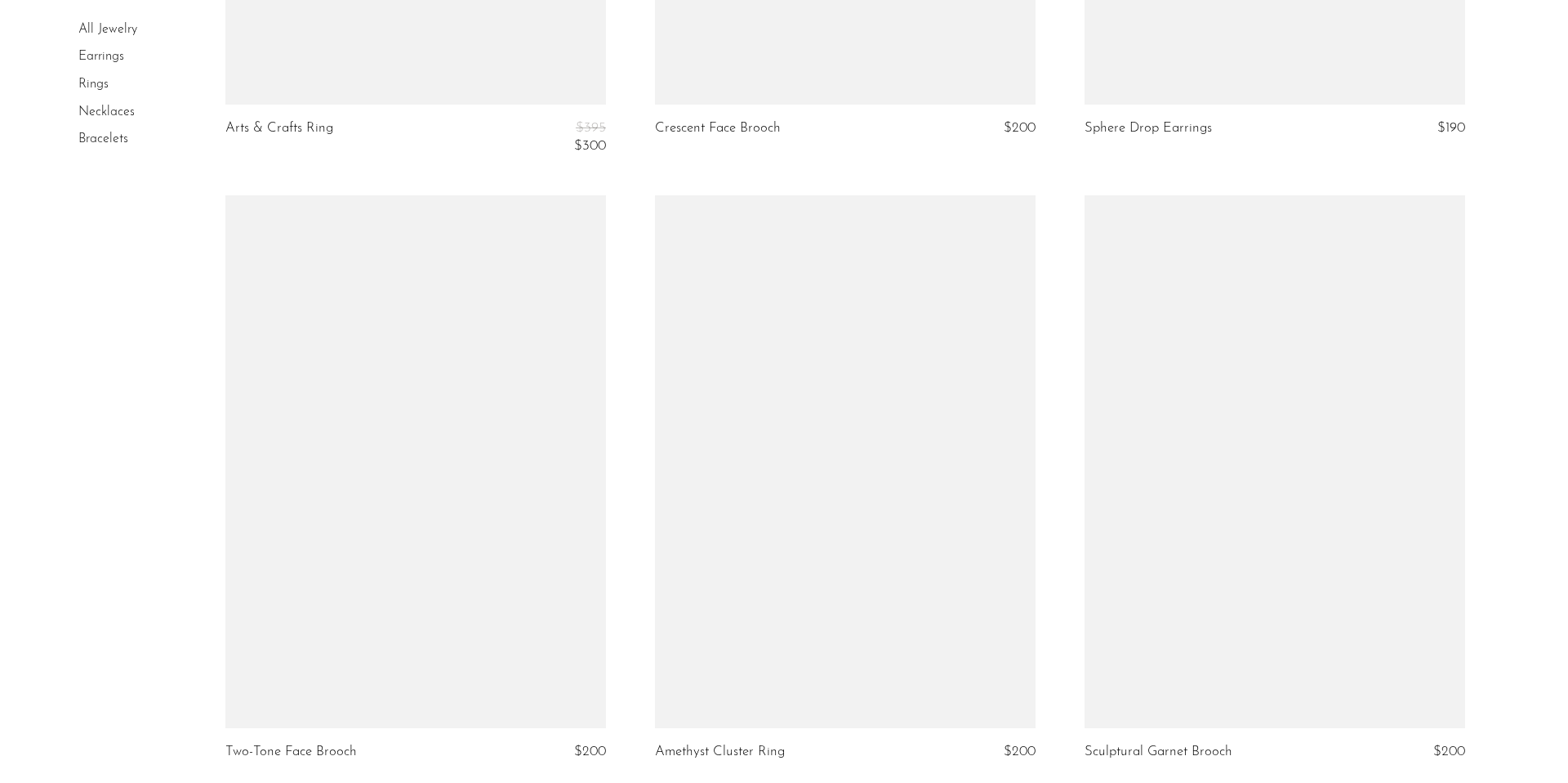
scroll to position [6891, 0]
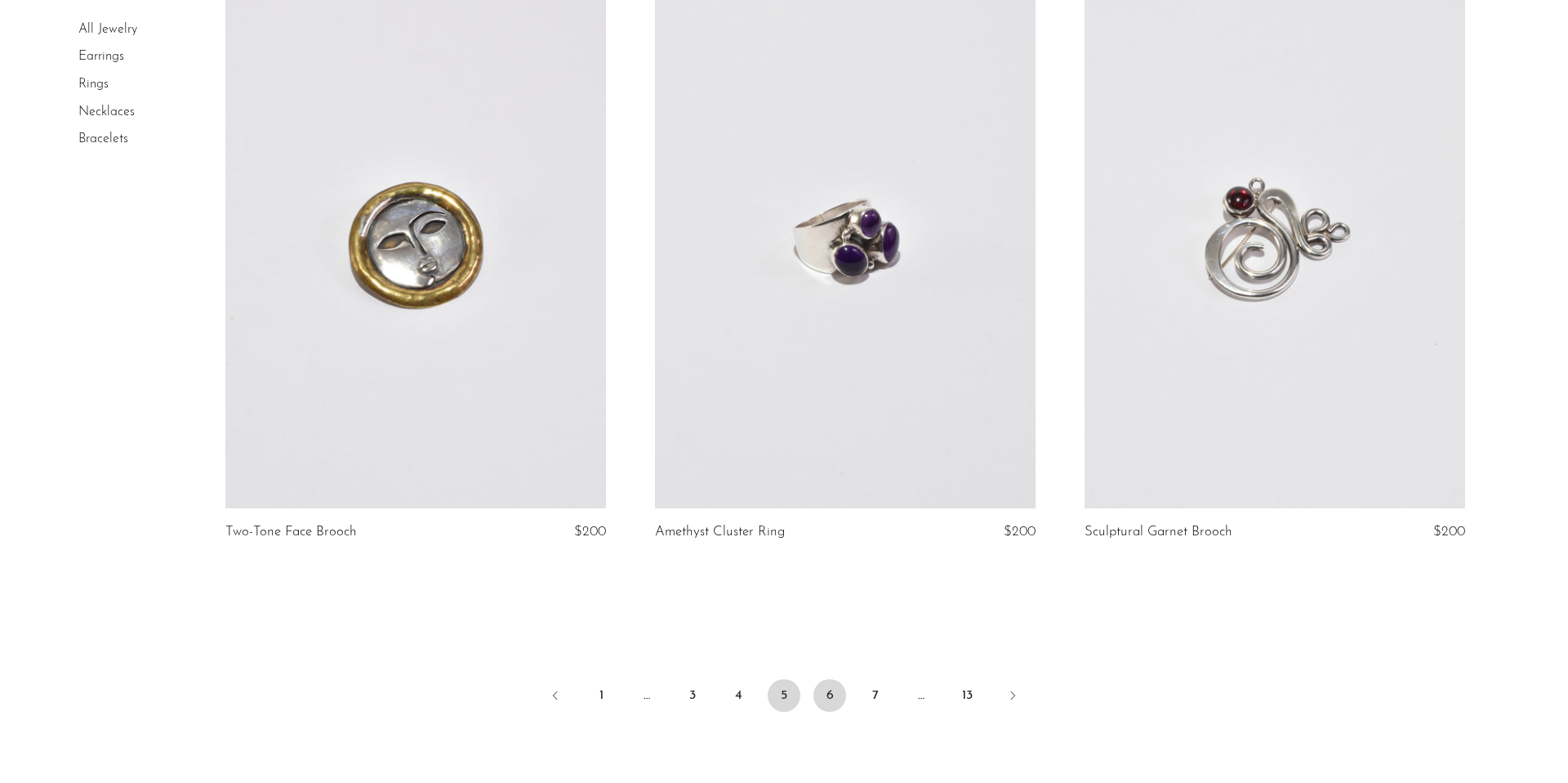
click at [832, 695] on link "6" at bounding box center [830, 695] width 33 height 33
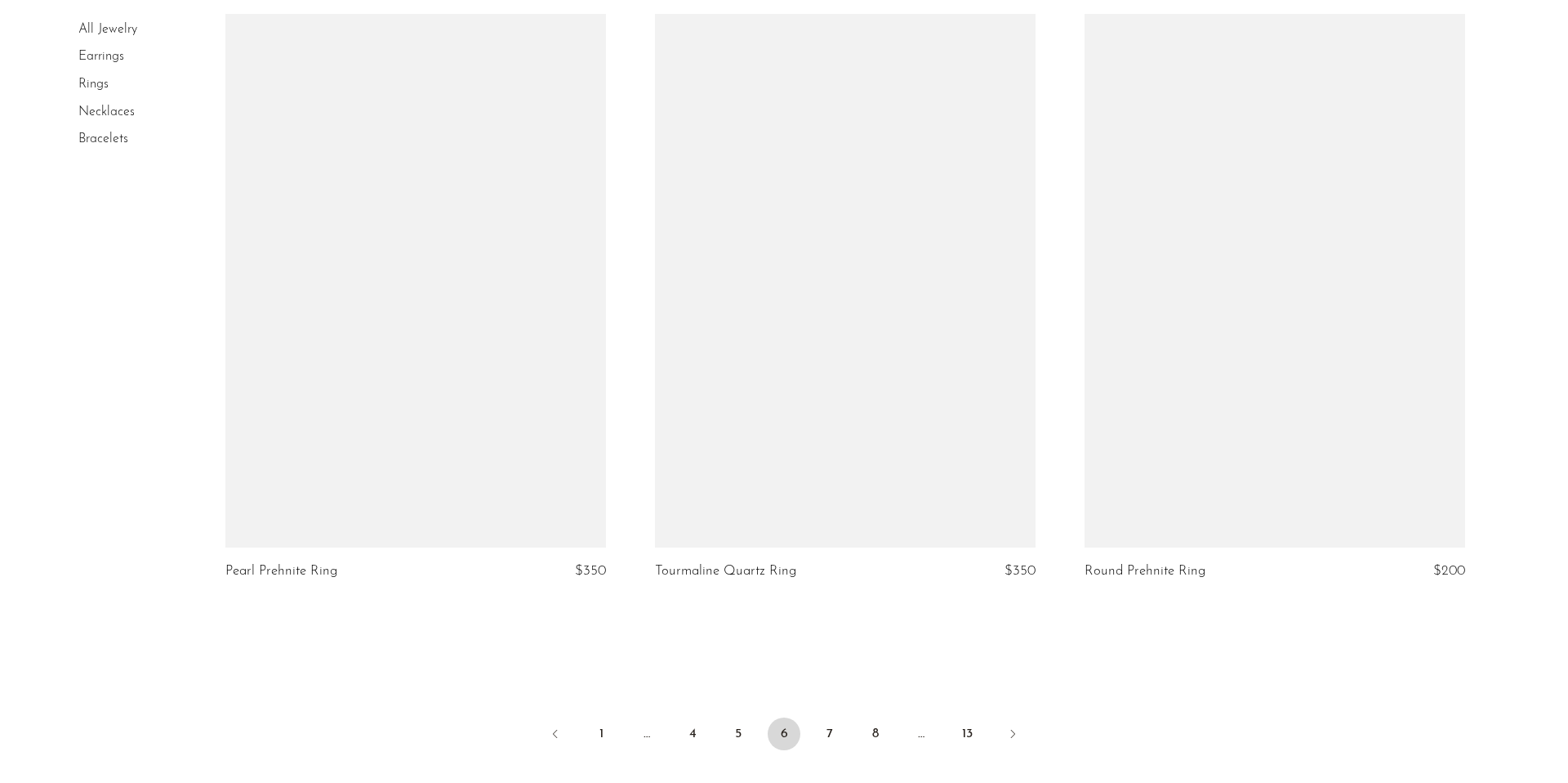
scroll to position [6993, 0]
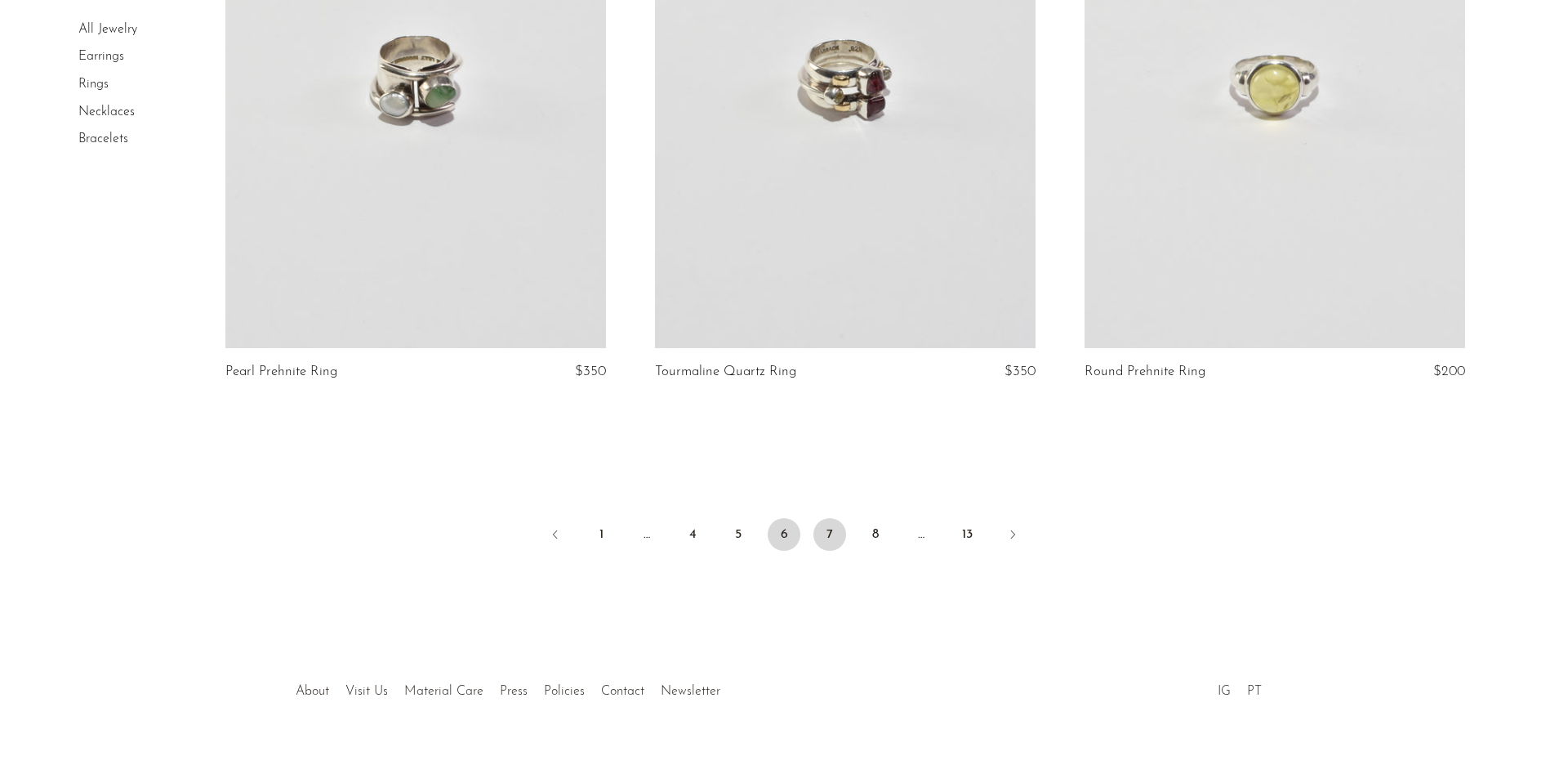
click at [831, 533] on link "7" at bounding box center [830, 534] width 33 height 33
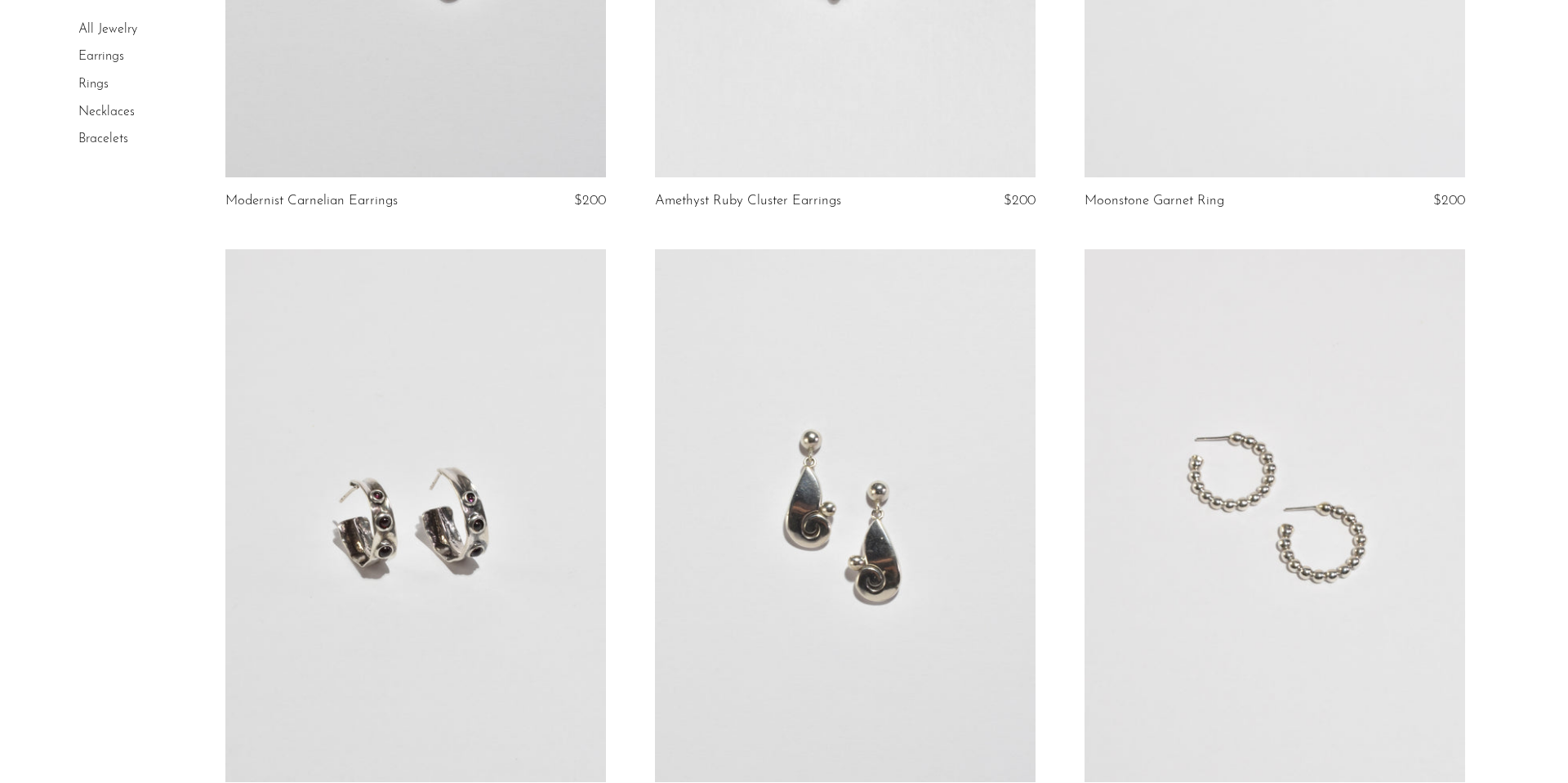
scroll to position [4446, 0]
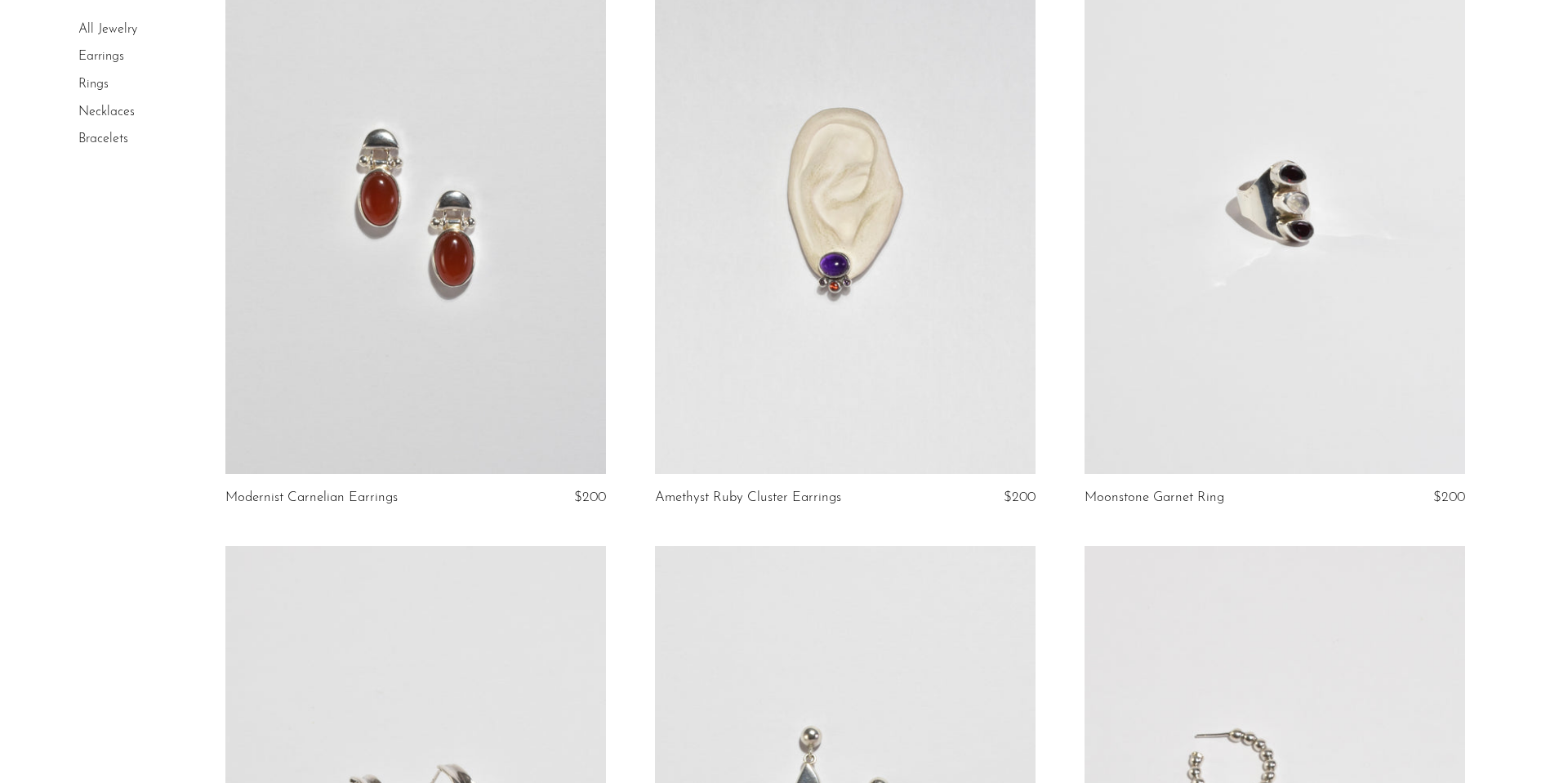
click at [533, 321] on link at bounding box center [415, 207] width 381 height 533
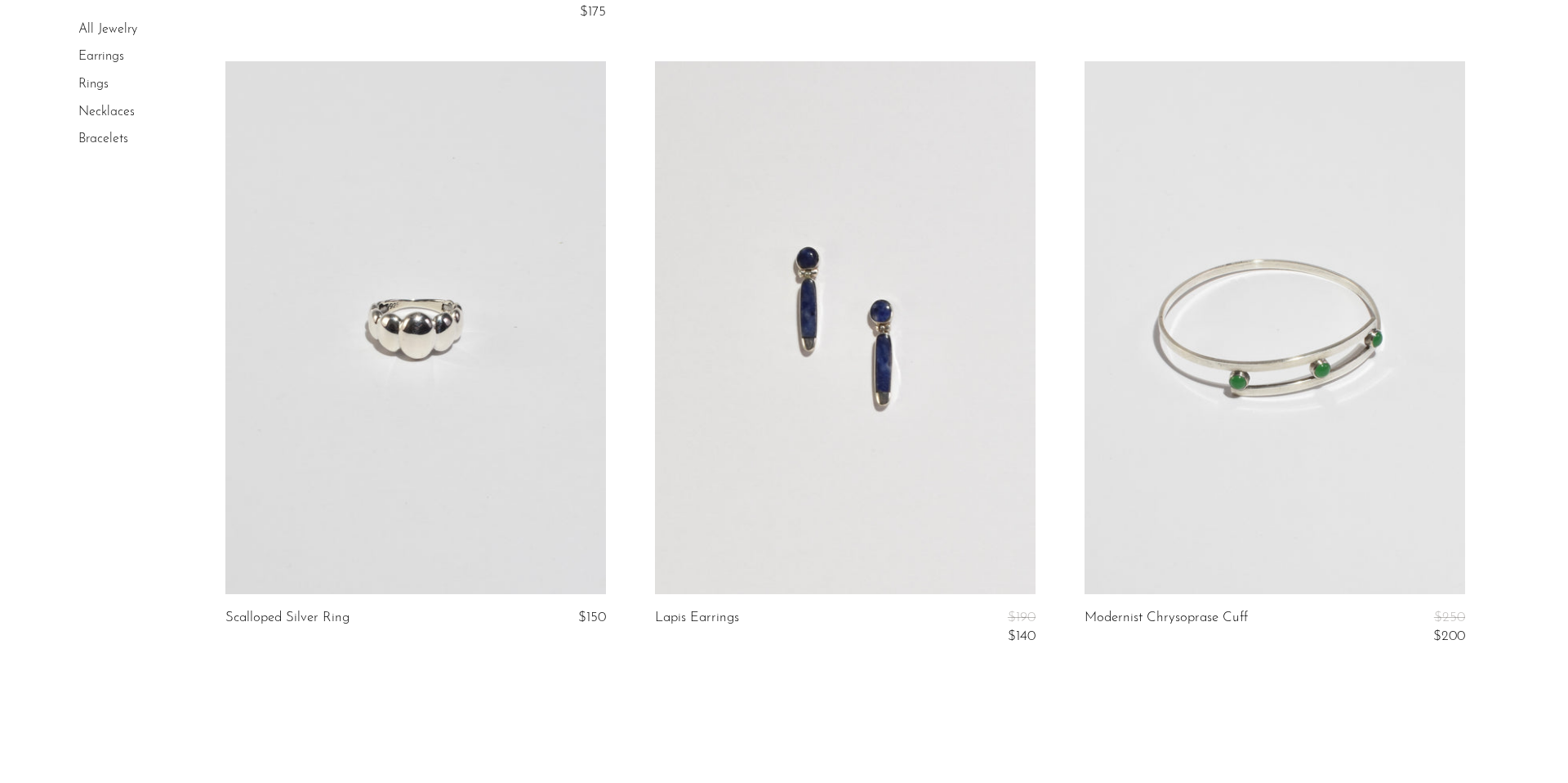
scroll to position [7085, 0]
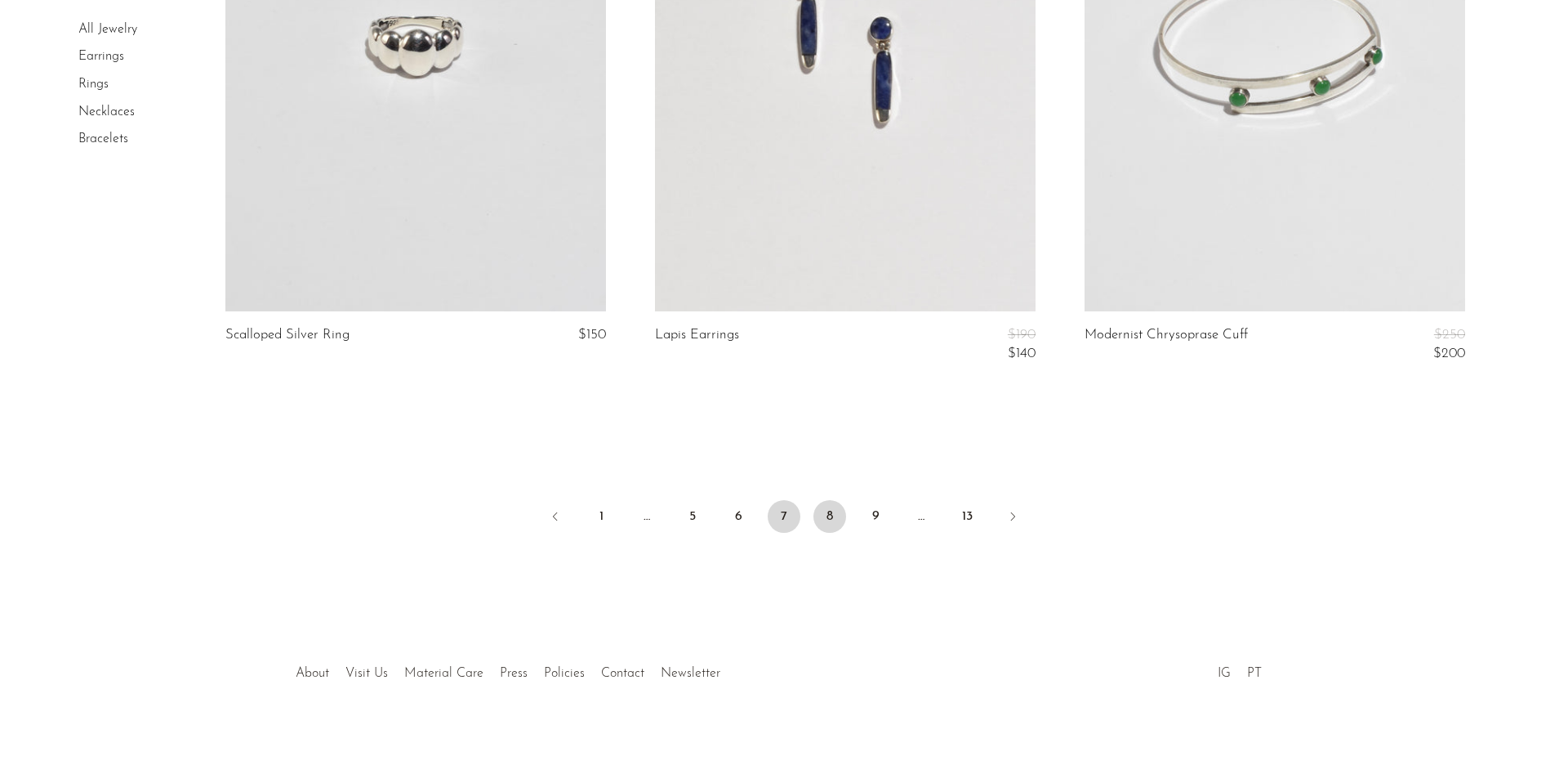
click at [819, 528] on link "8" at bounding box center [830, 516] width 33 height 33
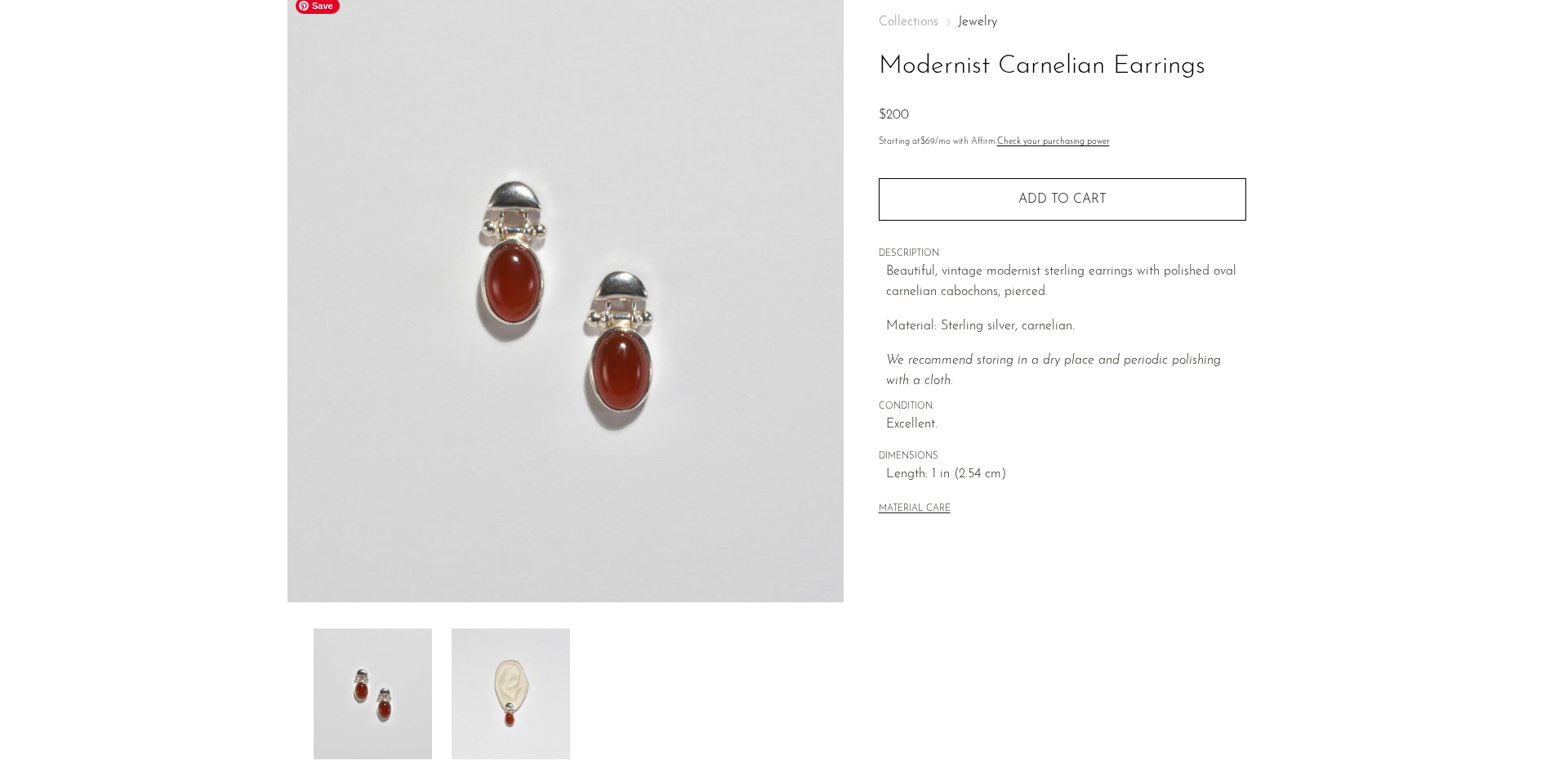
scroll to position [89, 0]
click at [517, 632] on img at bounding box center [511, 690] width 118 height 131
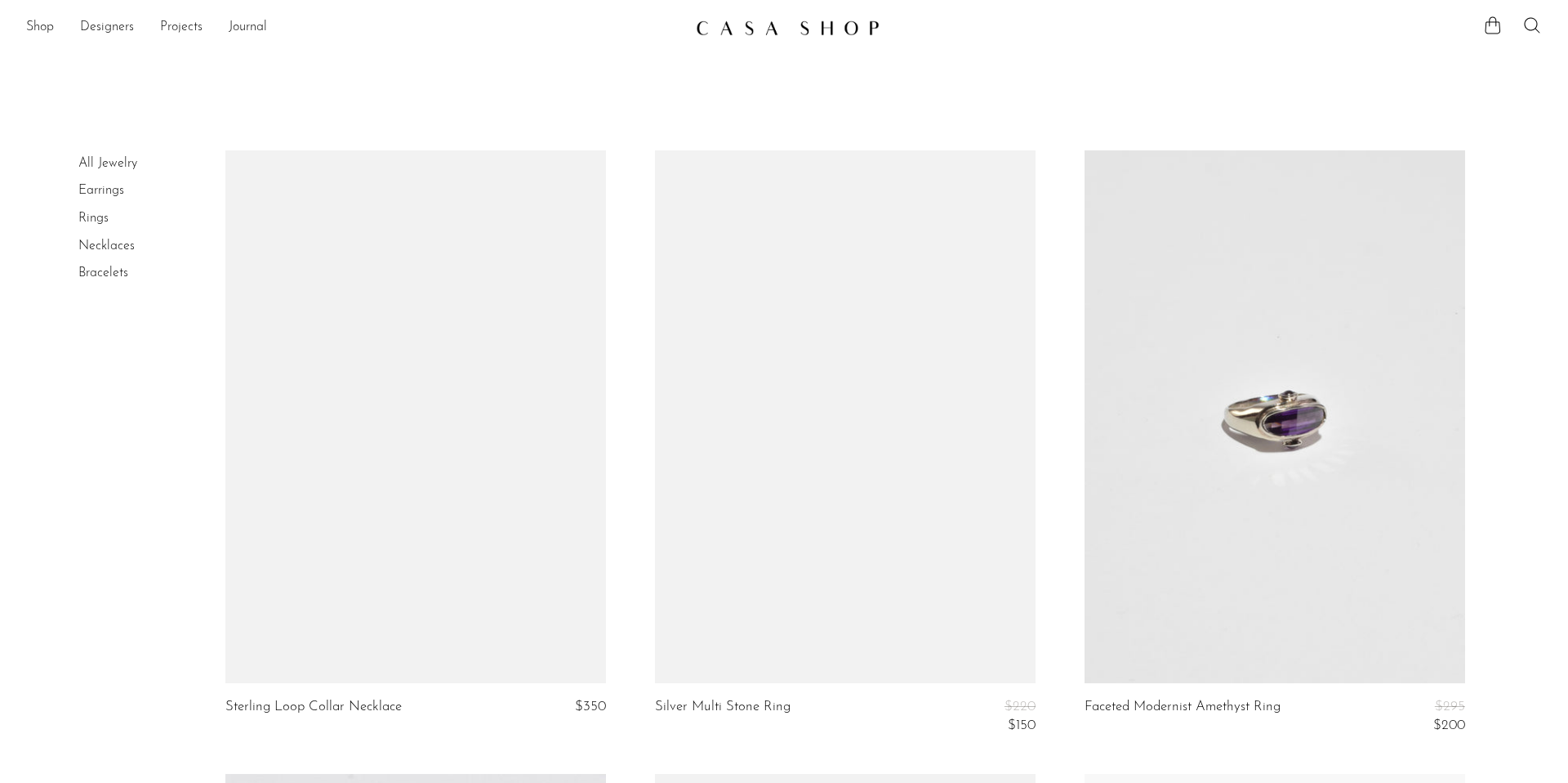
click at [821, 519] on link at bounding box center [845, 417] width 381 height 533
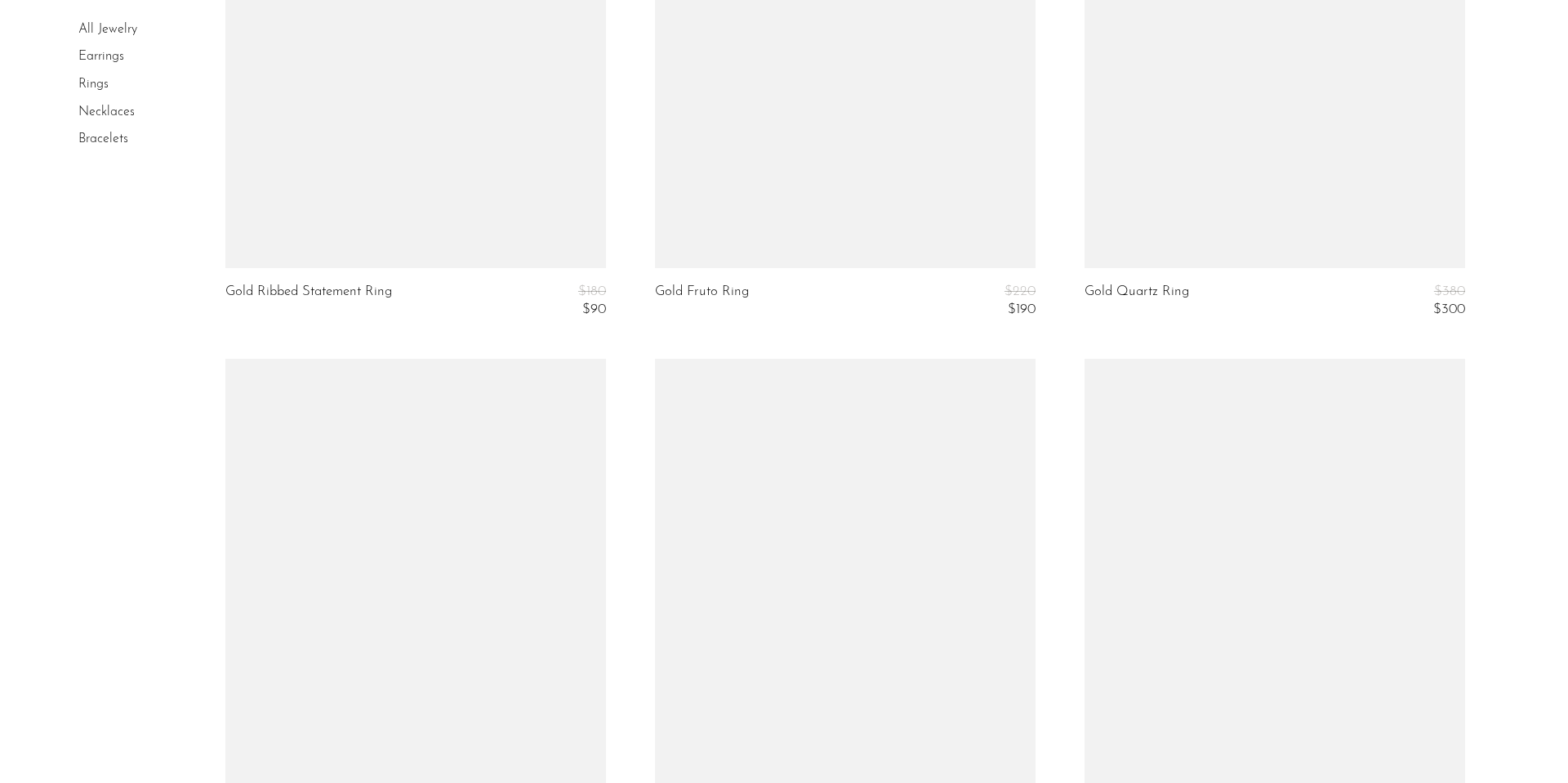
scroll to position [7142, 0]
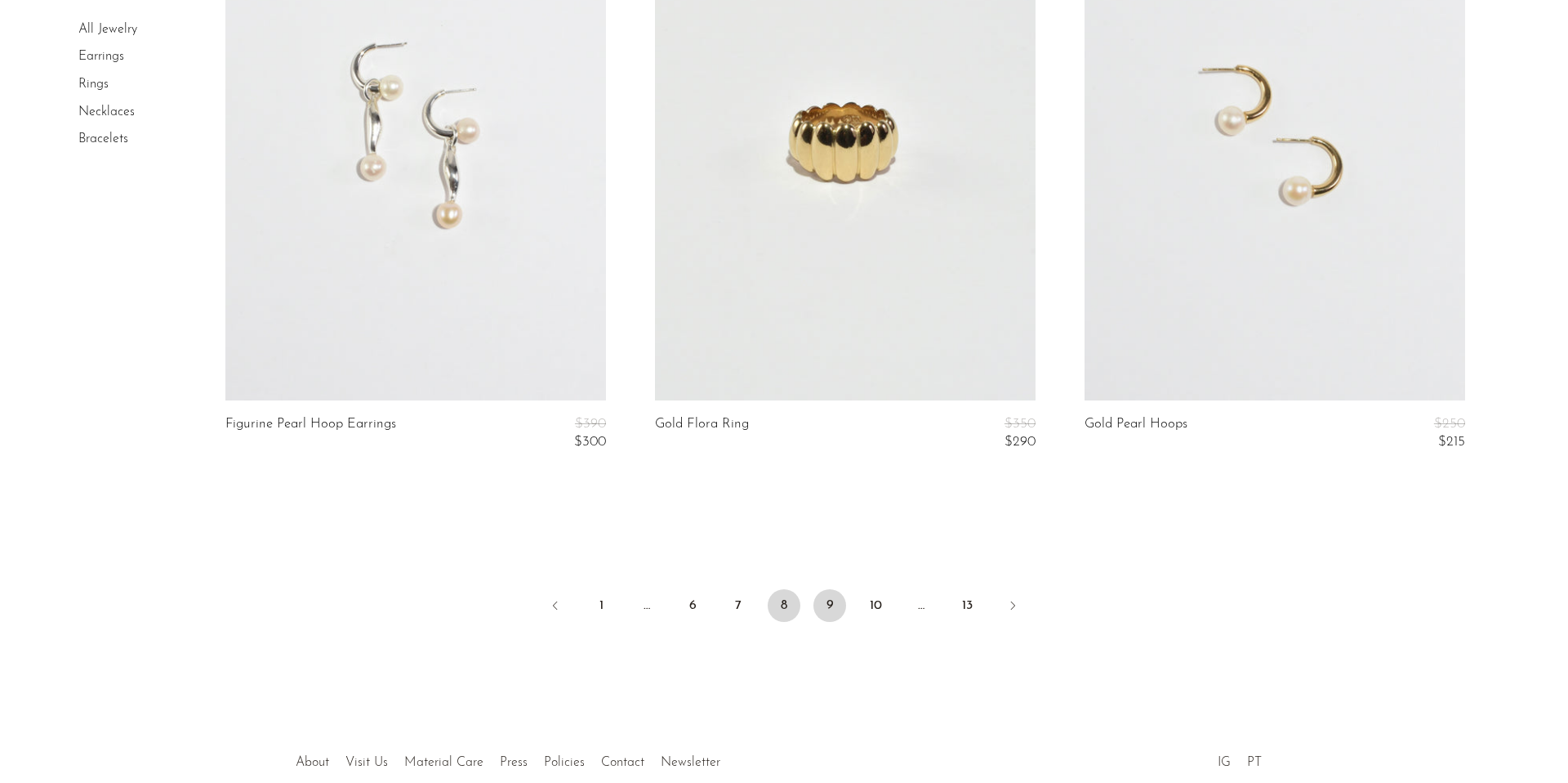
click at [820, 606] on link "9" at bounding box center [830, 605] width 33 height 33
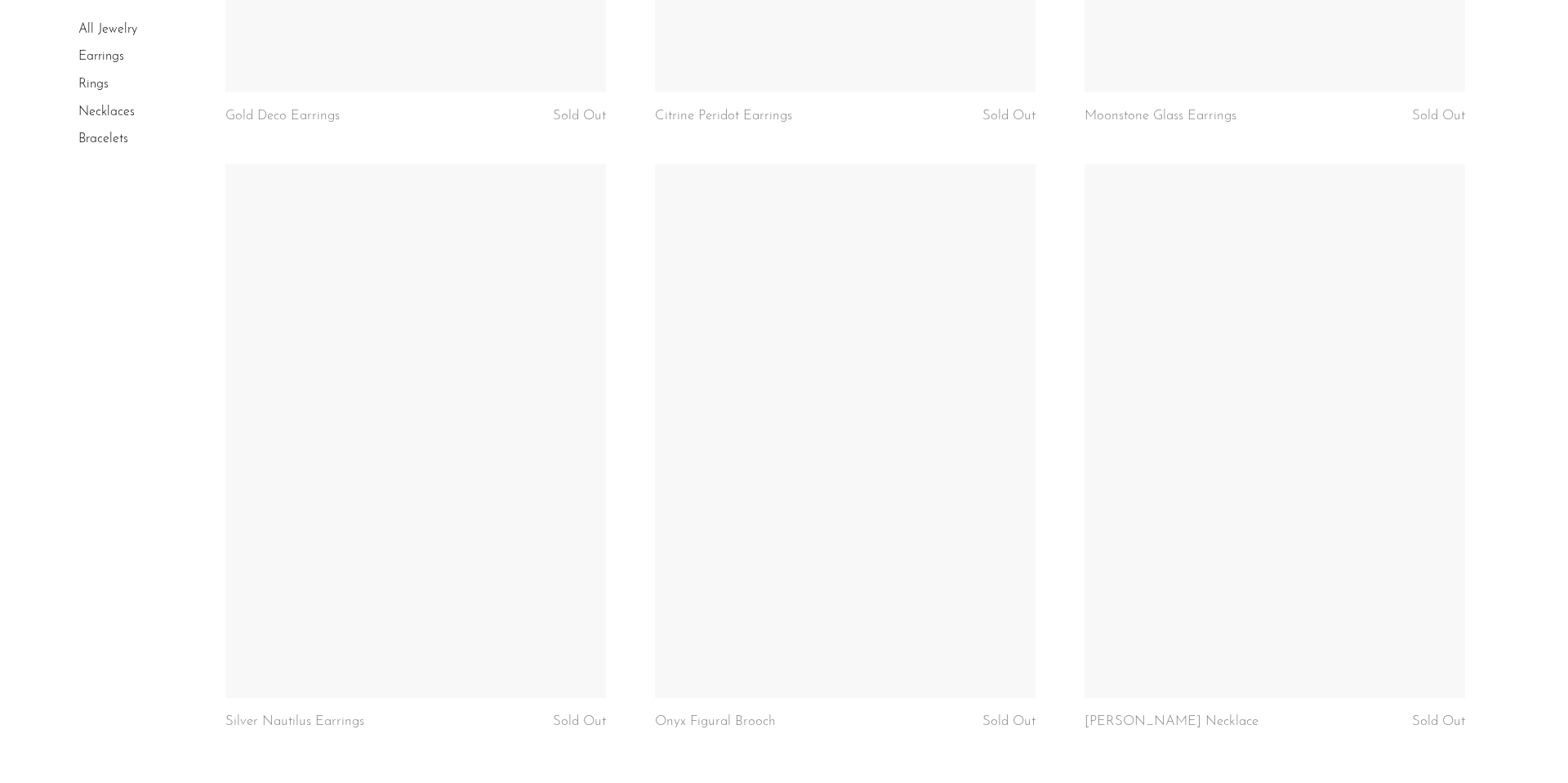
scroll to position [6867, 0]
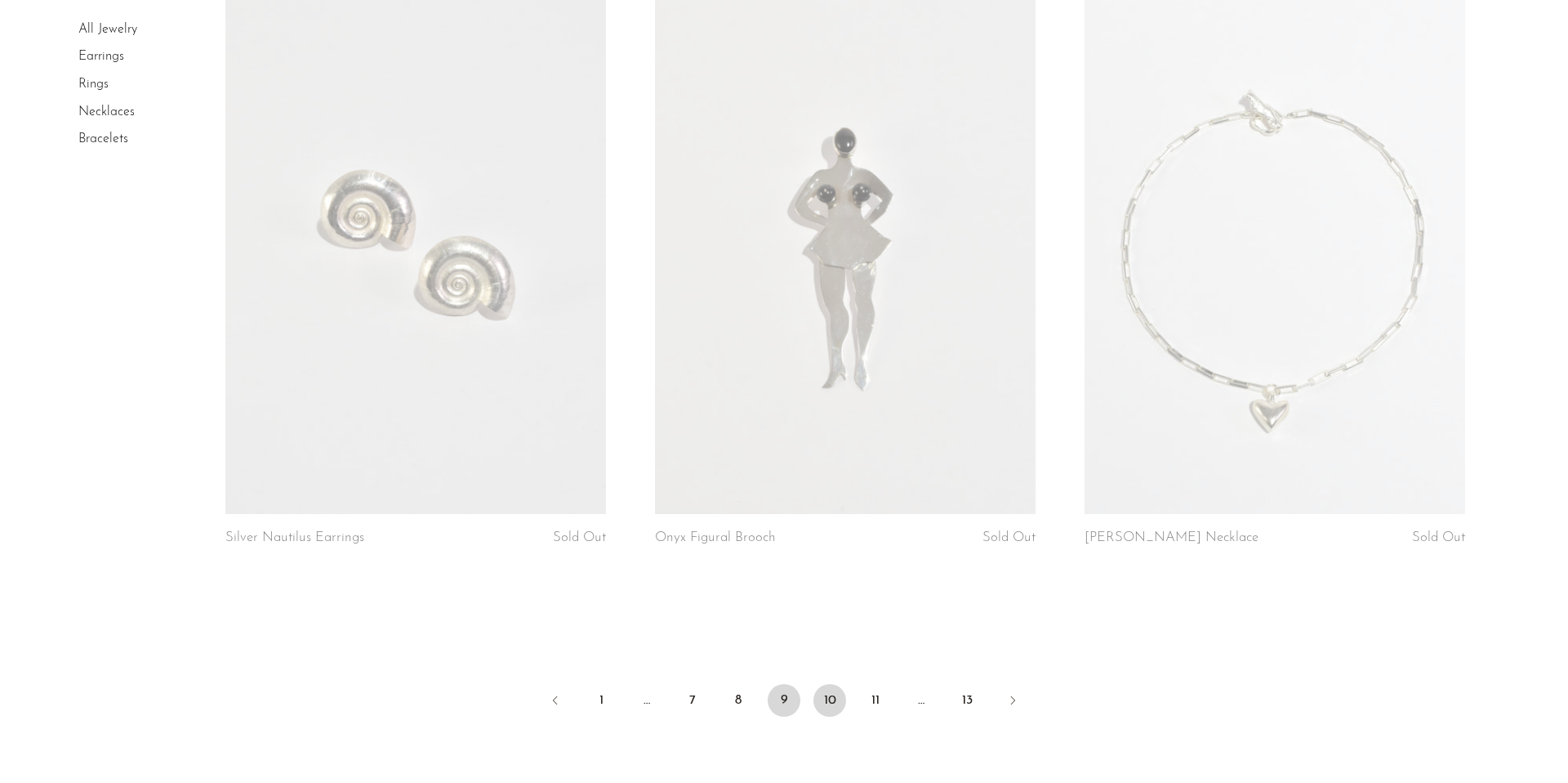
click at [829, 708] on link "10" at bounding box center [830, 700] width 33 height 33
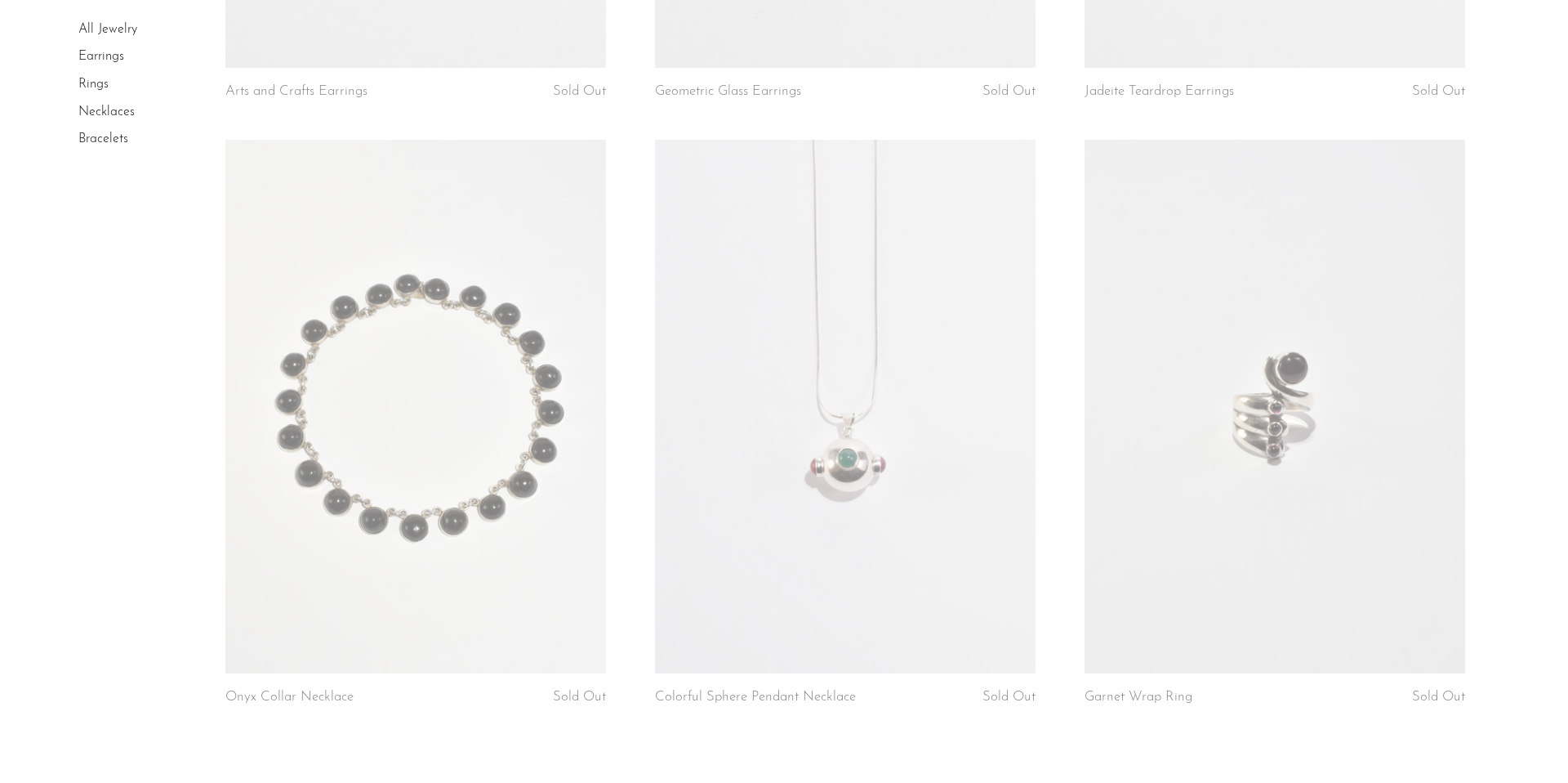
scroll to position [6277, 0]
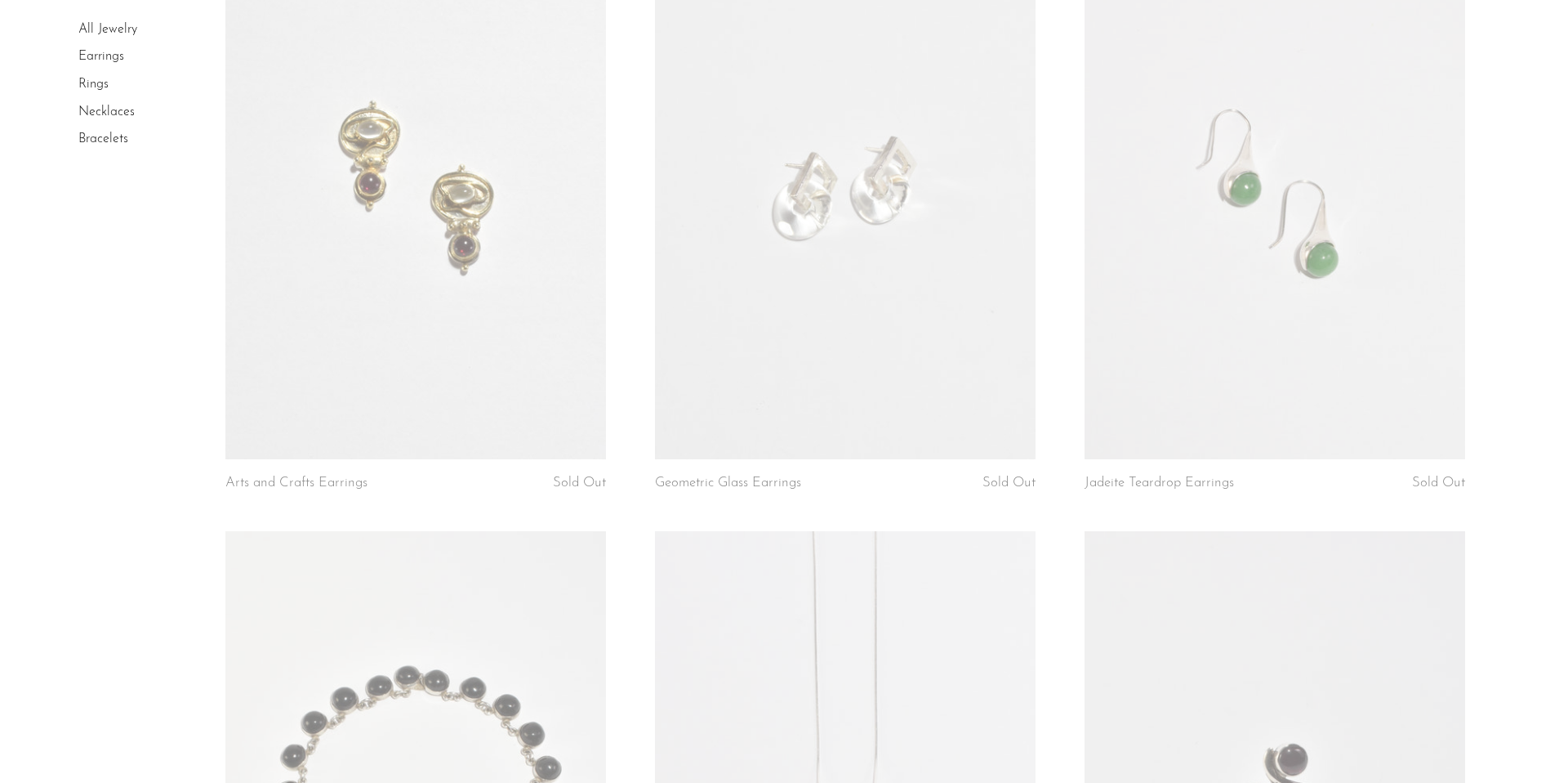
click at [429, 389] on link at bounding box center [415, 193] width 381 height 533
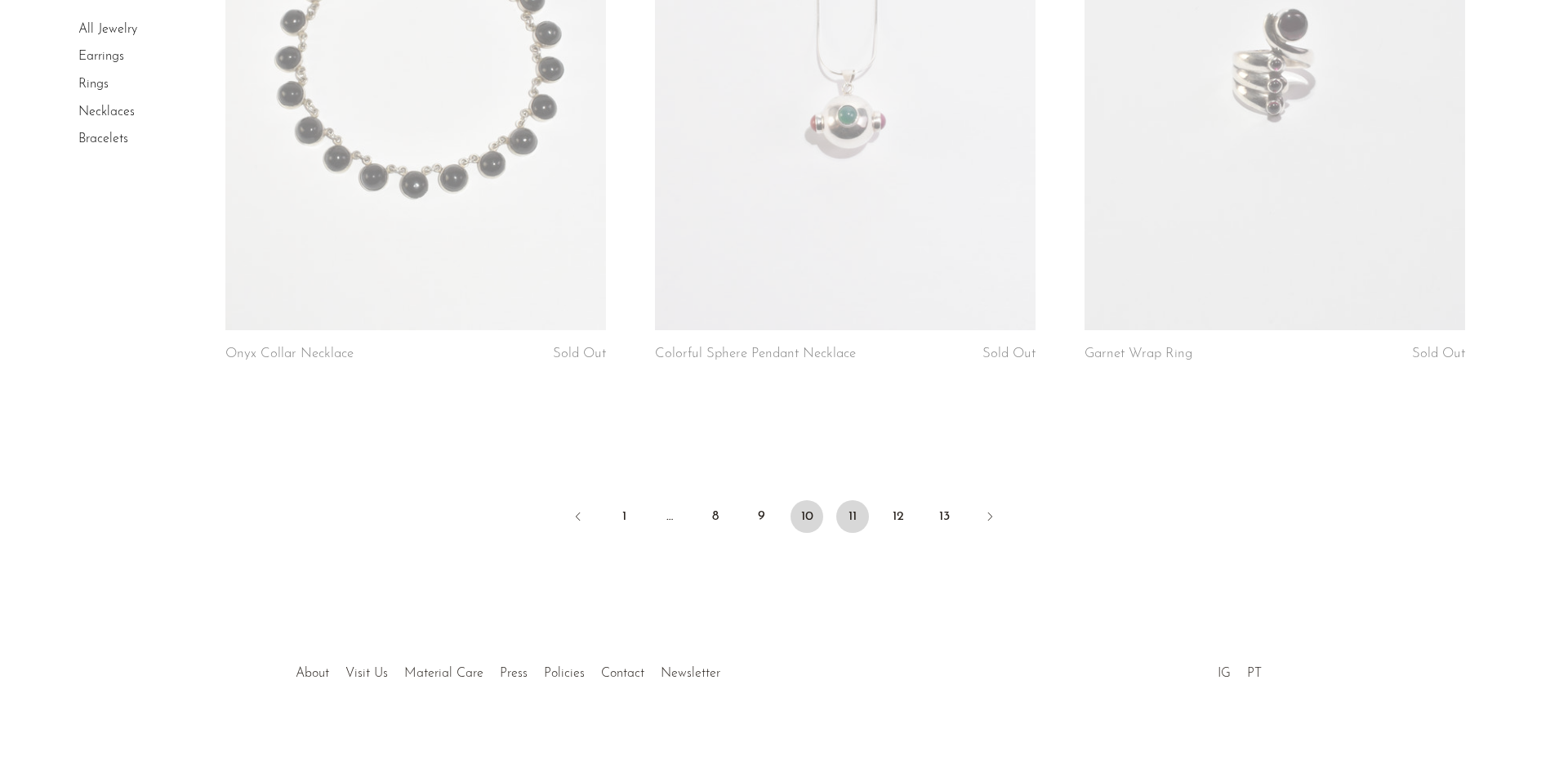
click at [857, 520] on link "11" at bounding box center [852, 516] width 33 height 33
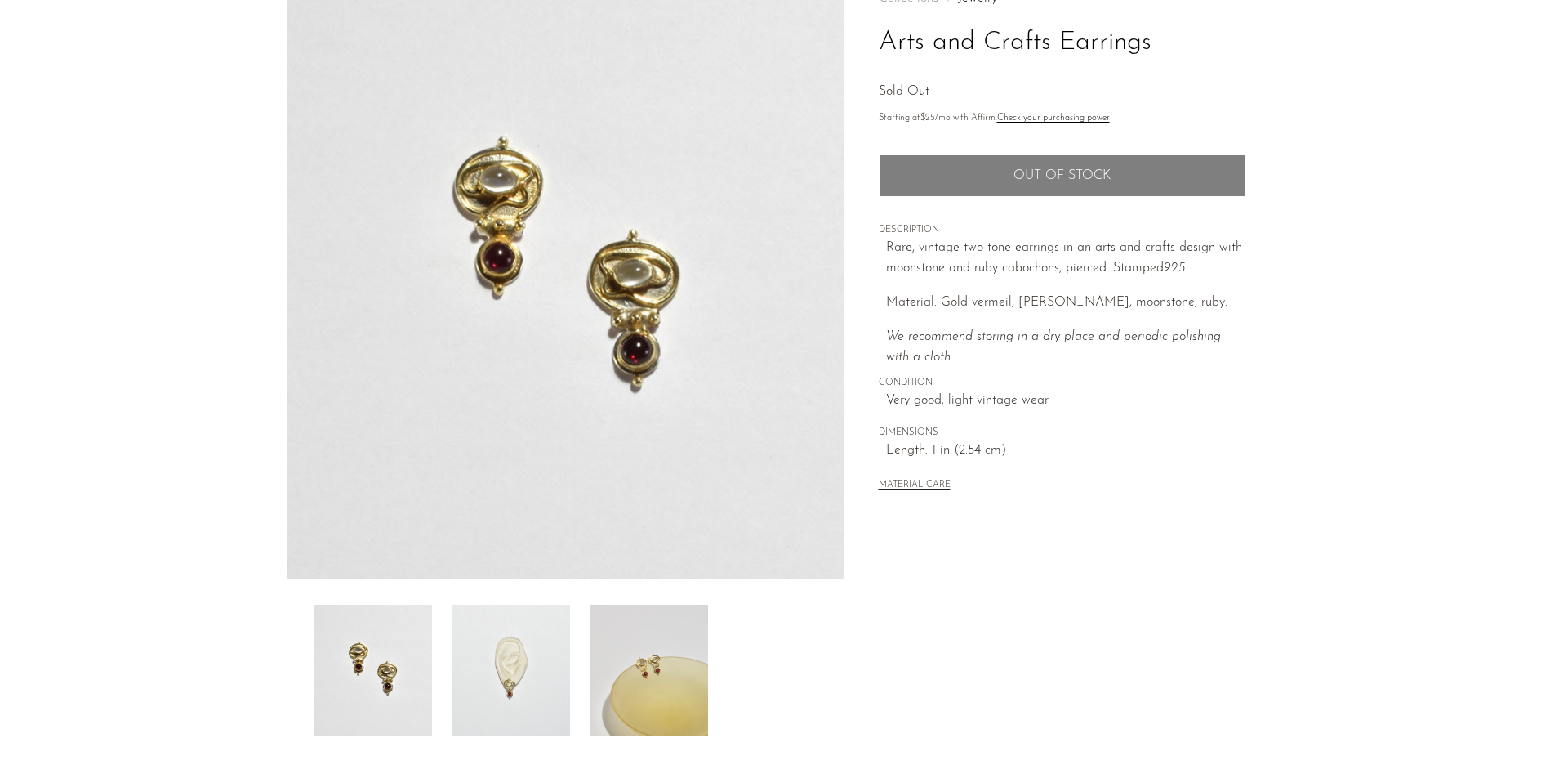
scroll to position [114, 0]
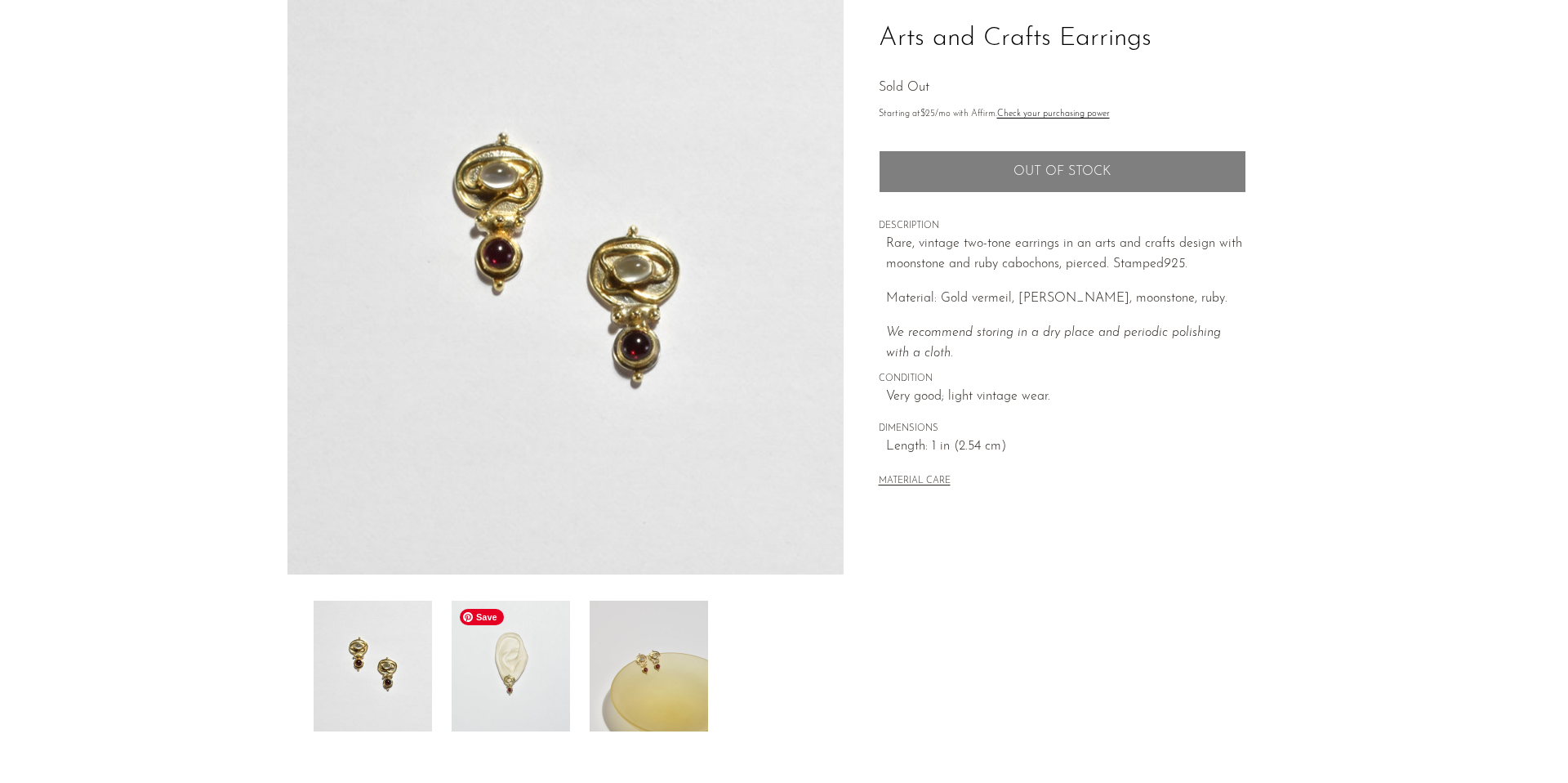
click at [517, 649] on img at bounding box center [511, 666] width 118 height 131
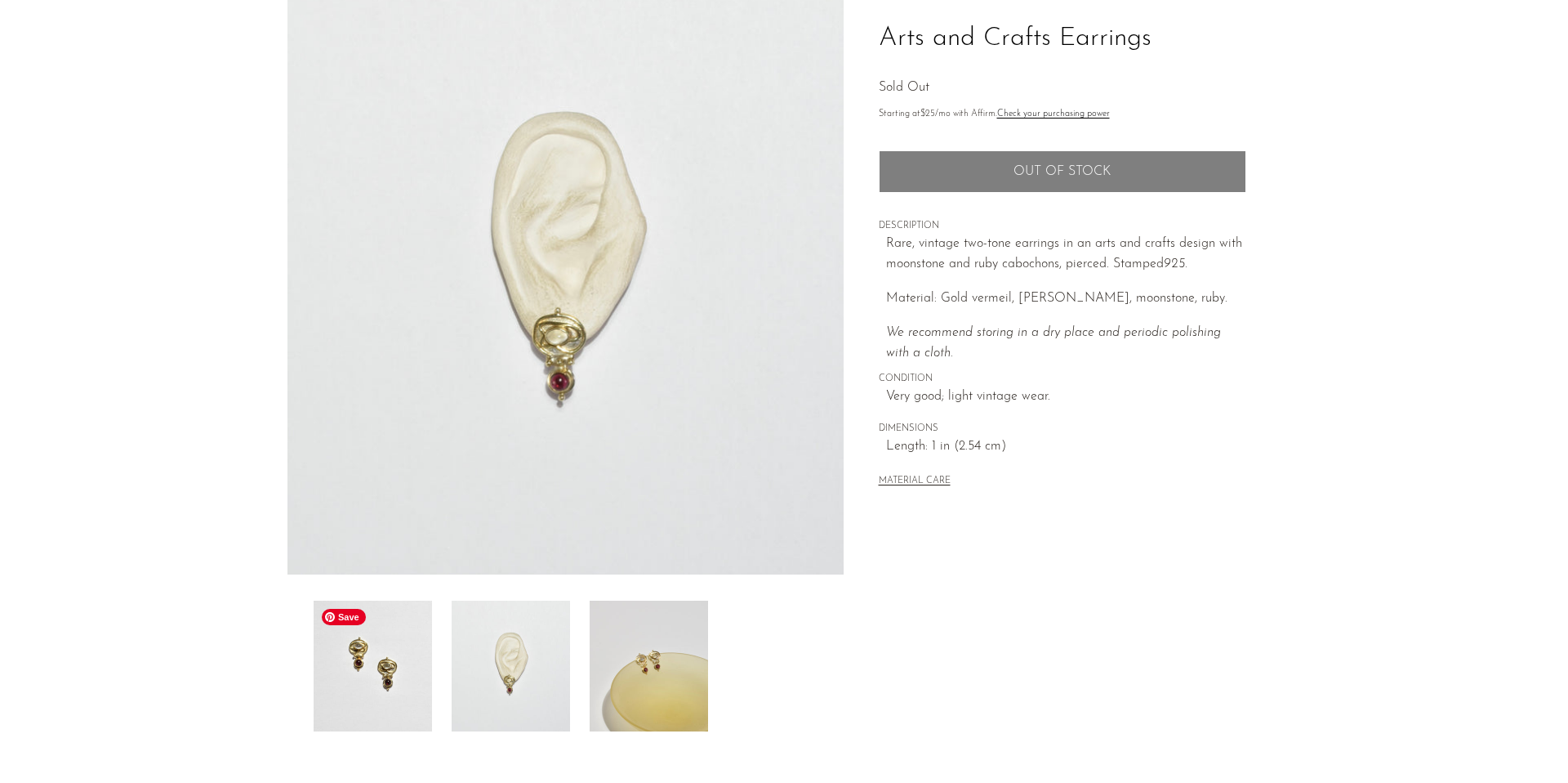
click at [383, 662] on img at bounding box center [373, 666] width 118 height 131
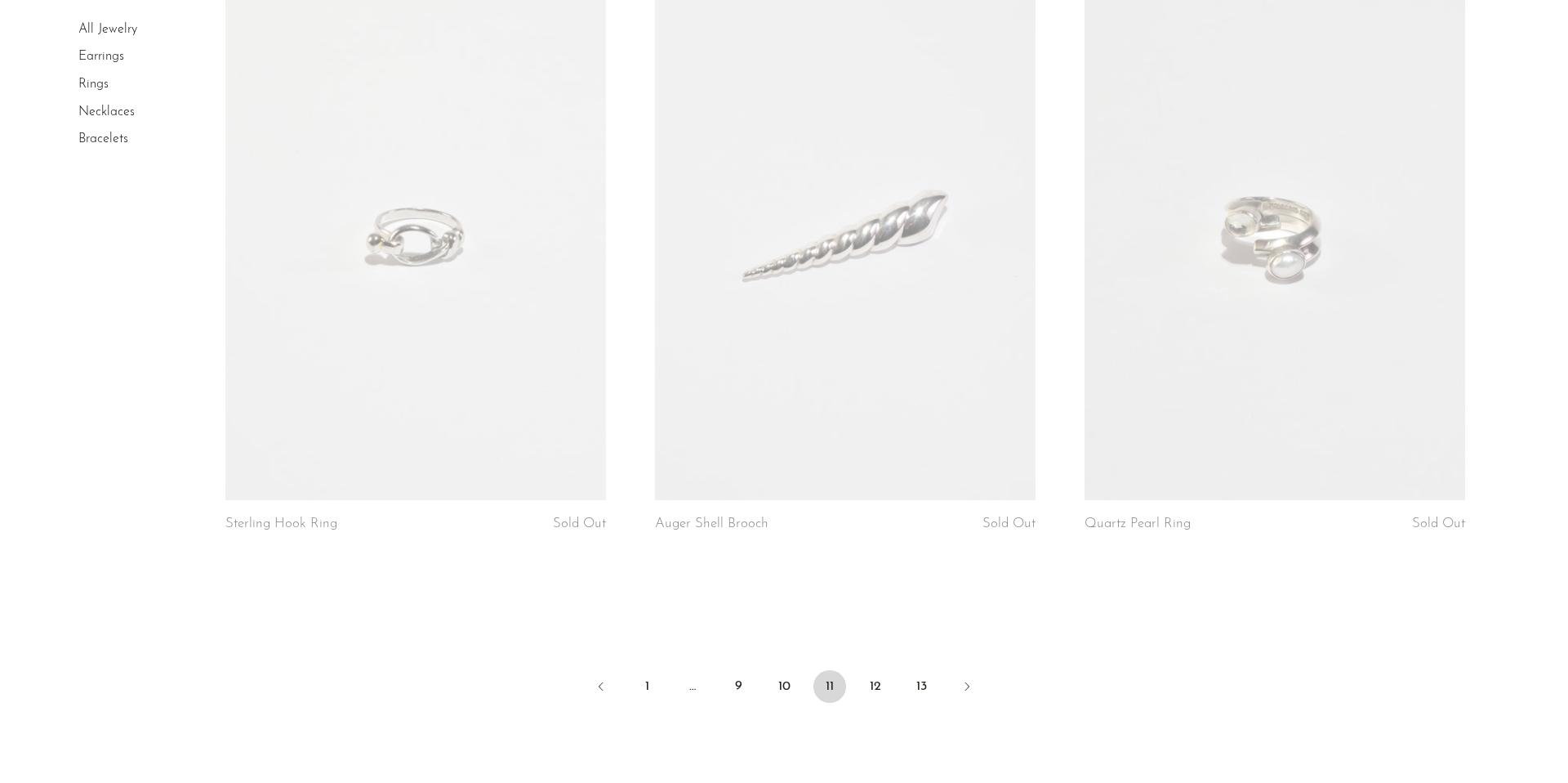
scroll to position [6904, 0]
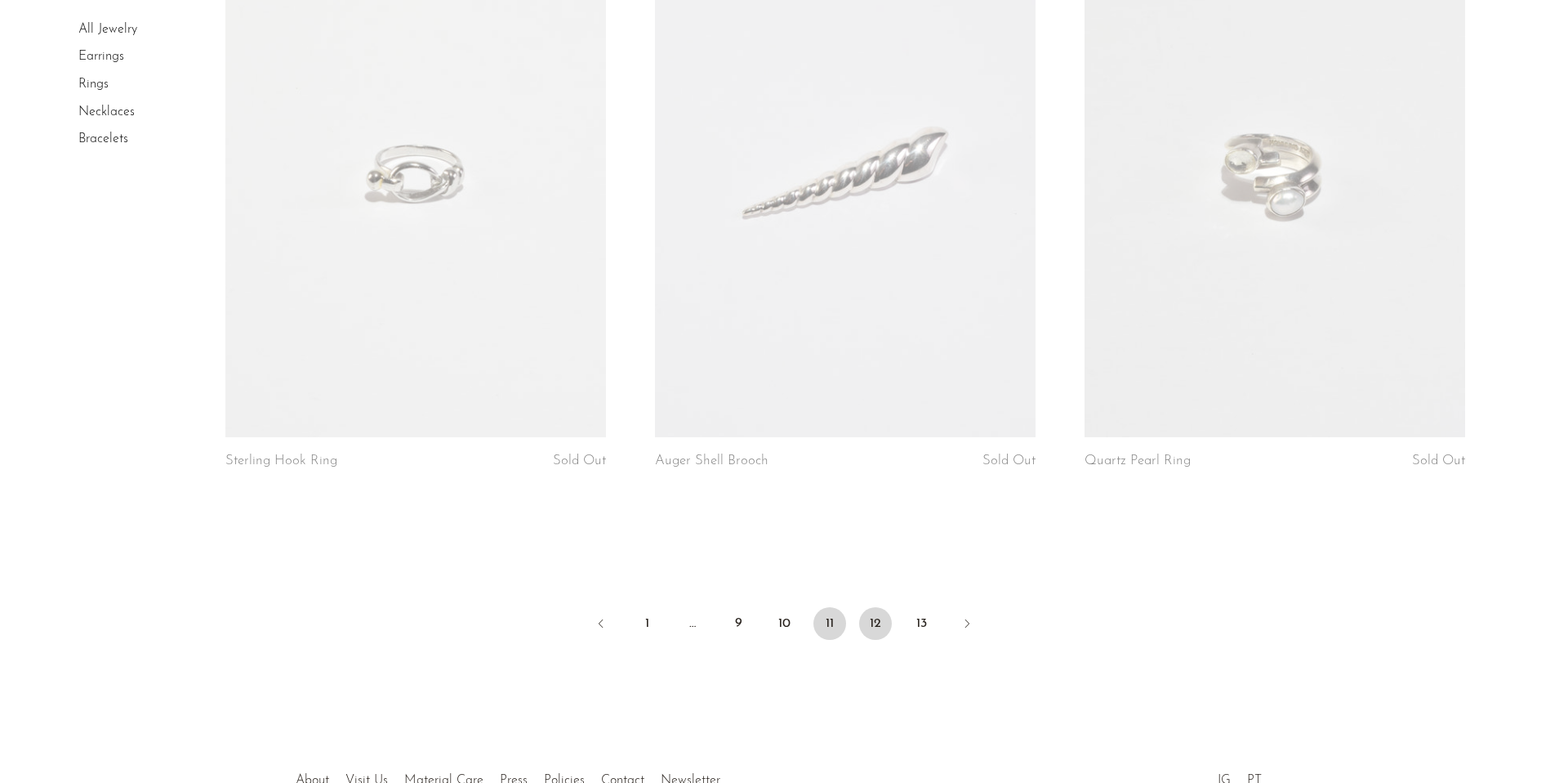
click at [871, 623] on link "12" at bounding box center [875, 623] width 33 height 33
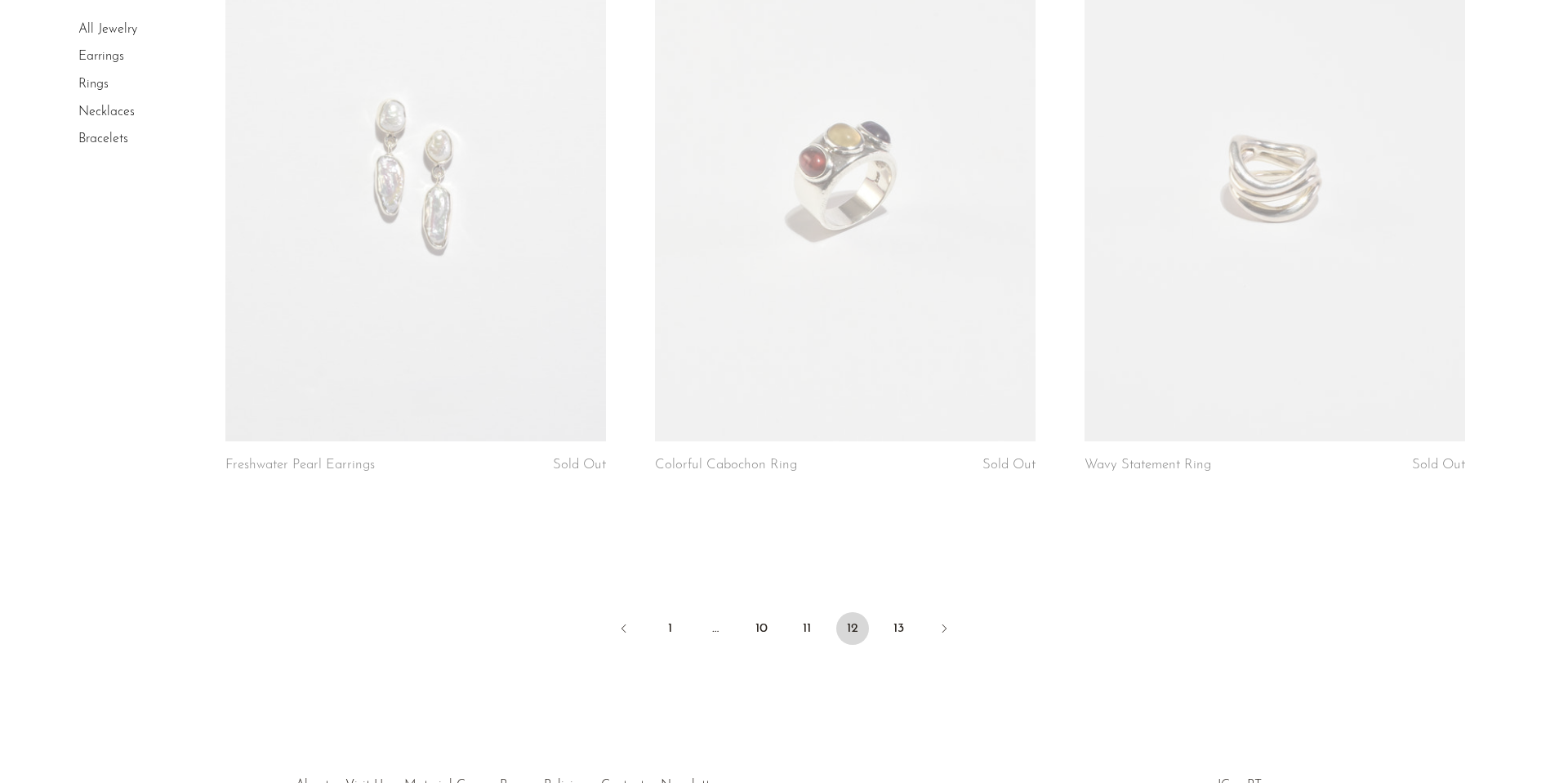
scroll to position [7018, 0]
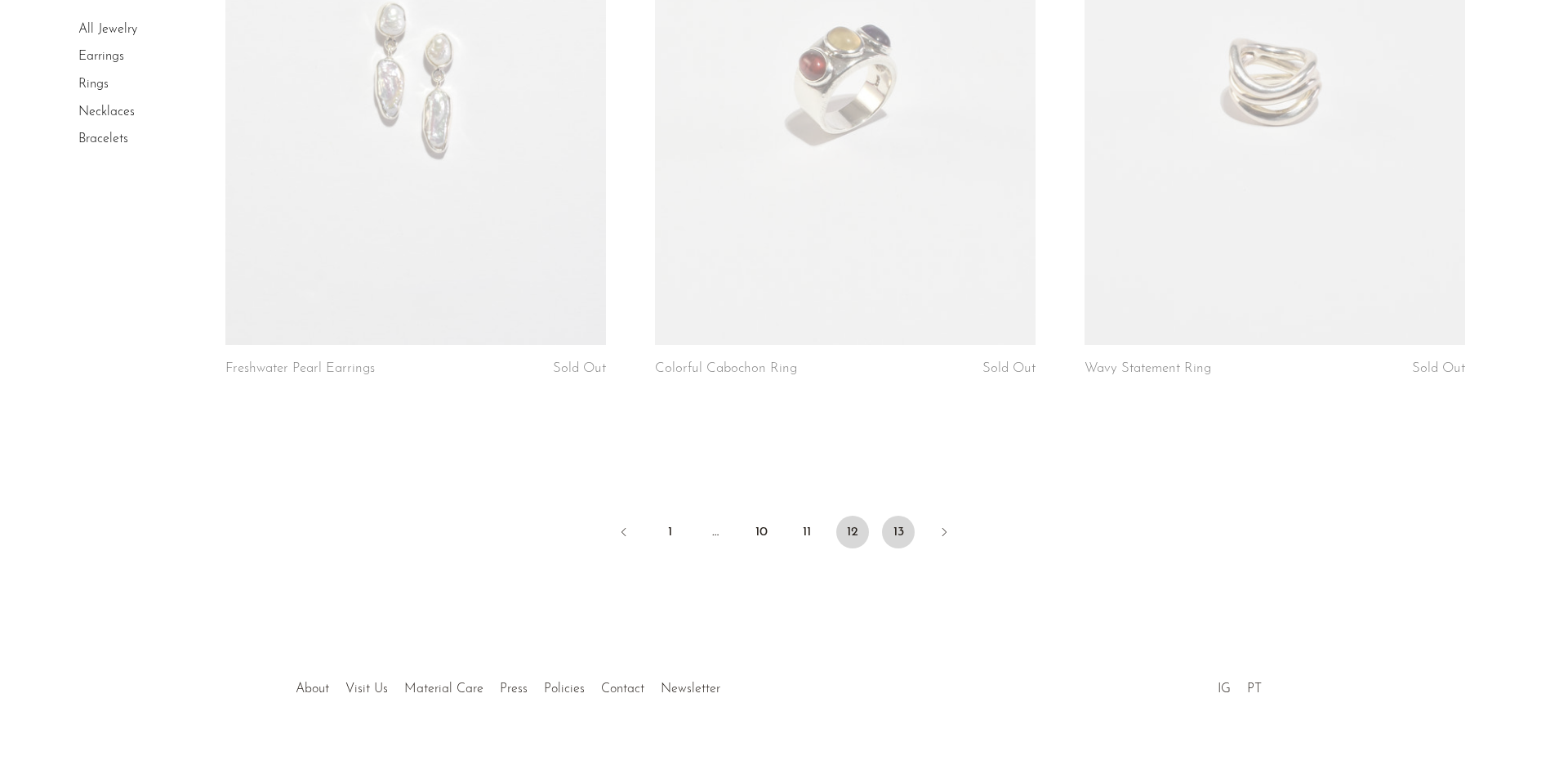
click at [903, 520] on link "13" at bounding box center [898, 532] width 33 height 33
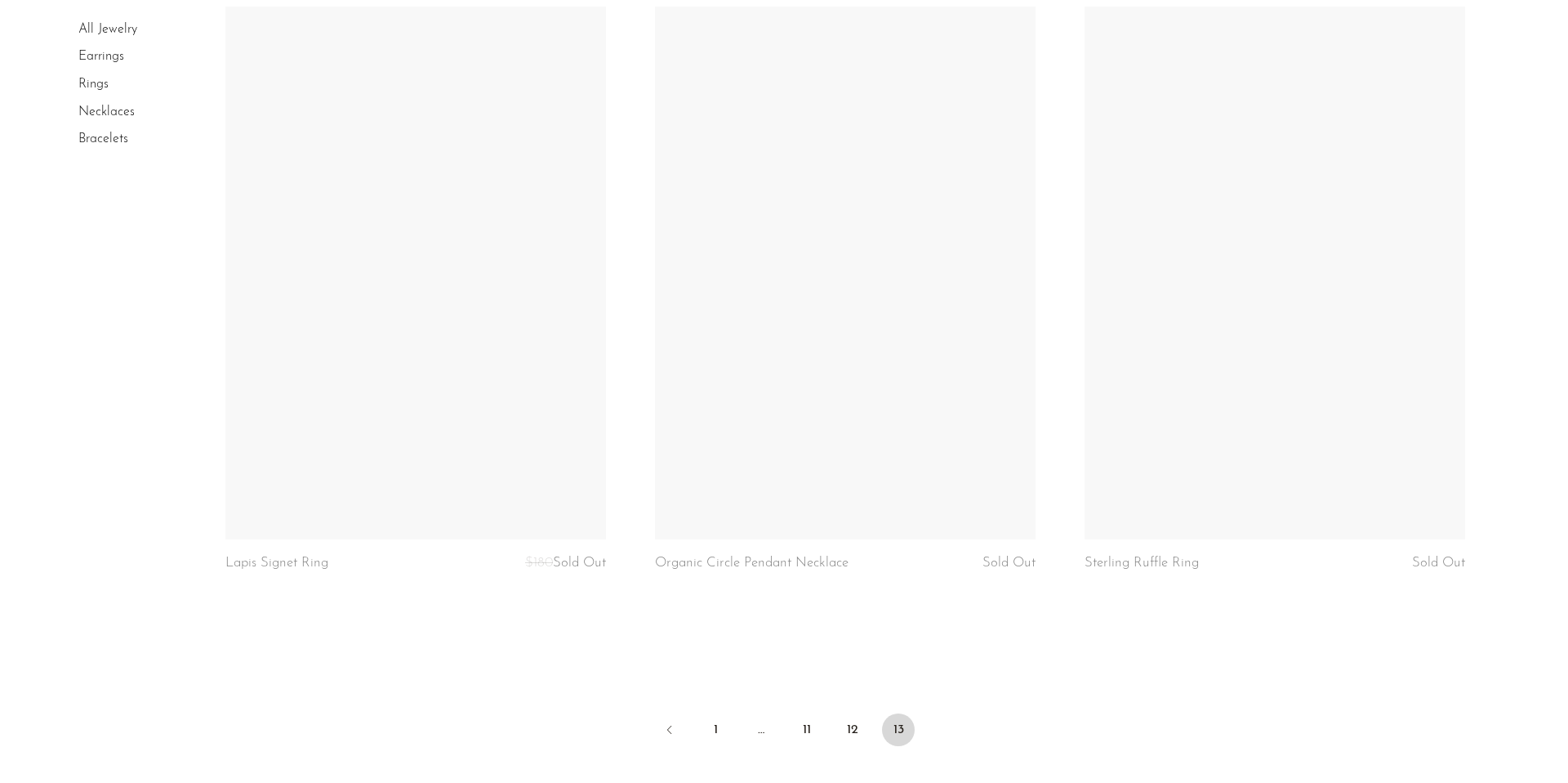
scroll to position [2575, 0]
